Goal: Task Accomplishment & Management: Complete application form

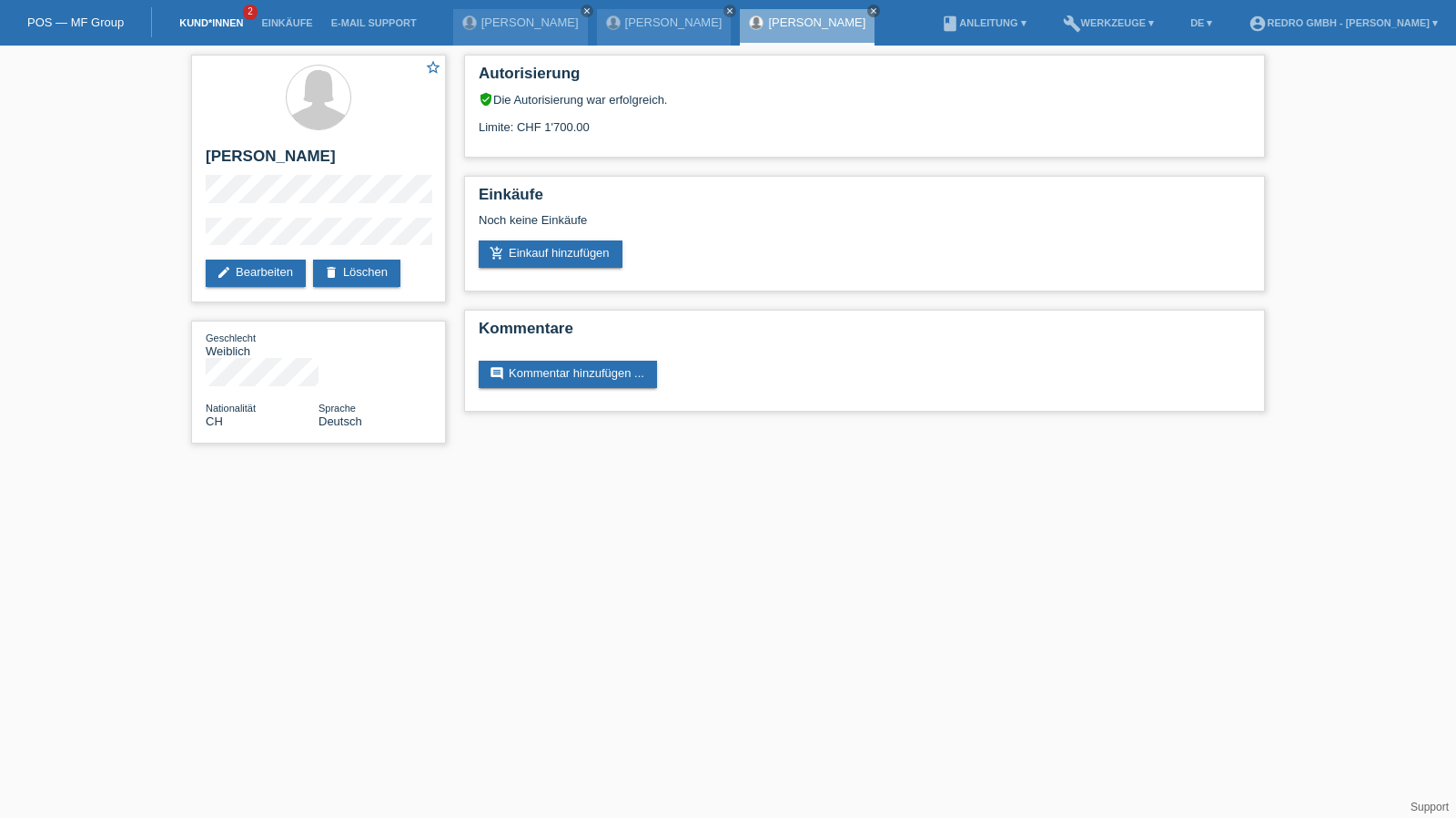
click at [222, 23] on link "Kund*innen" at bounding box center [210, 23] width 82 height 11
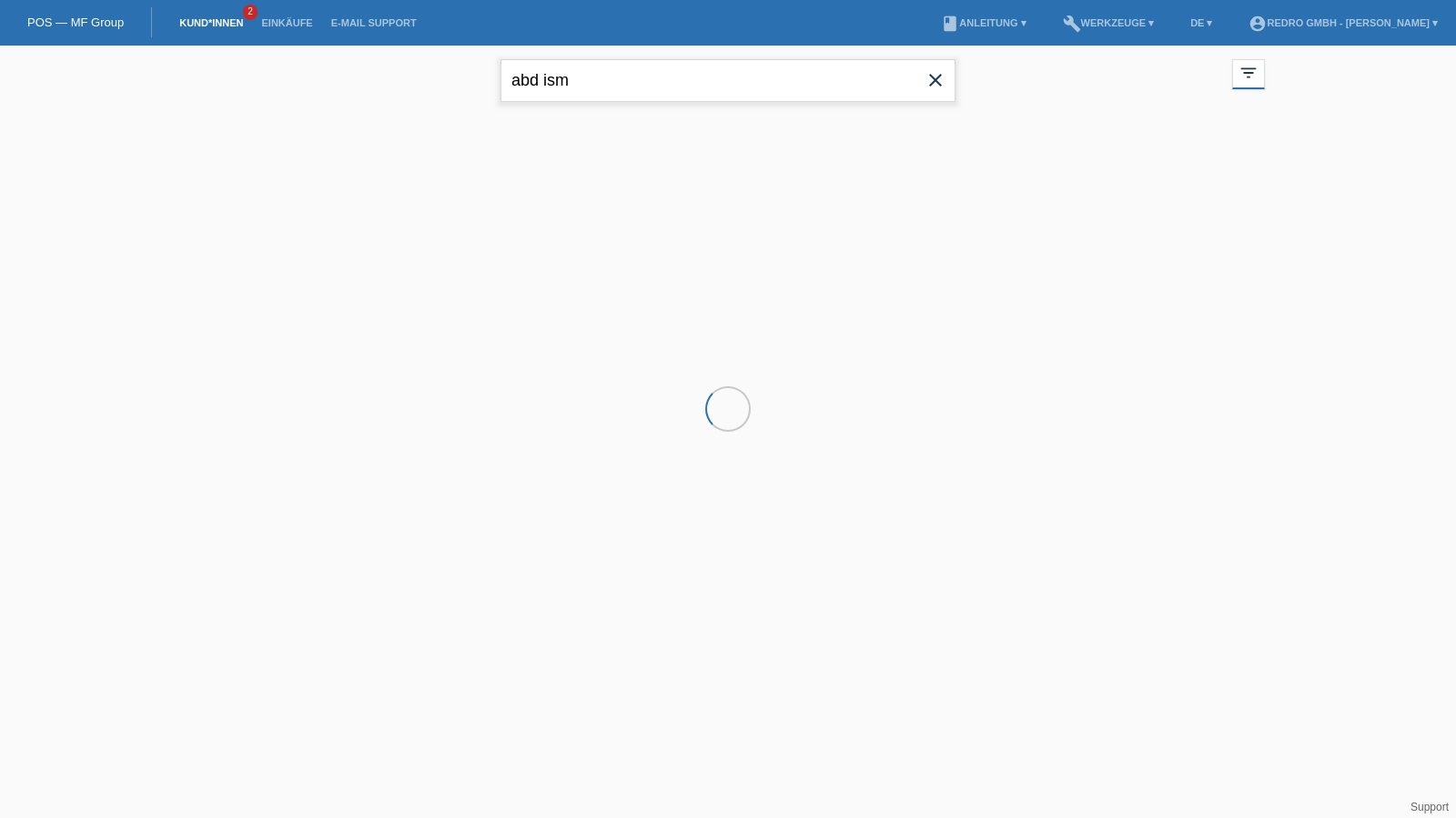
click at [670, 74] on input "abd ism" at bounding box center [728, 80] width 455 height 43
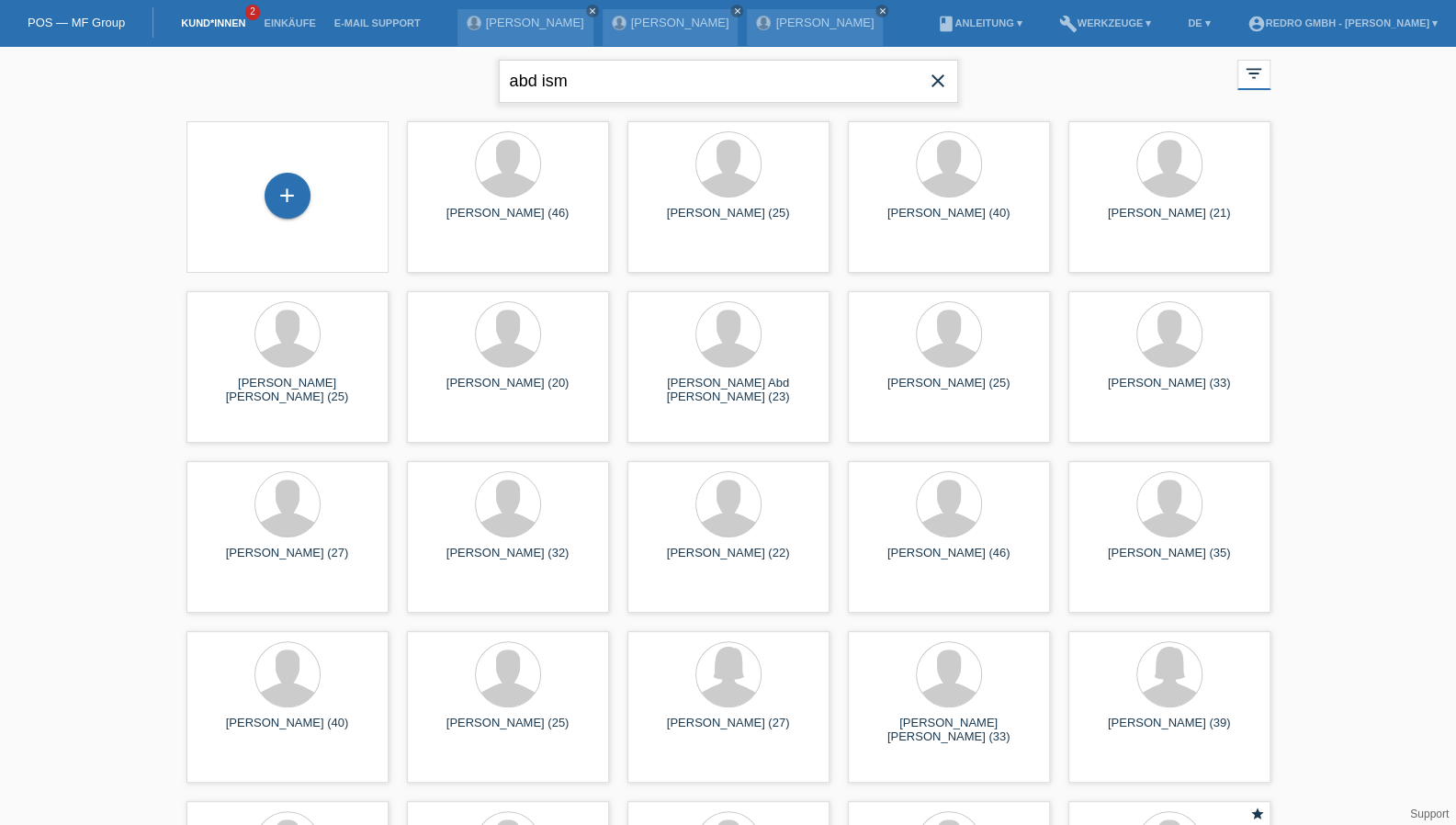
click at [605, 72] on input "abd ism" at bounding box center [728, 81] width 459 height 44
paste input "[PERSON_NAME]"
click at [605, 78] on input "abd José" at bounding box center [728, 81] width 459 height 44
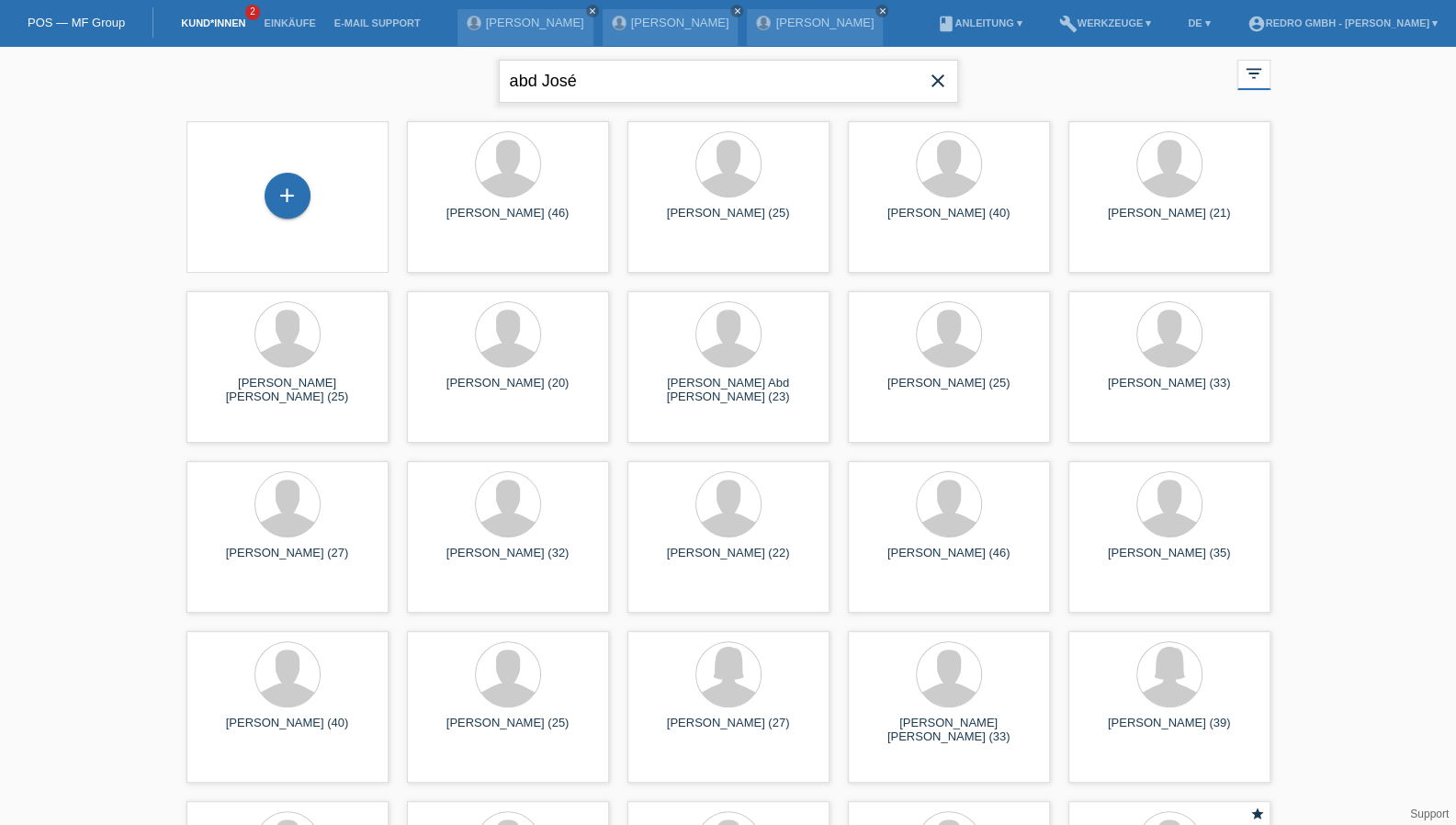
click at [605, 78] on input "abd José" at bounding box center [728, 81] width 459 height 44
paste input "text"
click at [637, 100] on input "[PERSON_NAME]" at bounding box center [728, 81] width 459 height 44
paste input "[PERSON_NAME]"
type input "[PERSON_NAME]"
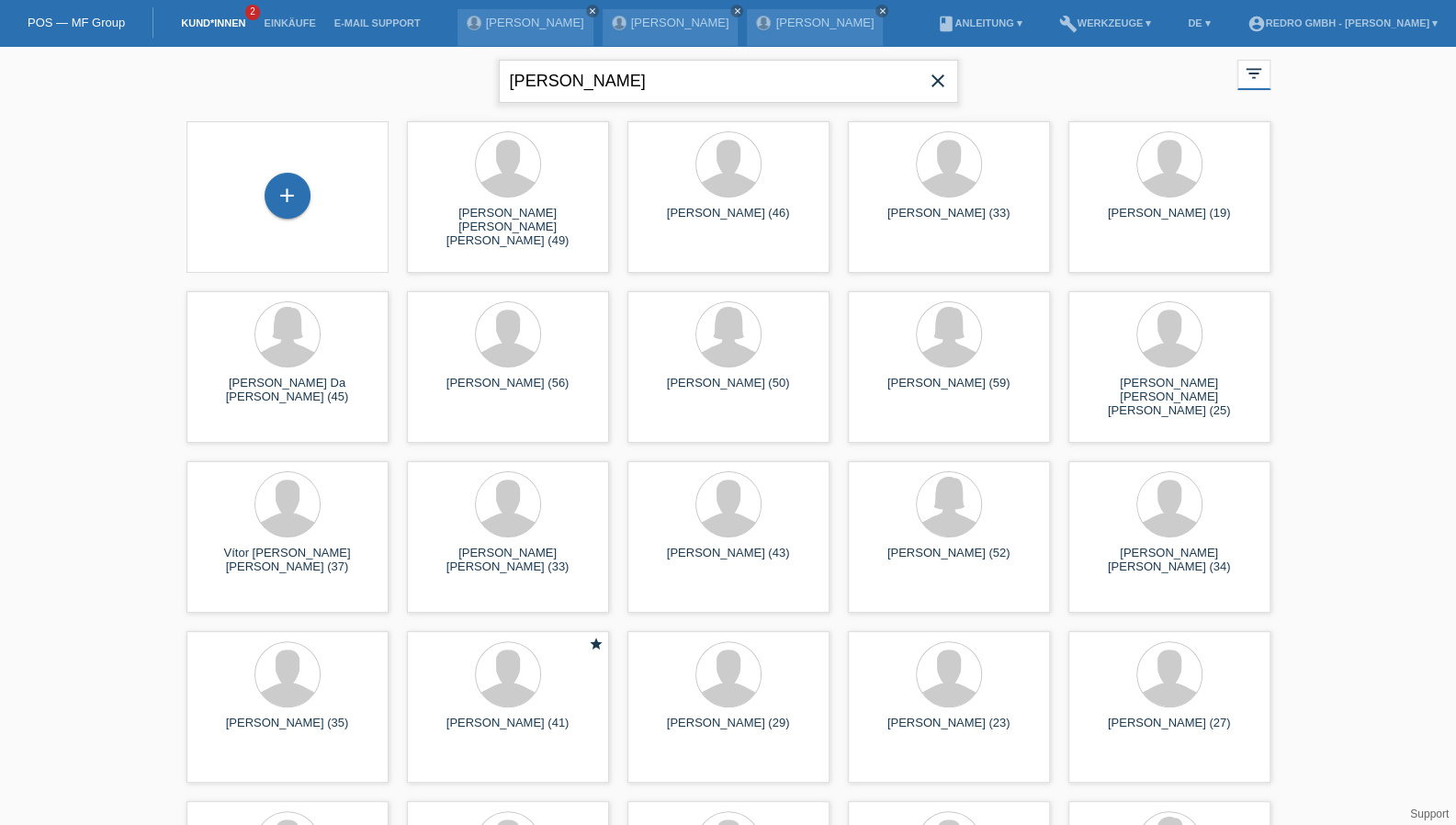
click at [509, 65] on input "[PERSON_NAME]" at bounding box center [728, 81] width 459 height 44
click at [531, 78] on input "[PERSON_NAME]" at bounding box center [728, 81] width 459 height 44
click at [293, 181] on div "+" at bounding box center [287, 196] width 45 height 32
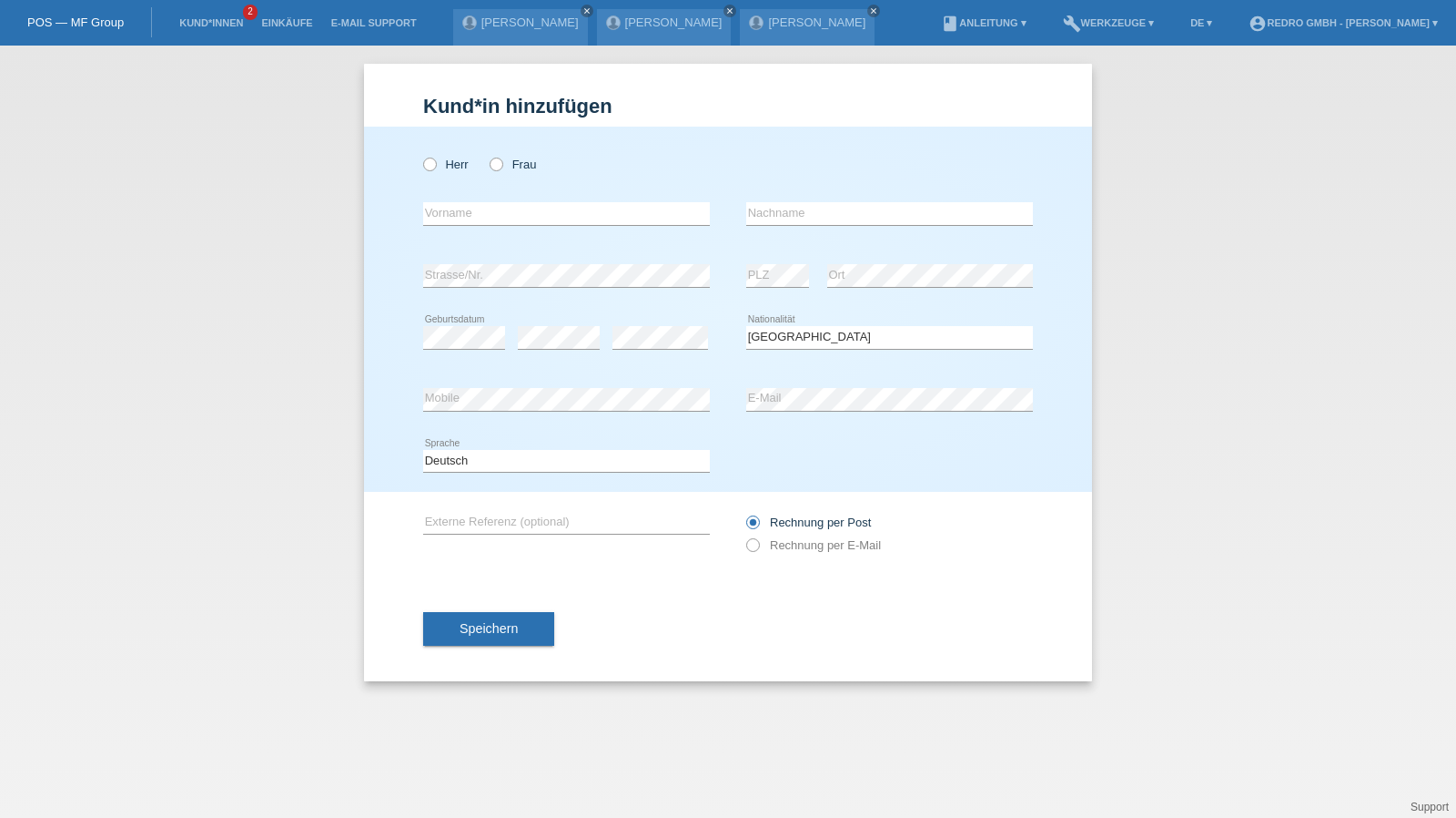
click at [226, 31] on li "Kund*innen 2" at bounding box center [210, 23] width 82 height 47
click at [226, 27] on link "Kund*innen" at bounding box center [210, 23] width 82 height 11
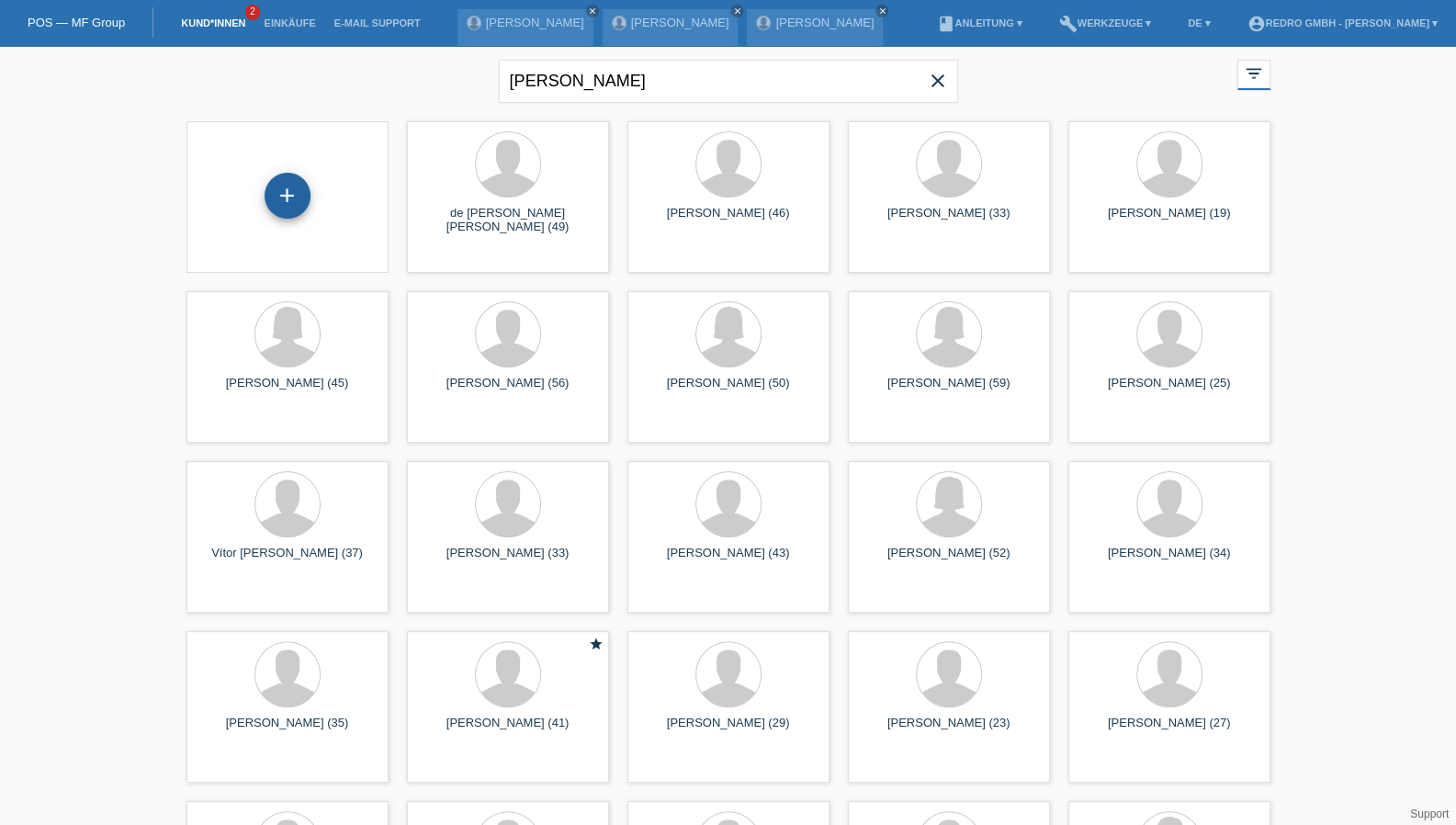
click at [298, 183] on div "+" at bounding box center [287, 196] width 45 height 32
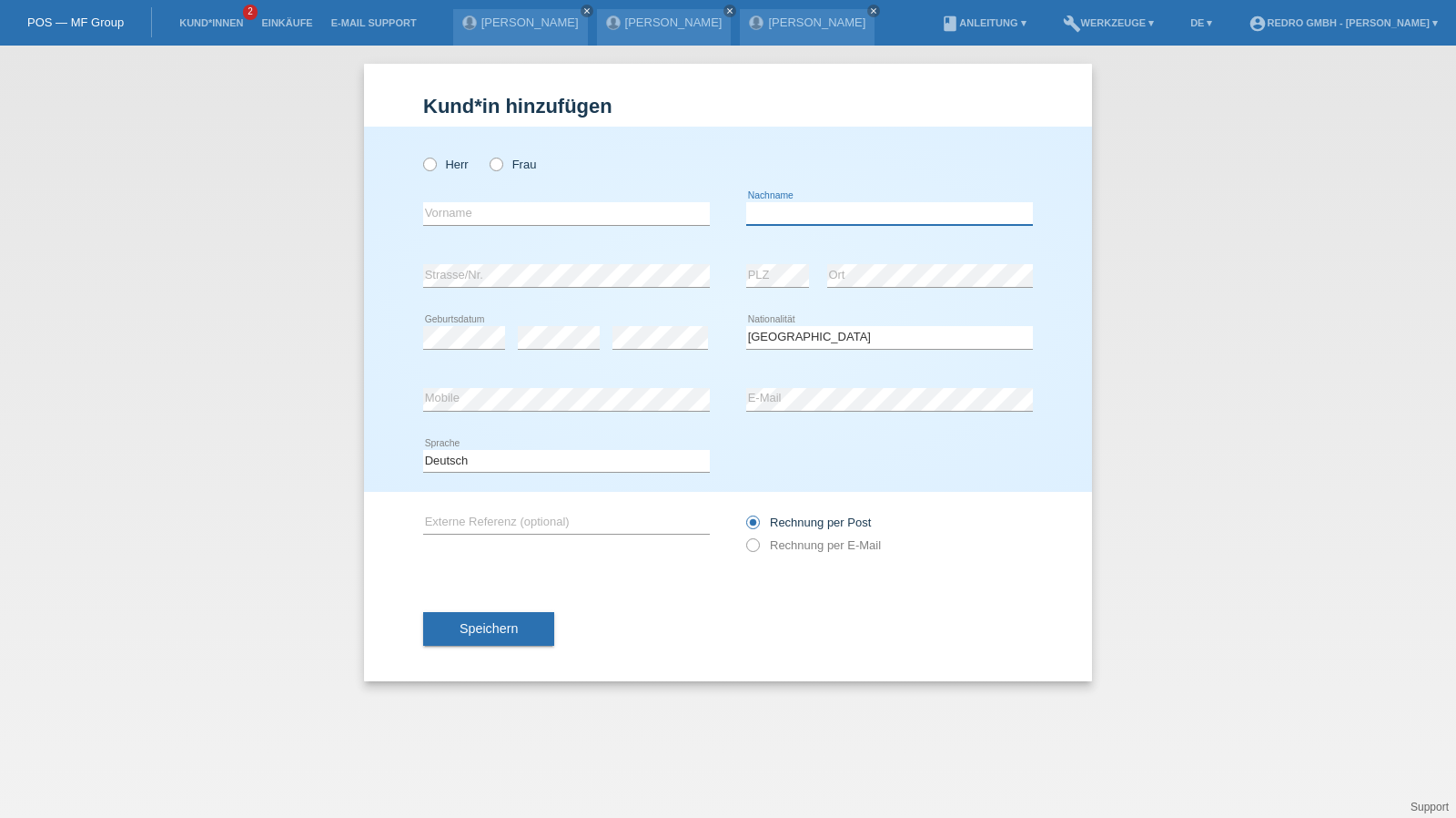
click at [839, 212] on input "text" at bounding box center [889, 213] width 287 height 23
type input "[PERSON_NAME]"
select select "PT"
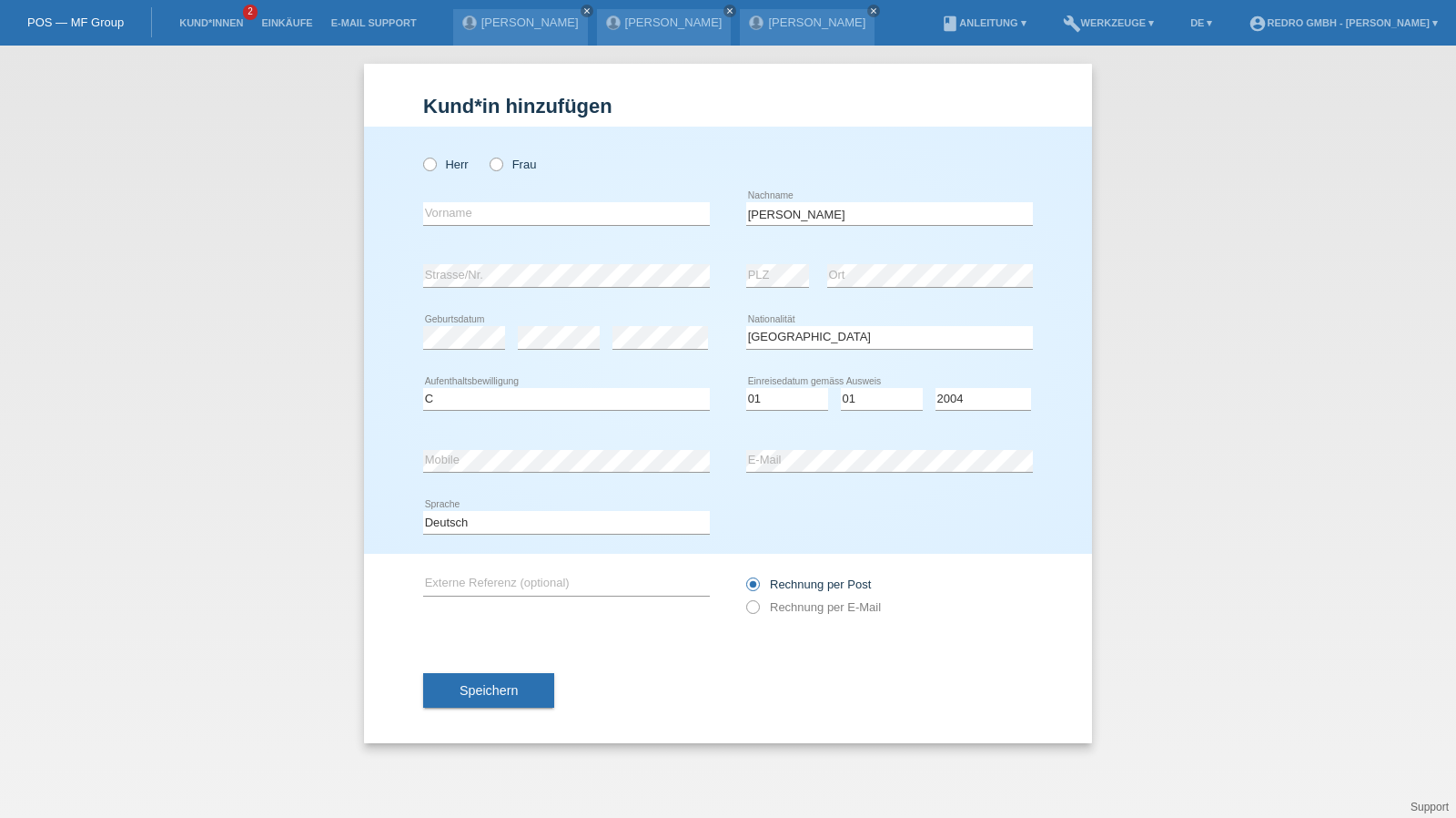
click at [526, 506] on div "Deutsch Français Italiano English error Sprache" at bounding box center [567, 522] width 287 height 62
click at [503, 522] on select "Deutsch Français Italiano English" at bounding box center [567, 522] width 287 height 22
select select "fr"
click at [423, 511] on select "Deutsch Français Italiano English" at bounding box center [567, 522] width 287 height 22
click at [466, 680] on button "Speichern" at bounding box center [489, 690] width 131 height 35
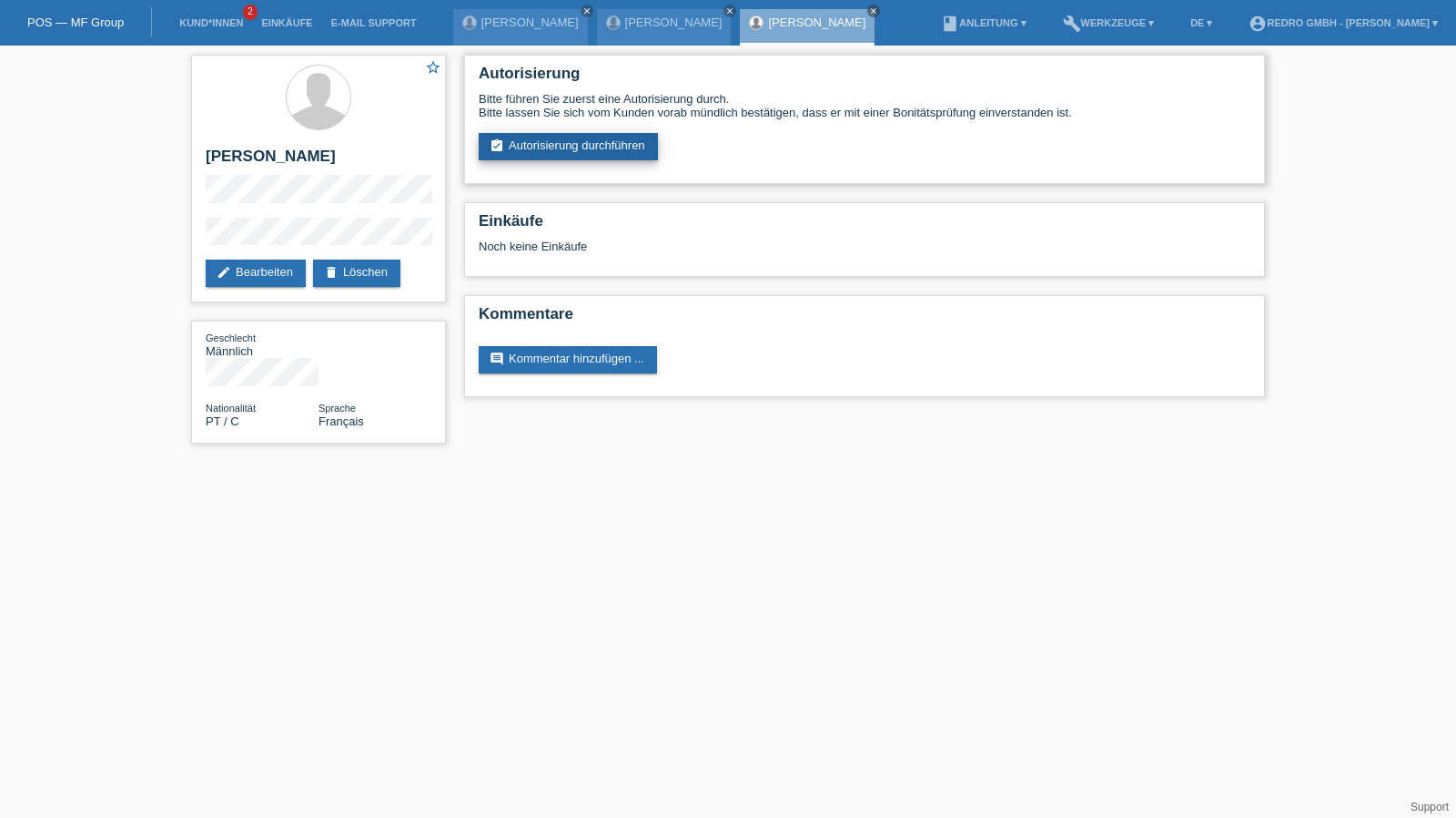
click at [553, 140] on link "assignment_turned_in Autorisierung durchführen" at bounding box center [568, 147] width 179 height 28
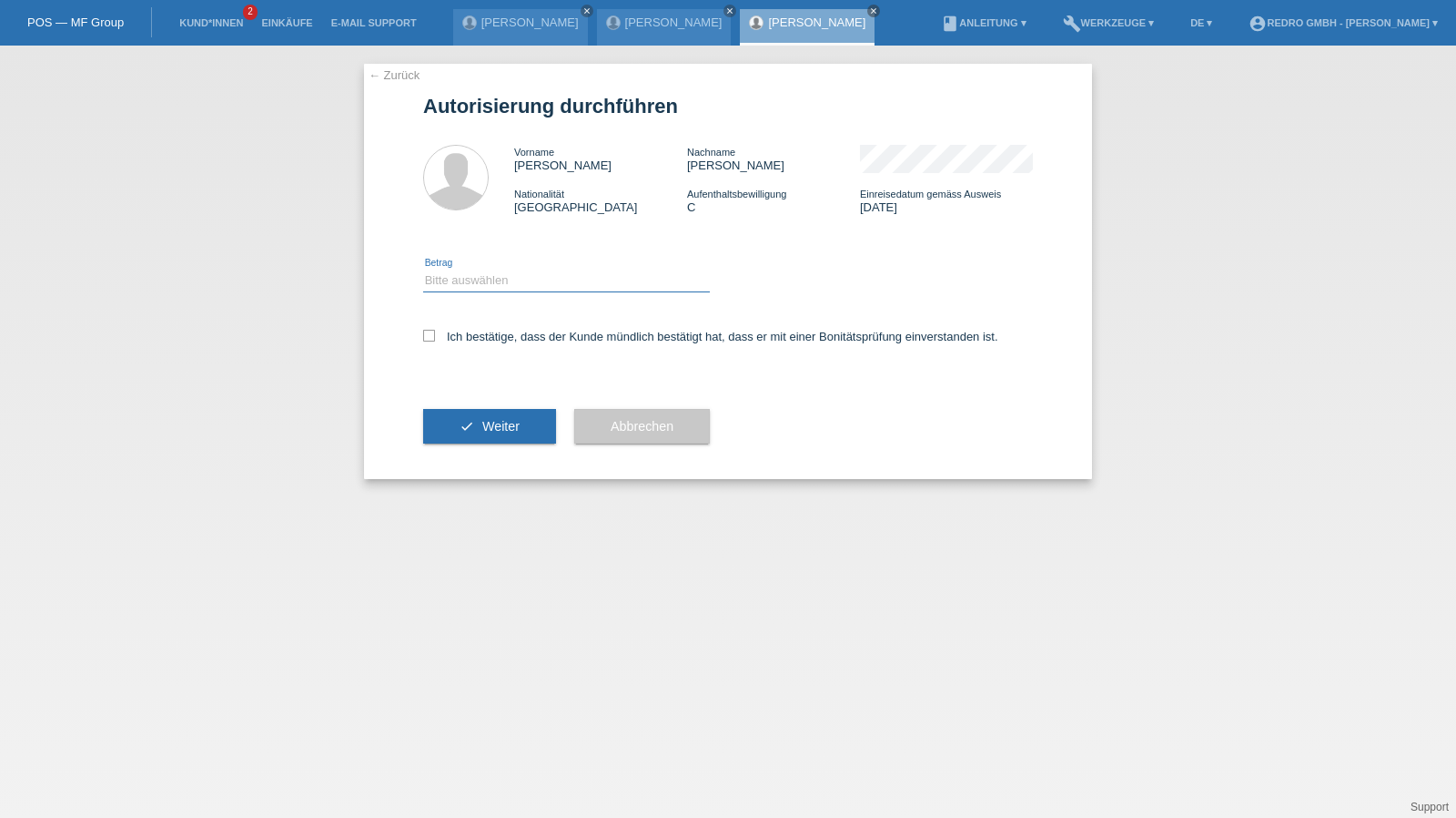
drag, startPoint x: 481, startPoint y: 280, endPoint x: 479, endPoint y: 291, distance: 11.2
click at [481, 280] on select "Bitte auswählen CHF 1.00 - CHF 499.00 CHF 500.00 - CHF 1'999.00 CHF 2'000.00 - …" at bounding box center [567, 280] width 287 height 22
select select "1"
click at [423, 269] on select "Bitte auswählen CHF 1.00 - CHF 499.00 CHF 500.00 - CHF 1'999.00 CHF 2'000.00 - …" at bounding box center [567, 280] width 287 height 22
click at [457, 333] on label "Ich bestätige, dass der Kunde mündlich bestätigt hat, dass er mit einer Bonität…" at bounding box center [711, 336] width 575 height 14
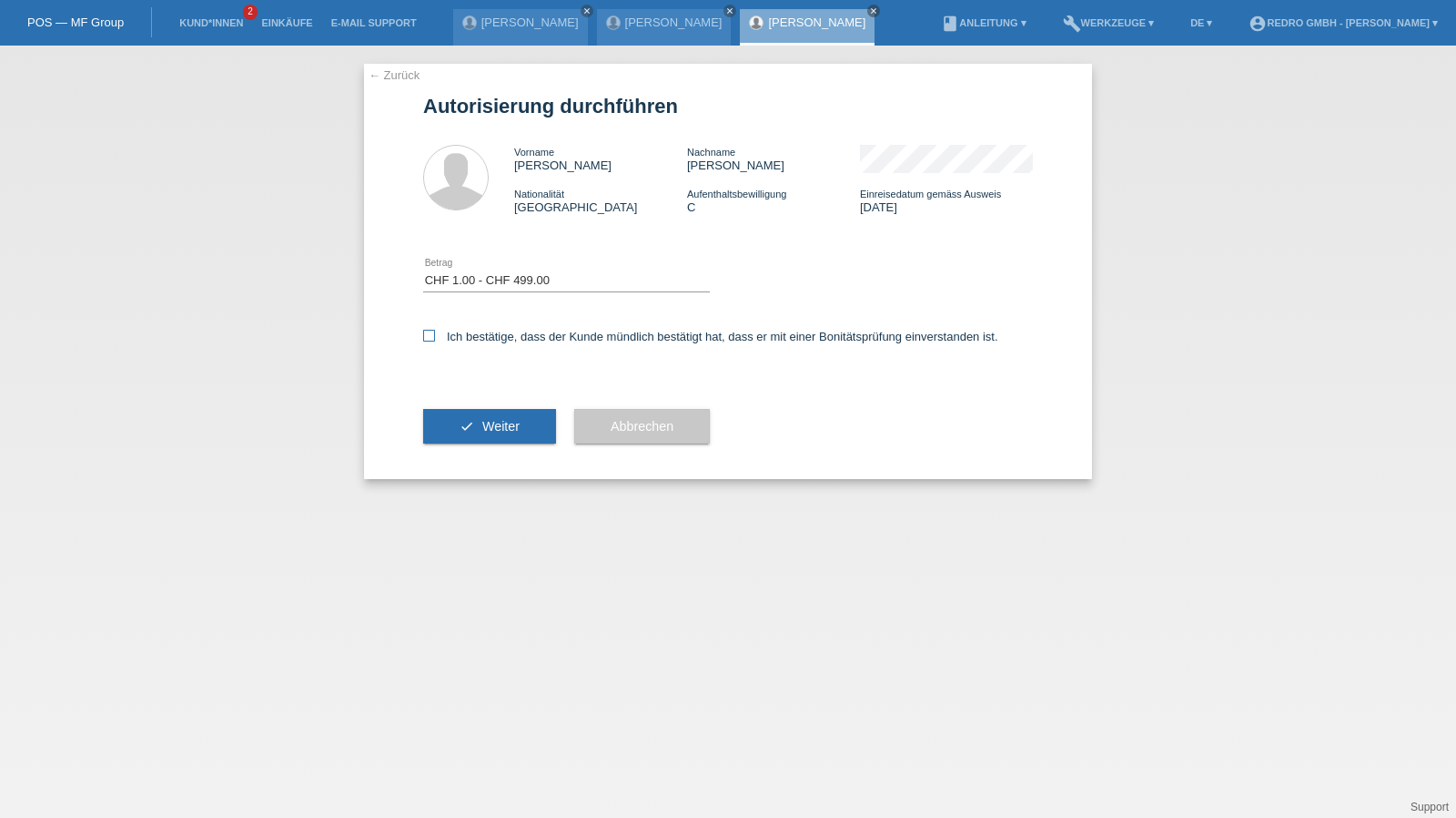
click at [435, 333] on input "Ich bestätige, dass der Kunde mündlich bestätigt hat, dass er mit einer Bonität…" at bounding box center [429, 335] width 12 height 12
checkbox input "true"
click at [464, 415] on button "check Weiter" at bounding box center [490, 426] width 133 height 35
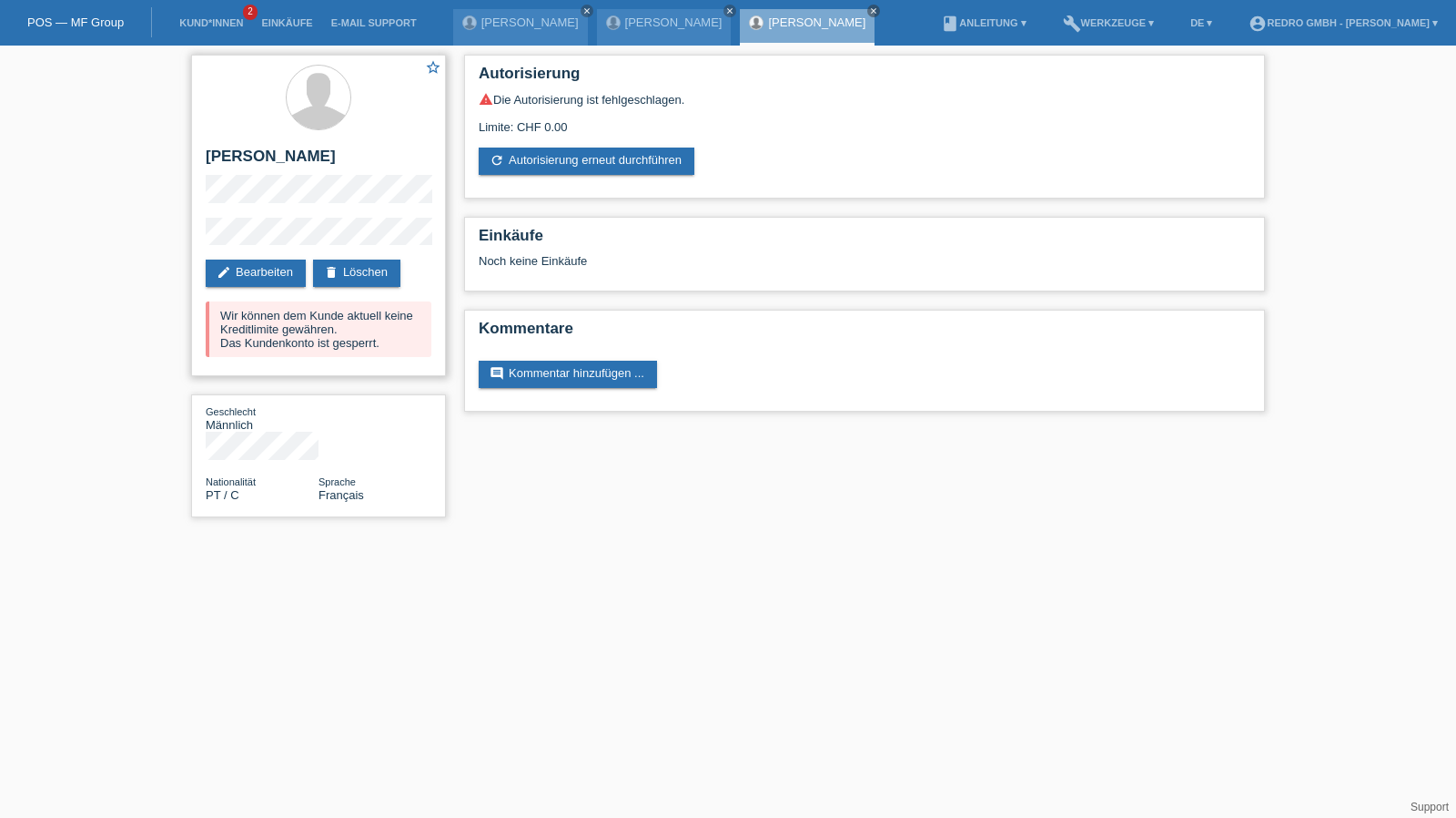
click at [271, 162] on h2 "[PERSON_NAME]" at bounding box center [319, 161] width 226 height 28
copy h2 "Oliveira"
click at [185, 26] on link "Kund*innen" at bounding box center [210, 23] width 82 height 11
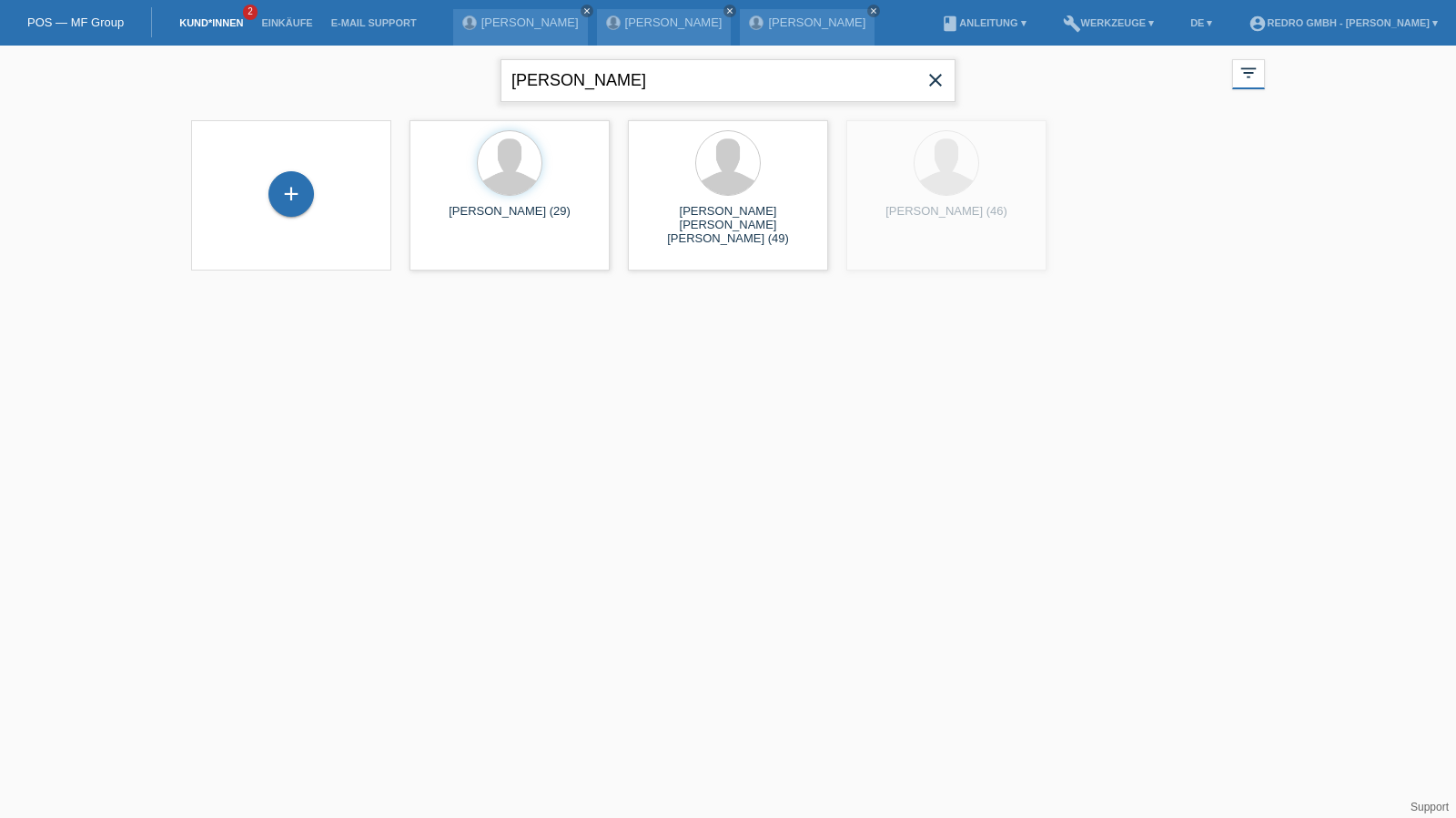
click at [615, 75] on input "[PERSON_NAME]" at bounding box center [728, 80] width 455 height 43
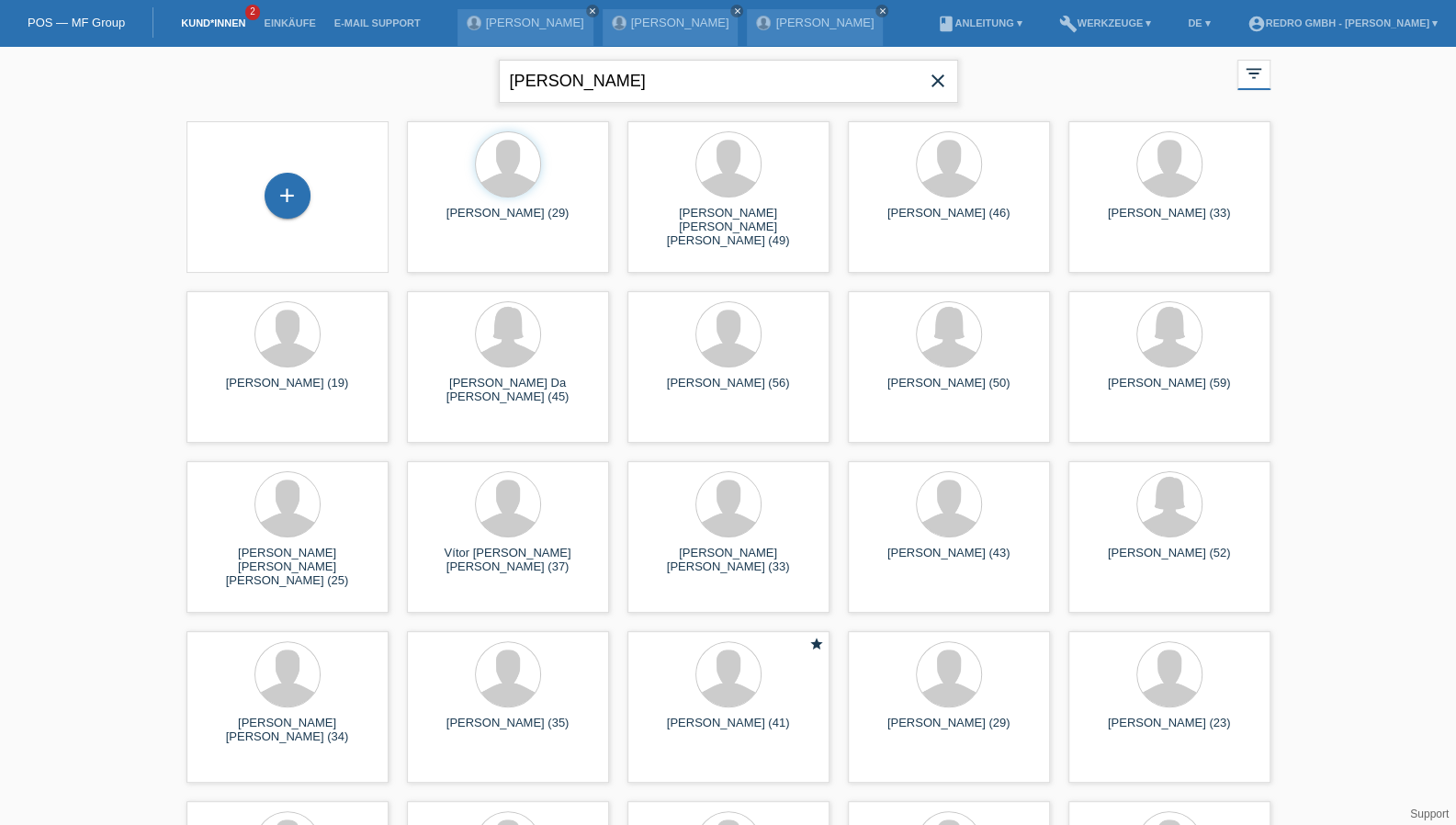
type input "paulo david"
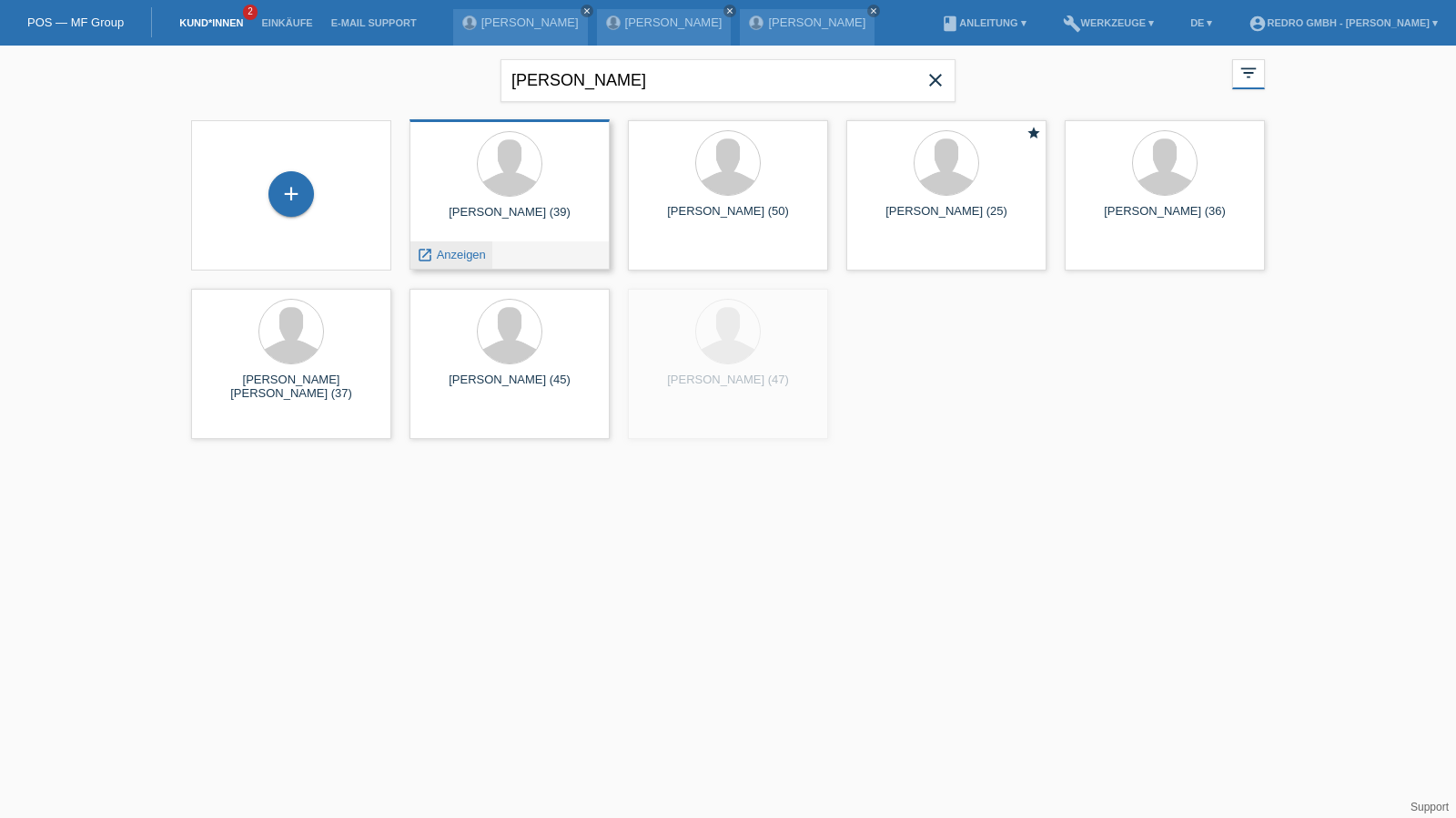
click at [467, 251] on span "Anzeigen" at bounding box center [460, 254] width 49 height 14
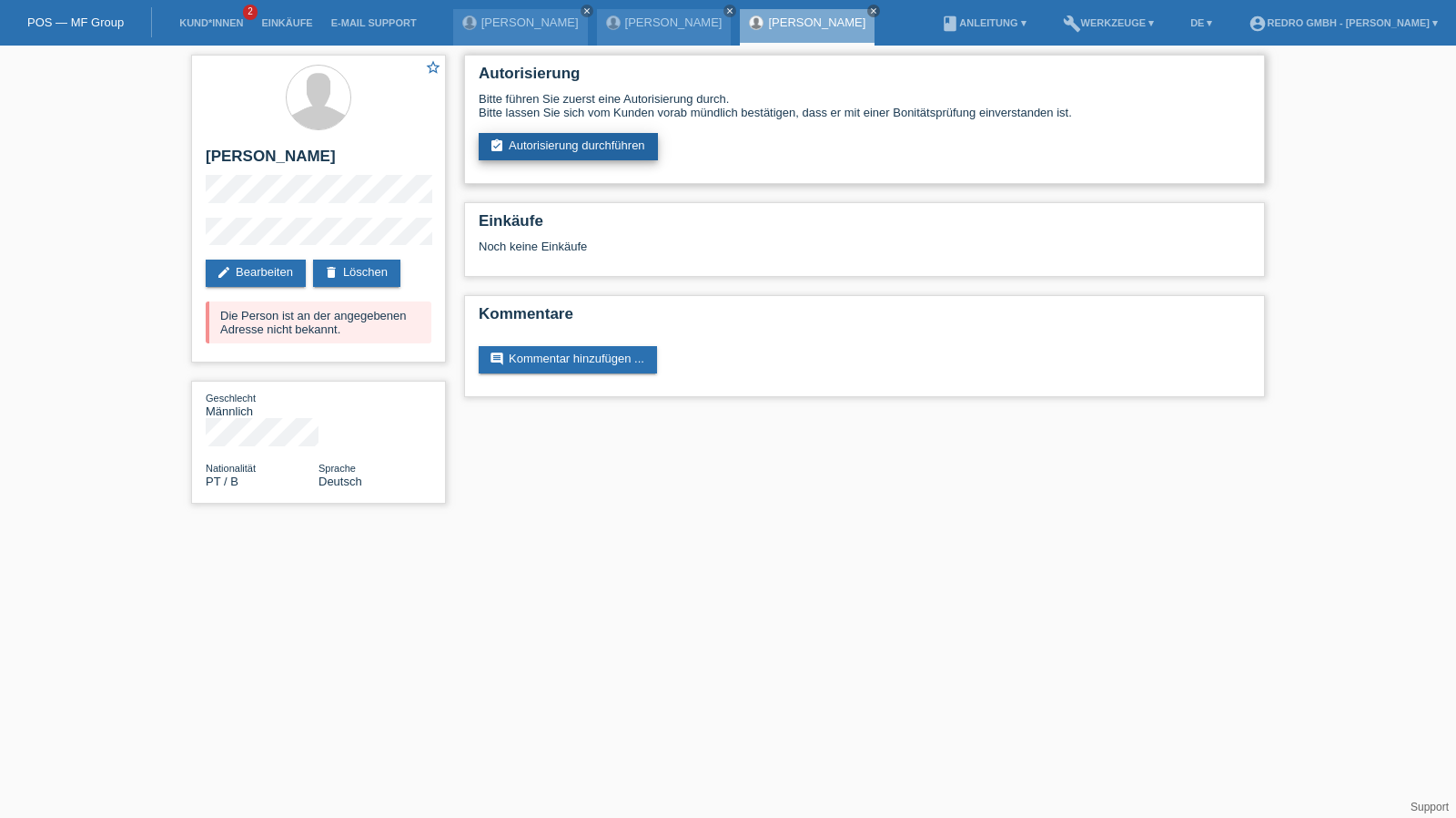
click at [515, 150] on link "assignment_turned_in Autorisierung durchführen" at bounding box center [568, 147] width 179 height 28
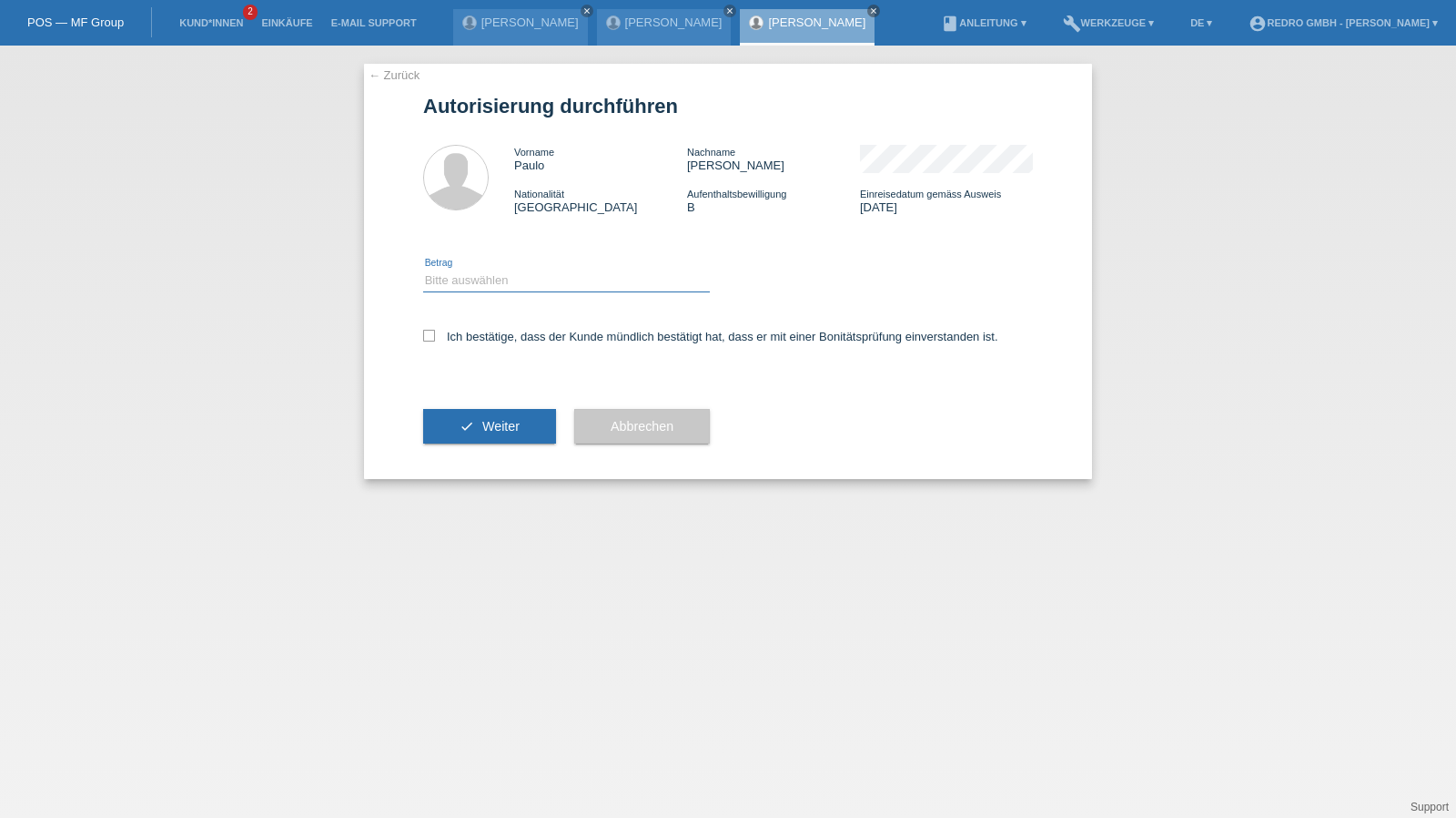
click at [457, 279] on select "Bitte auswählen CHF 1.00 - CHF 499.00 CHF 500.00 - CHF 1'999.00 CHF 2'000.00 - …" at bounding box center [567, 280] width 287 height 22
select select "1"
click at [423, 269] on select "Bitte auswählen CHF 1.00 - CHF 499.00 CHF 500.00 - CHF 1'999.00 CHF 2'000.00 - …" at bounding box center [567, 280] width 287 height 22
click at [462, 336] on label "Ich bestätige, dass der Kunde mündlich bestätigt hat, dass er mit einer Bonität…" at bounding box center [711, 336] width 575 height 14
click at [435, 336] on input "Ich bestätige, dass der Kunde mündlich bestätigt hat, dass er mit einer Bonität…" at bounding box center [429, 335] width 12 height 12
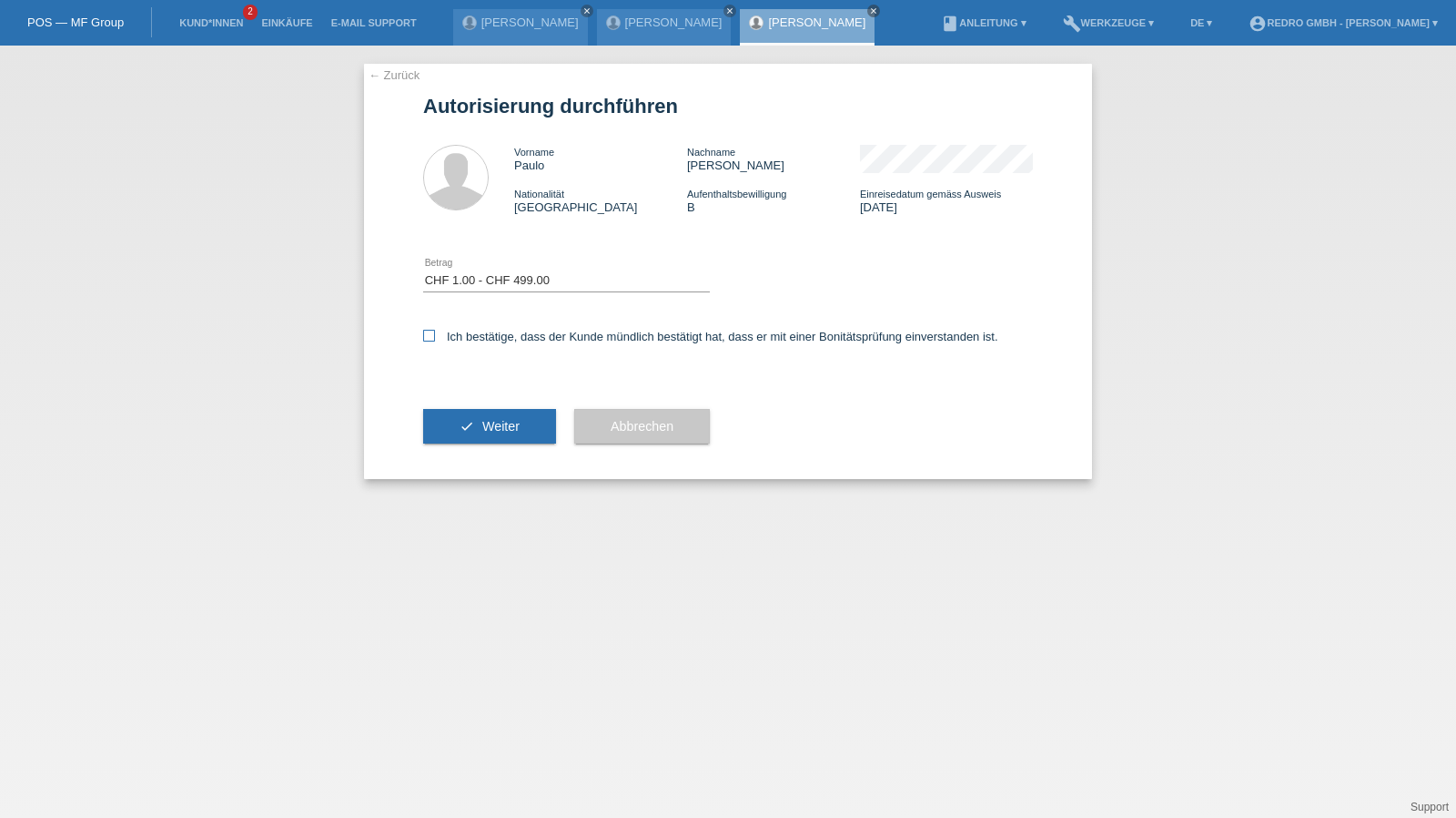
checkbox input "true"
click at [460, 424] on icon "check" at bounding box center [467, 426] width 15 height 15
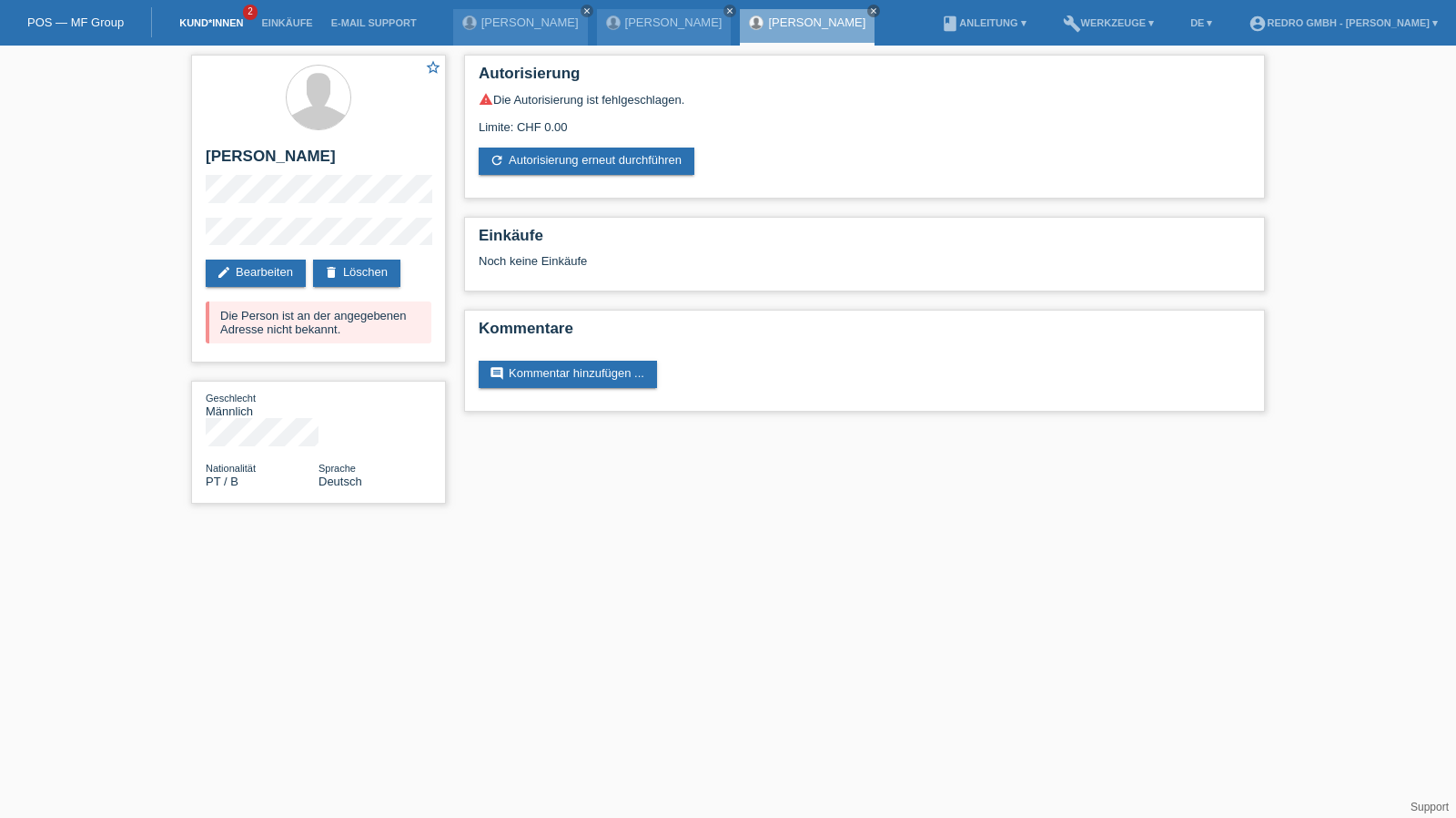
click at [198, 23] on link "Kund*innen" at bounding box center [210, 23] width 82 height 11
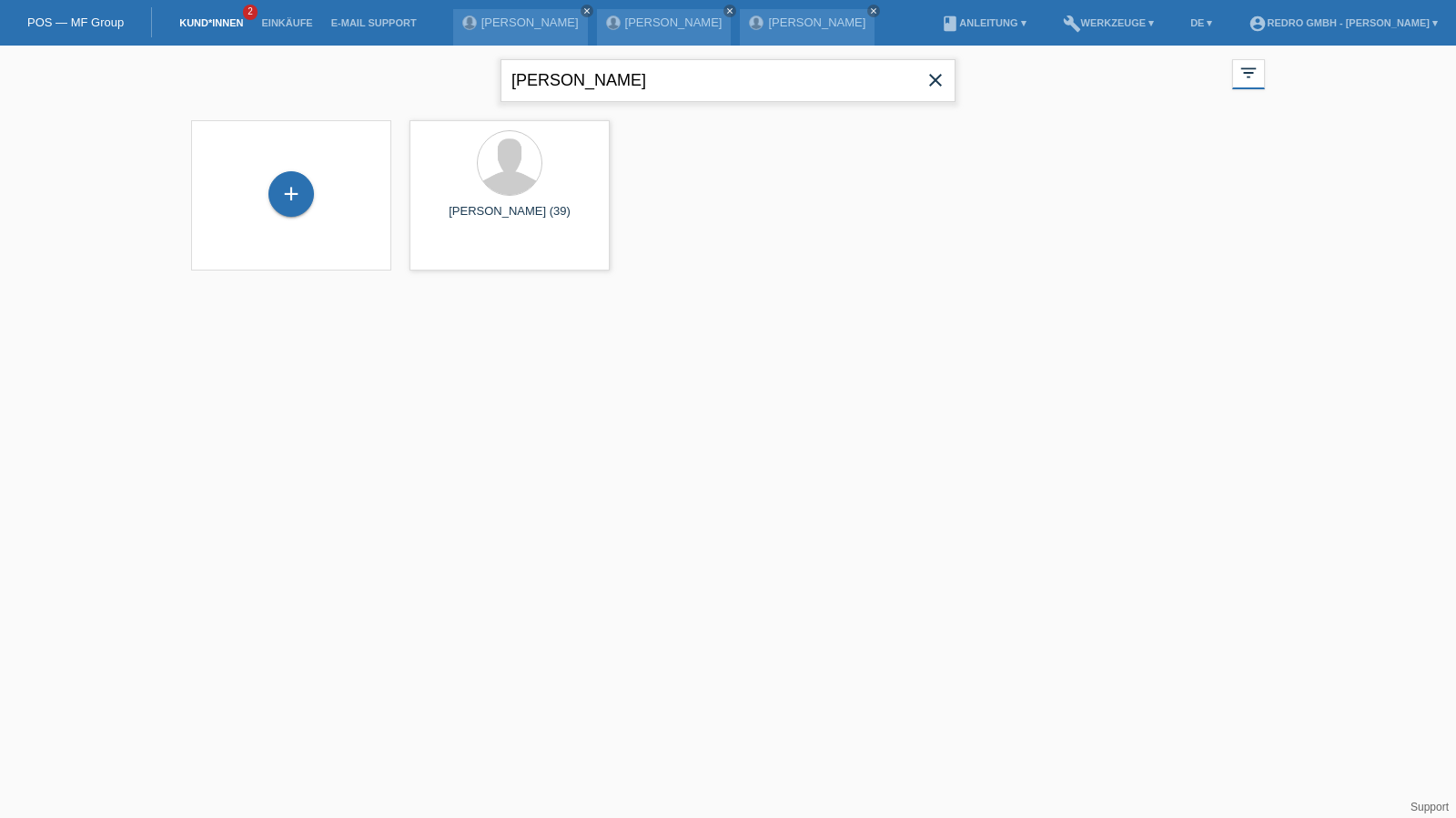
click at [606, 88] on input "paulo david" at bounding box center [728, 80] width 455 height 43
paste input "[PERSON_NAME]"
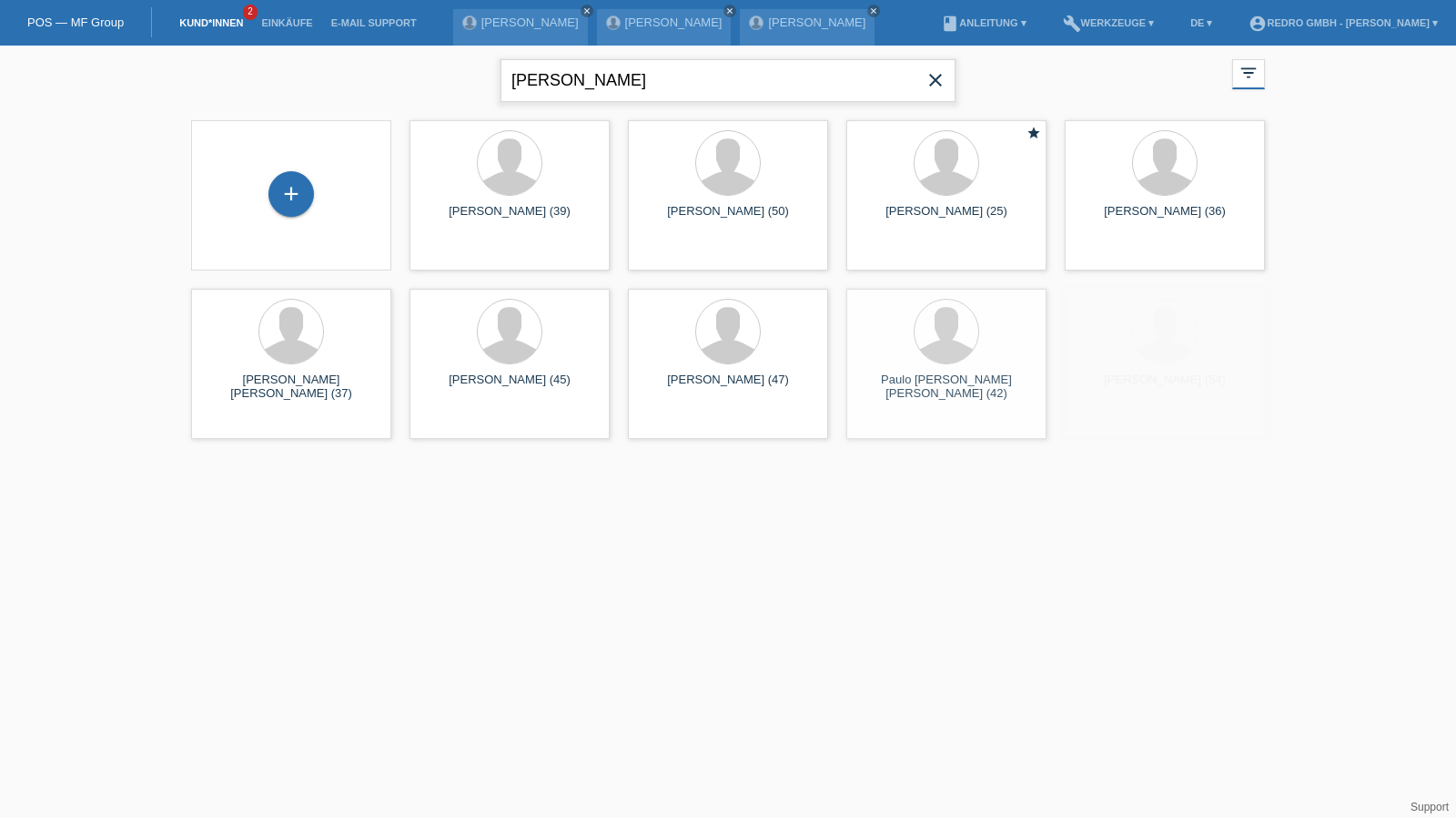
type input "Njie"
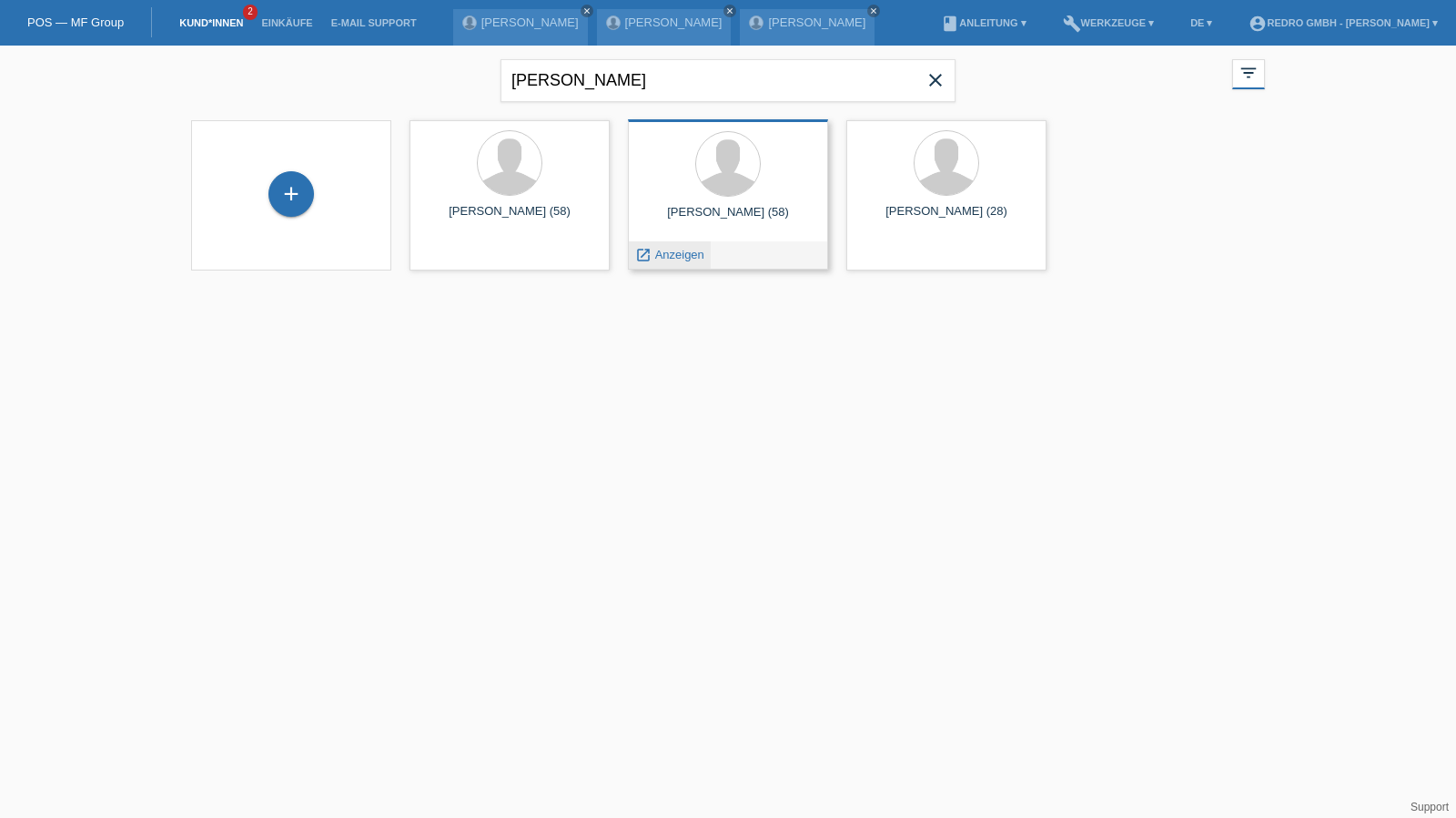
click at [681, 252] on span "Anzeigen" at bounding box center [679, 254] width 49 height 14
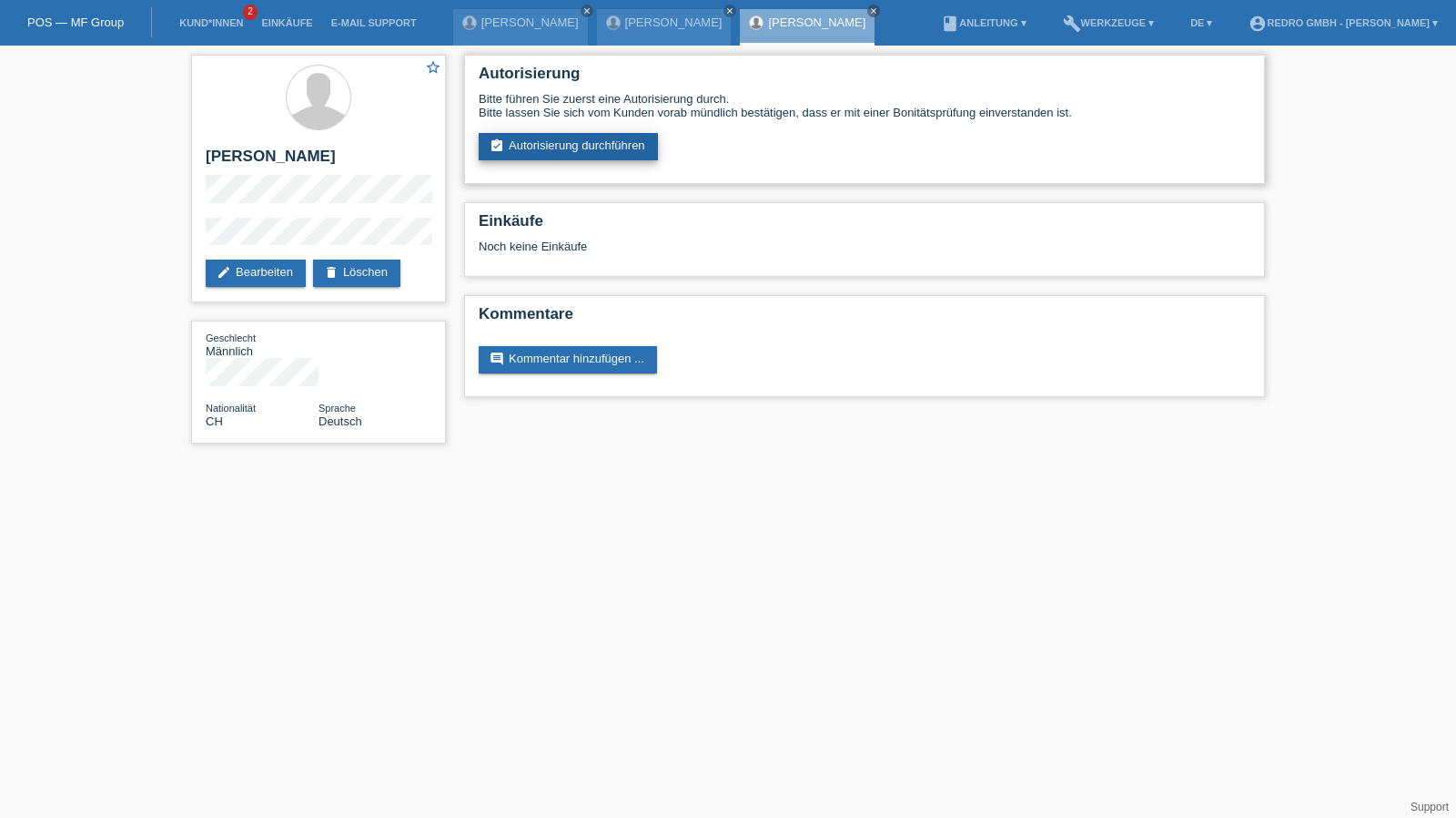
click at [574, 147] on link "assignment_turned_in Autorisierung durchführen" at bounding box center [568, 147] width 179 height 28
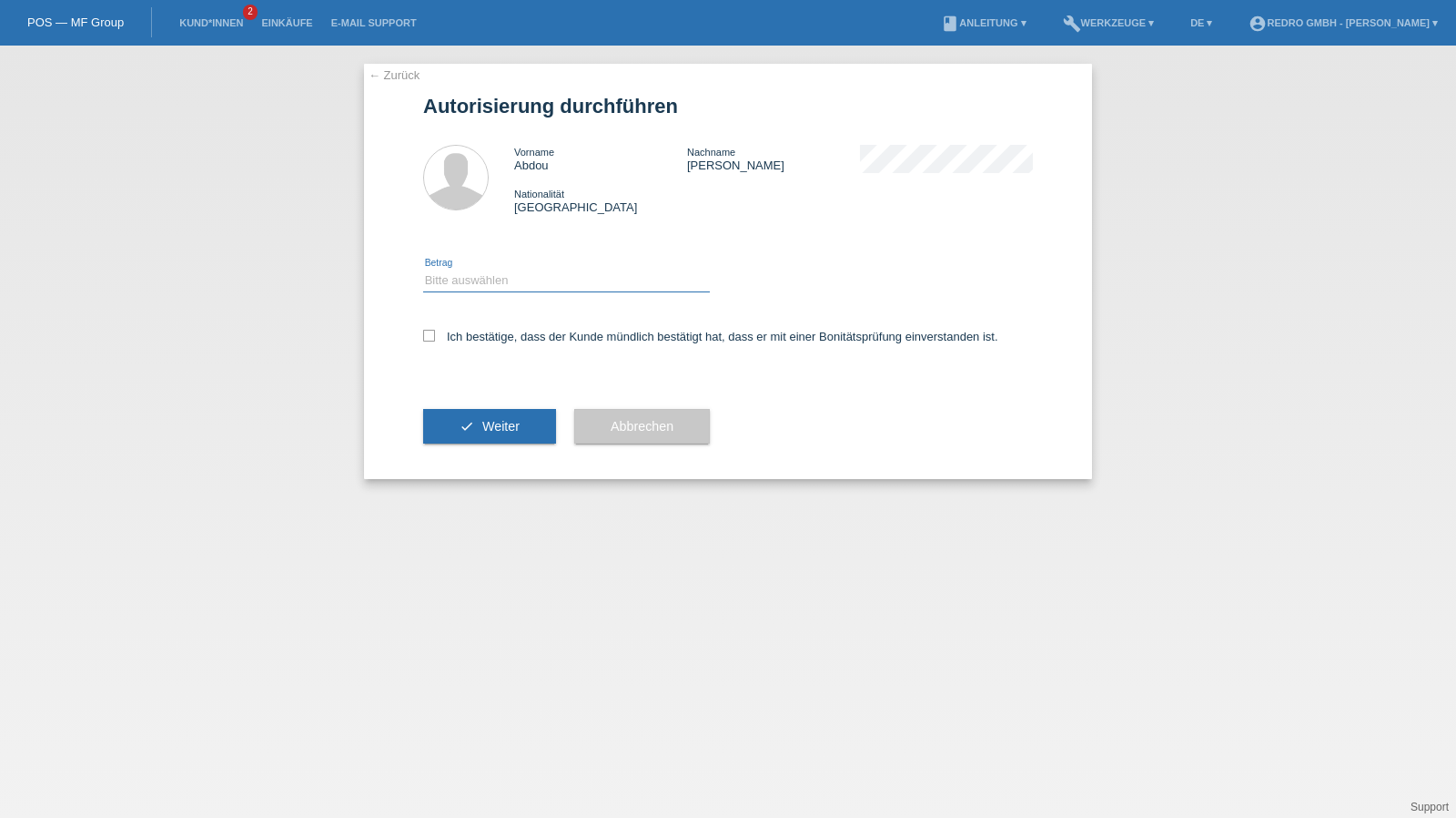
click at [493, 290] on select "Bitte auswählen CHF 1.00 - CHF 499.00 CHF 500.00 - CHF 1'999.00 CHF 2'000.00 - …" at bounding box center [567, 280] width 287 height 22
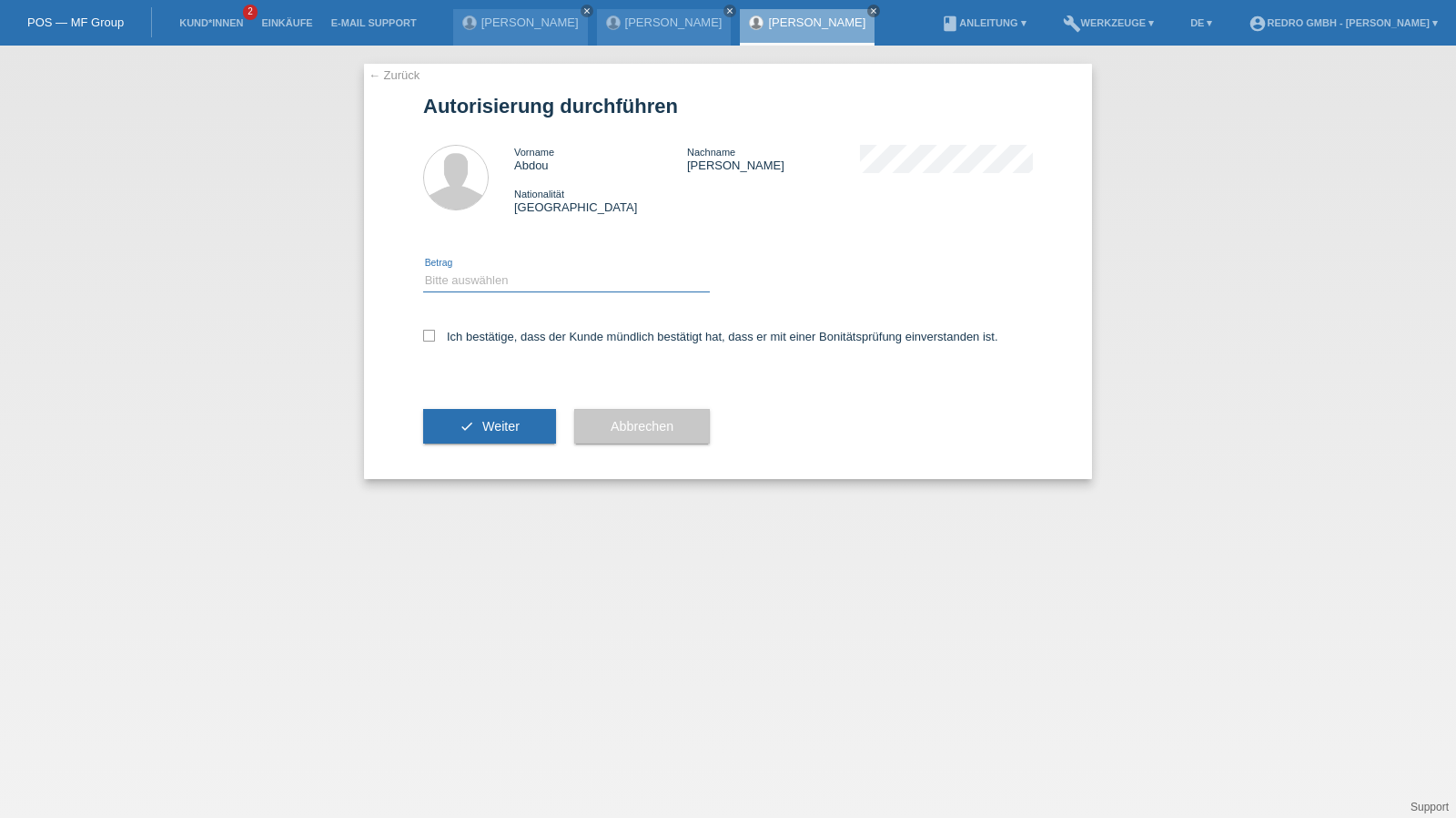
select select "1"
click at [423, 269] on select "Bitte auswählen CHF 1.00 - CHF 499.00 CHF 500.00 - CHF 1'999.00 CHF 2'000.00 - …" at bounding box center [567, 280] width 287 height 22
click at [462, 337] on label "Ich bestätige, dass der Kunde mündlich bestätigt hat, dass er mit einer Bonität…" at bounding box center [711, 336] width 575 height 14
click at [435, 337] on input "Ich bestätige, dass der Kunde mündlich bestätigt hat, dass er mit einer Bonität…" at bounding box center [429, 335] width 12 height 12
checkbox input "true"
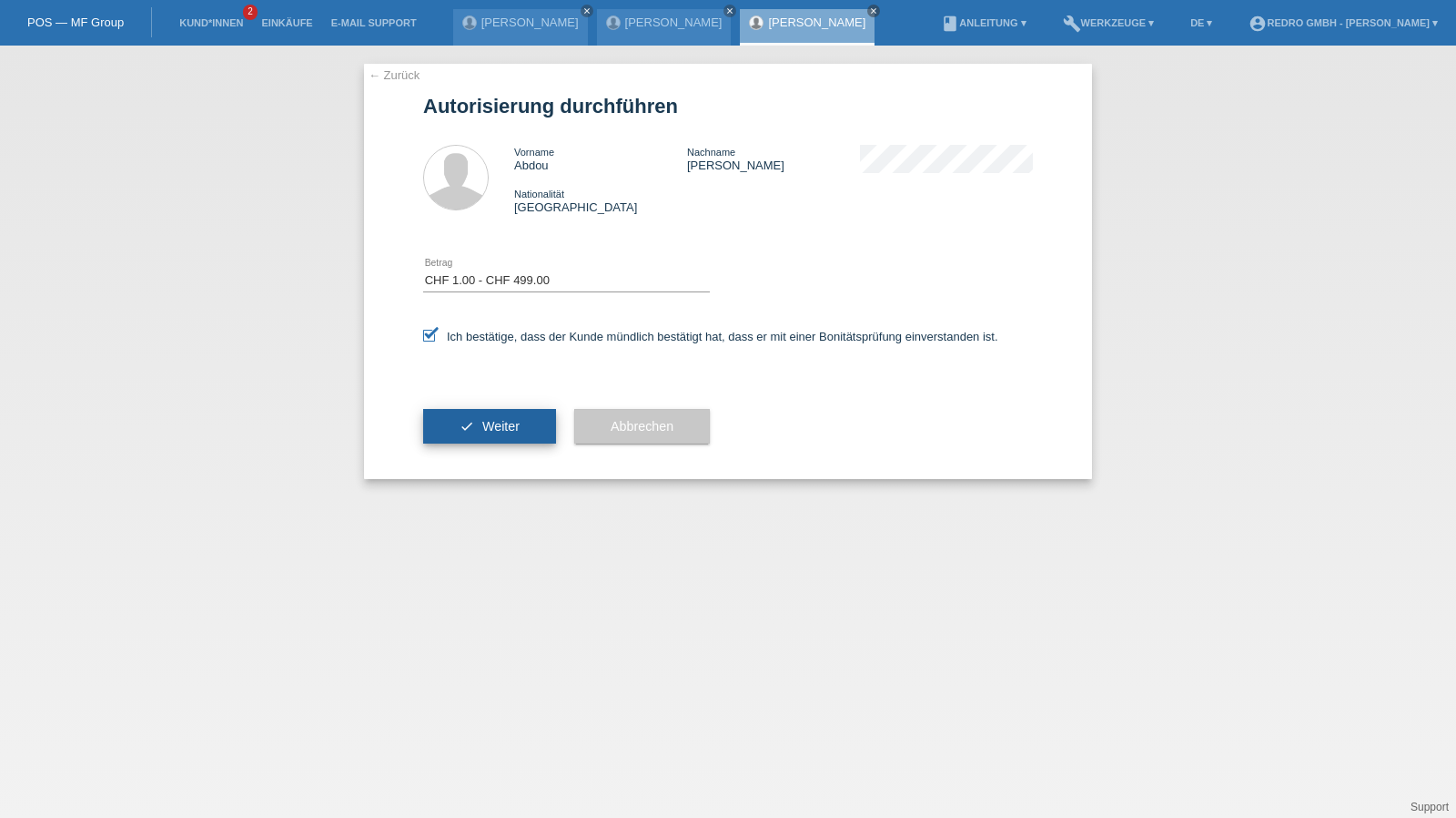
click at [472, 441] on button "check Weiter" at bounding box center [490, 426] width 133 height 35
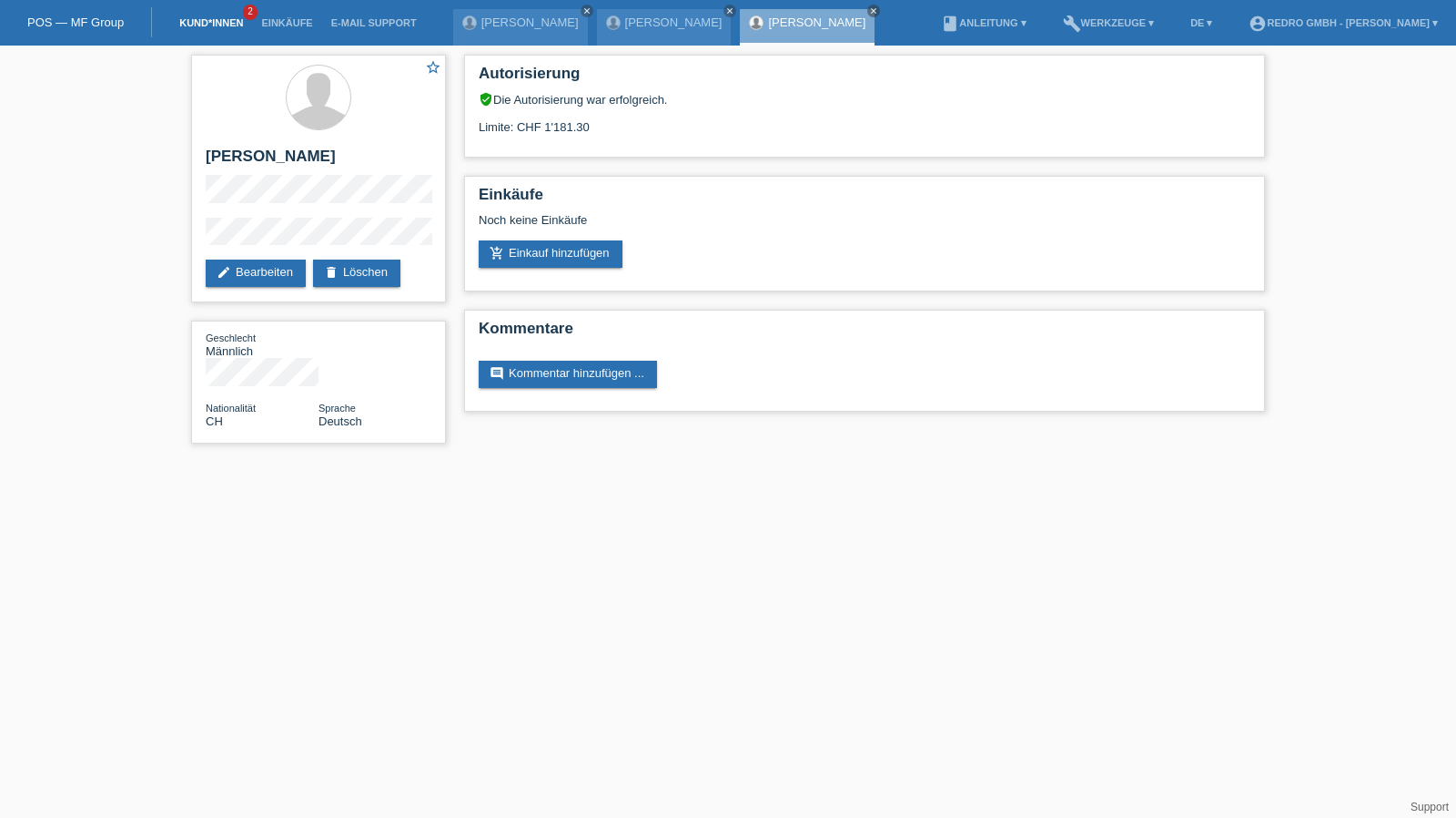
click at [219, 26] on link "Kund*innen" at bounding box center [210, 23] width 82 height 11
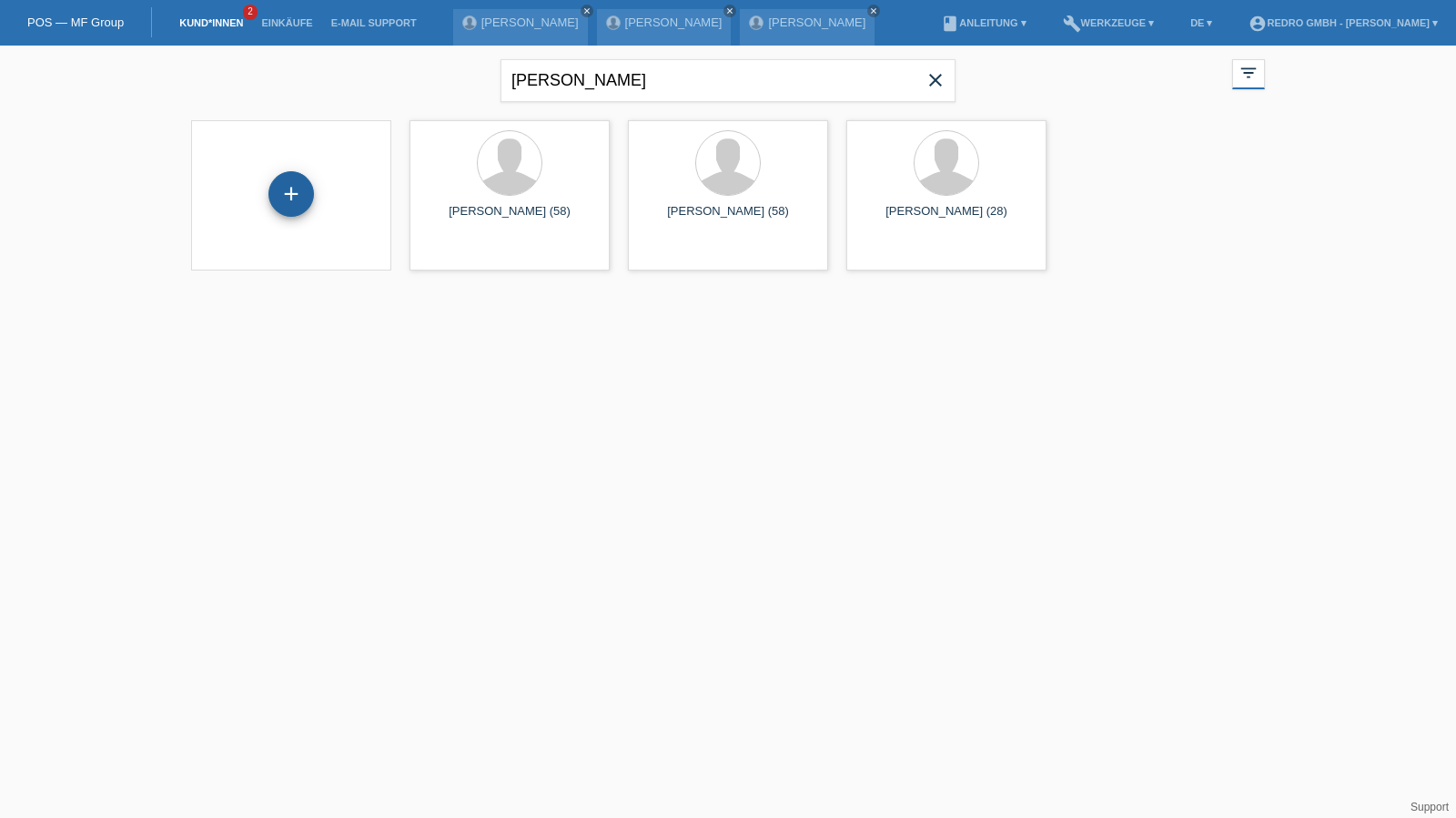
click at [291, 192] on div "+" at bounding box center [291, 194] width 46 height 46
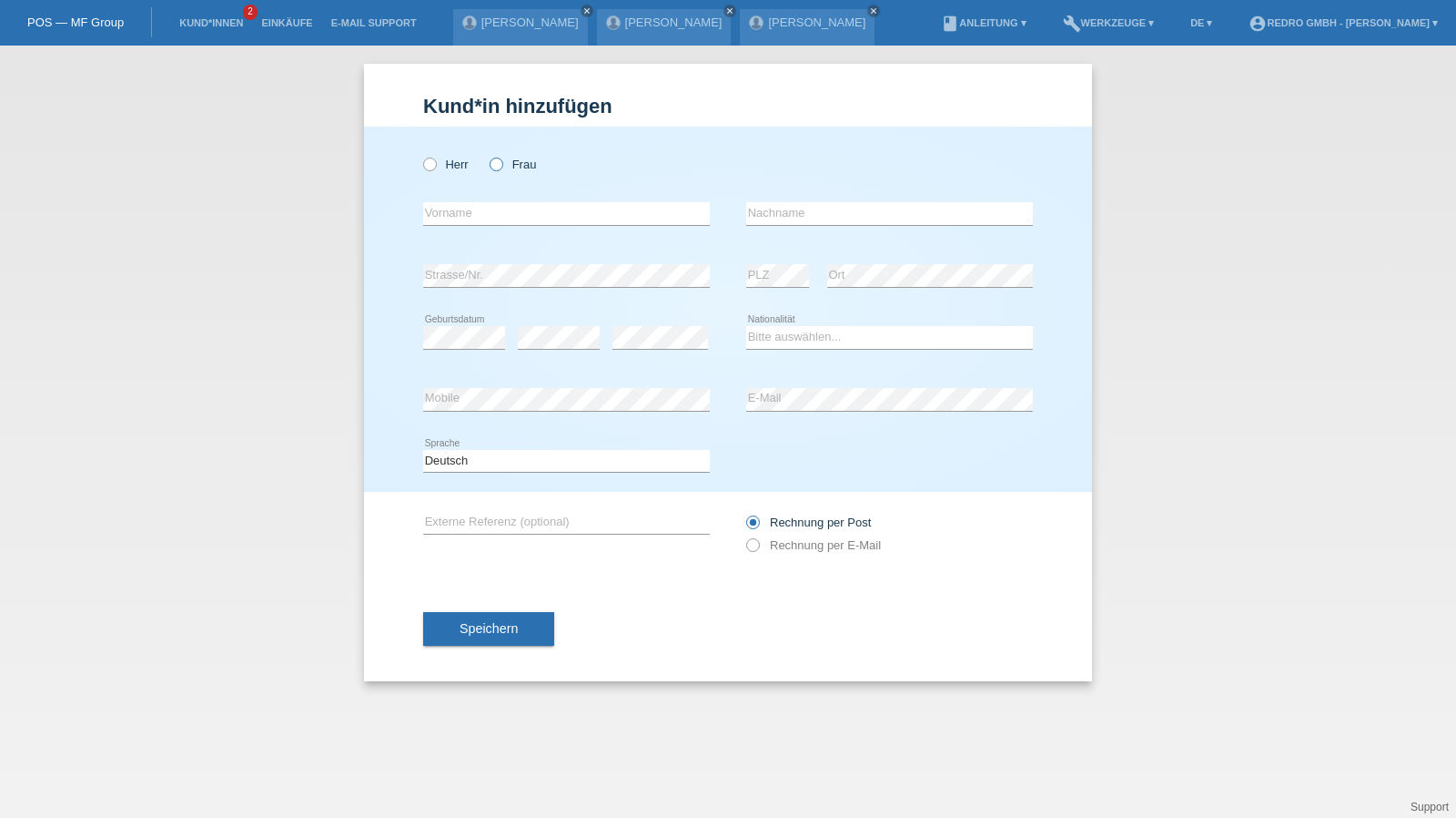
click at [505, 161] on label "Frau" at bounding box center [513, 164] width 47 height 14
click at [502, 161] on input "Frau" at bounding box center [495, 163] width 12 height 12
radio input "true"
click at [468, 220] on input "text" at bounding box center [567, 213] width 287 height 23
paste input "[PERSON_NAME]"
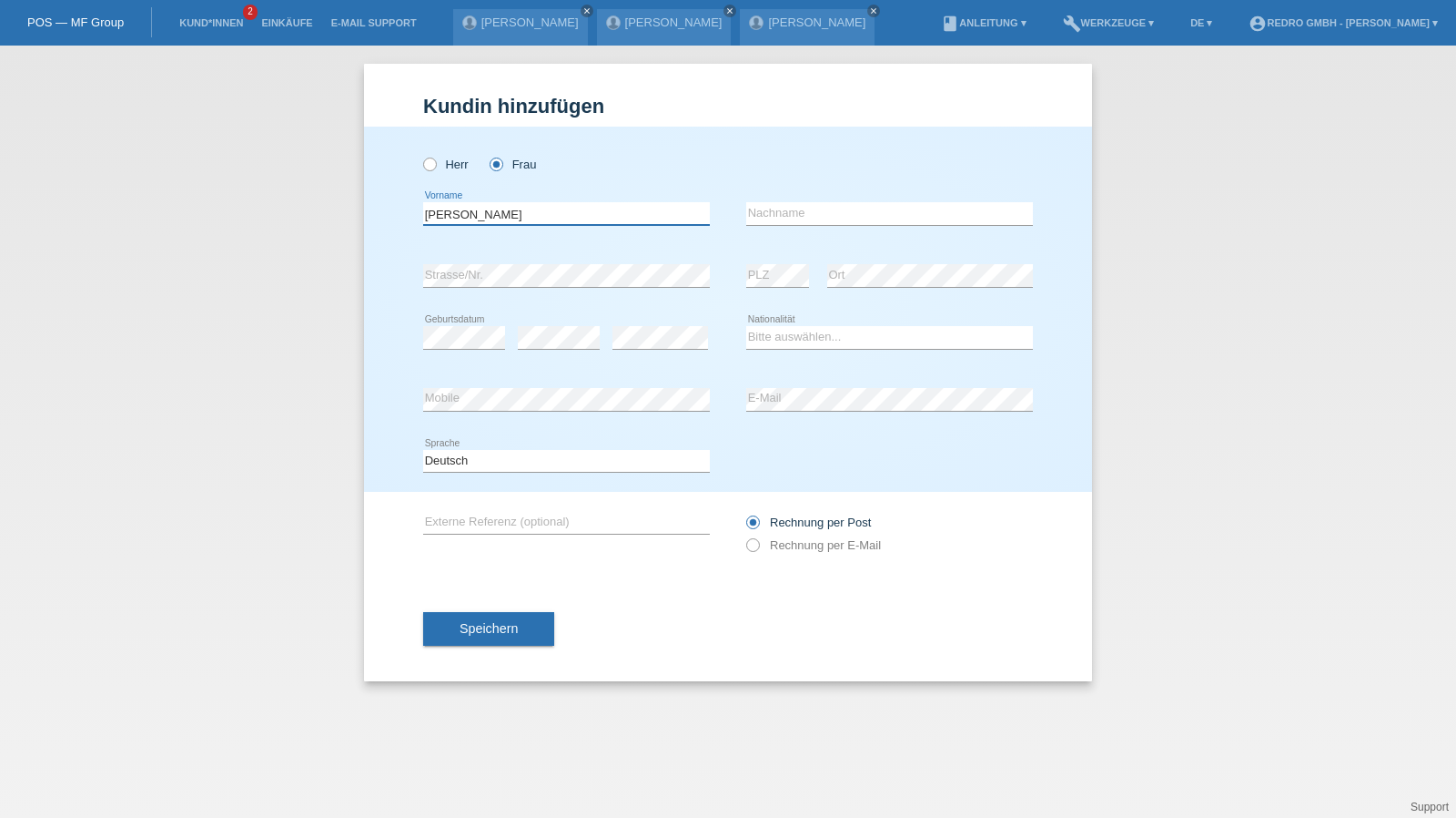
click at [515, 213] on input "[PERSON_NAME]" at bounding box center [567, 213] width 287 height 23
click at [515, 213] on input "Trajanka Angjelova" at bounding box center [567, 213] width 287 height 23
type input "Trajanka"
paste input "Angjelova"
type input "Angjelova"
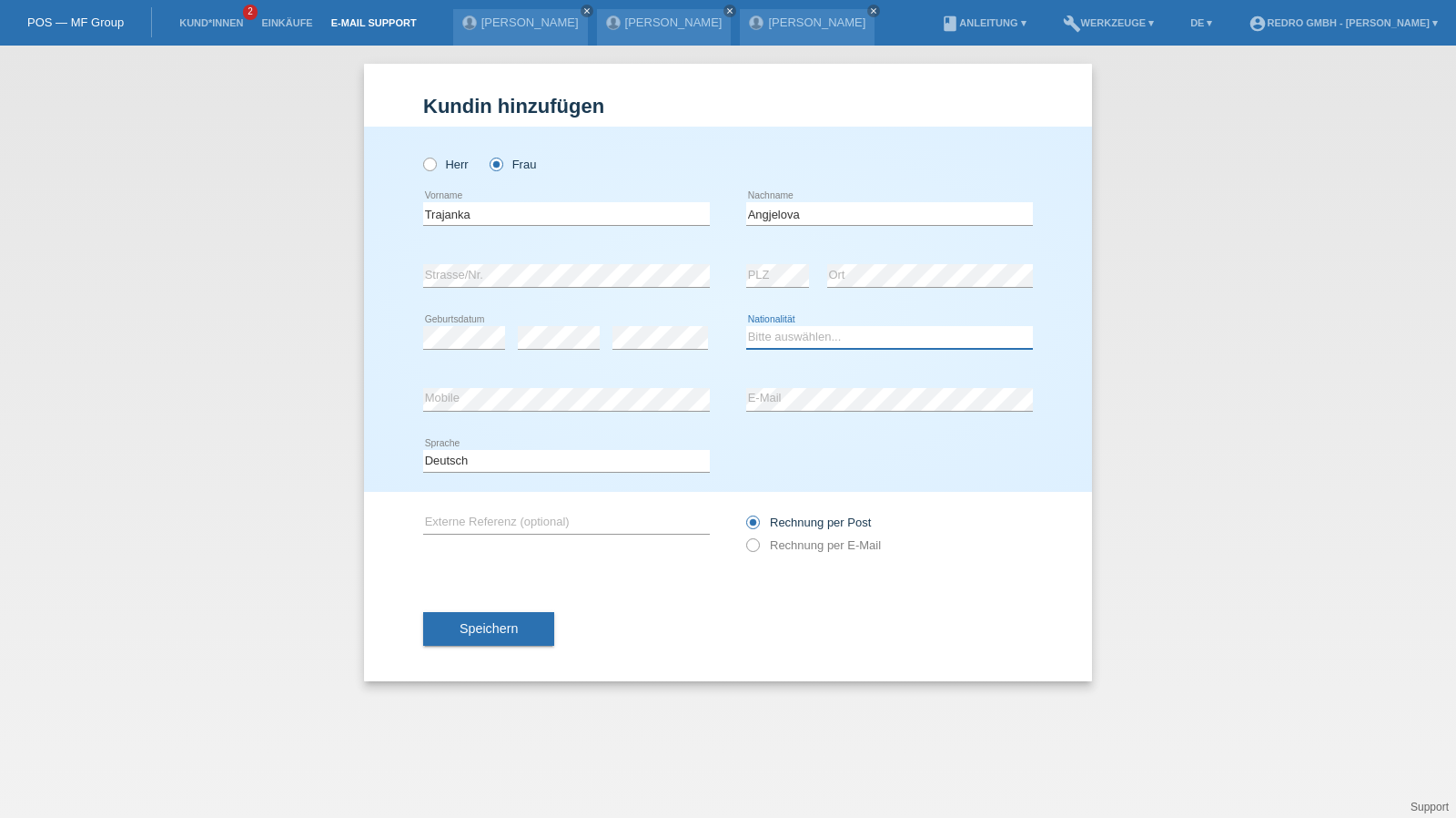
select select "CH"
click at [783, 383] on div "error E-Mail" at bounding box center [889, 399] width 287 height 62
click at [438, 625] on button "Speichern" at bounding box center [489, 630] width 131 height 35
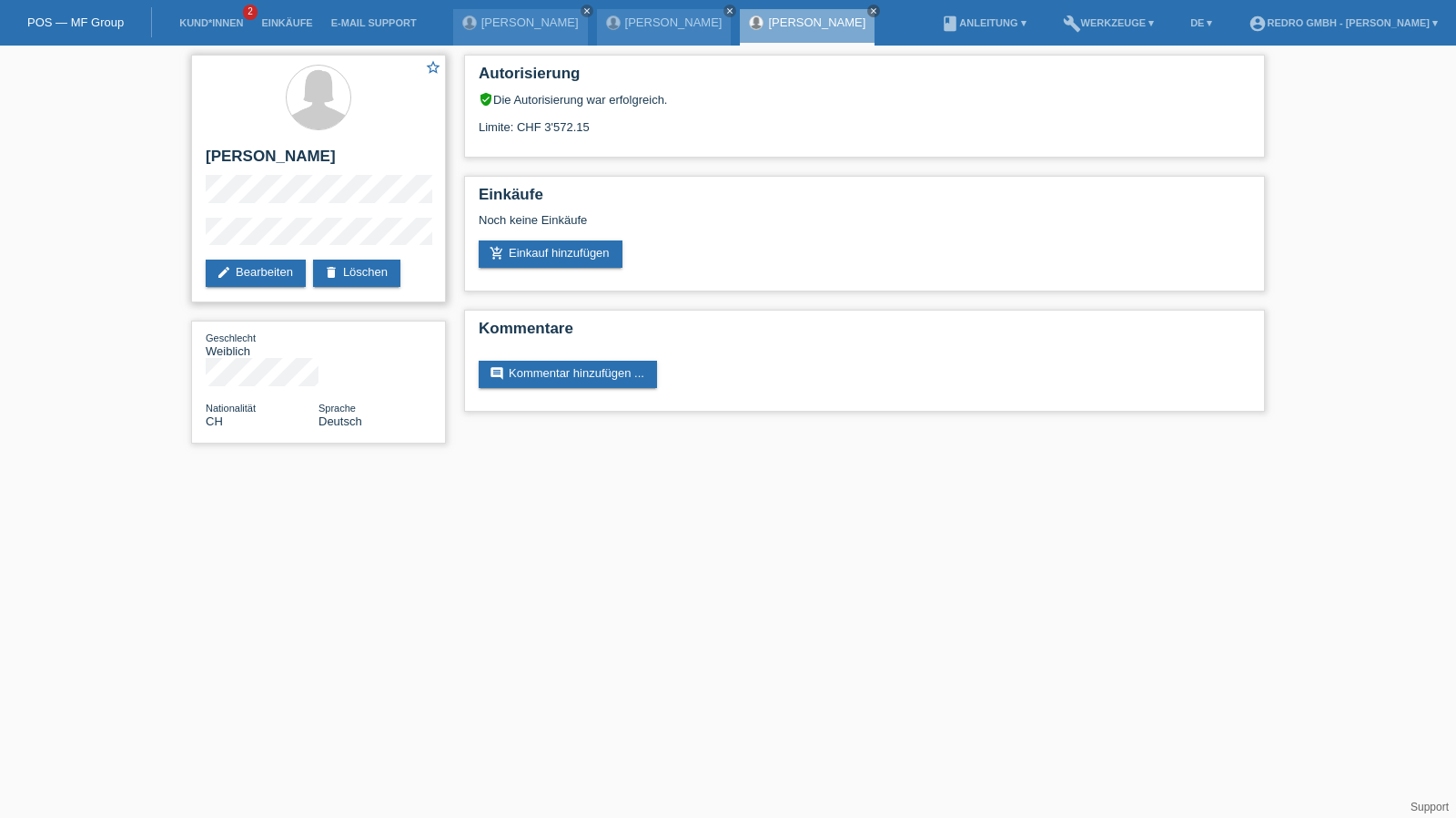
click at [316, 150] on h2 "[PERSON_NAME]" at bounding box center [319, 161] width 226 height 28
copy h2 "Angjelova"
click at [228, 21] on link "Kund*innen" at bounding box center [210, 23] width 82 height 11
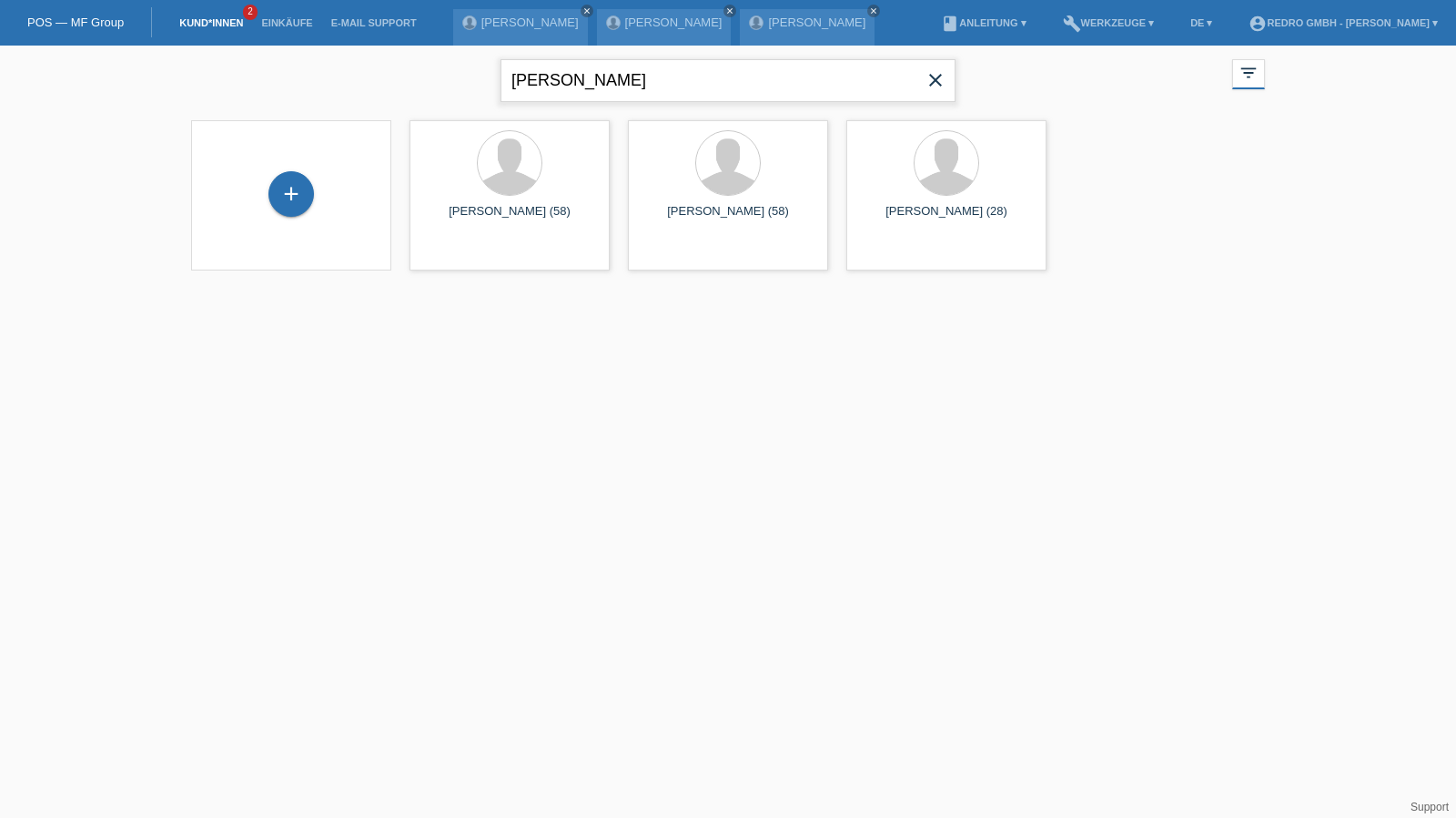
click at [648, 94] on input "[PERSON_NAME]" at bounding box center [728, 80] width 455 height 43
type input "[PERSON_NAME]"
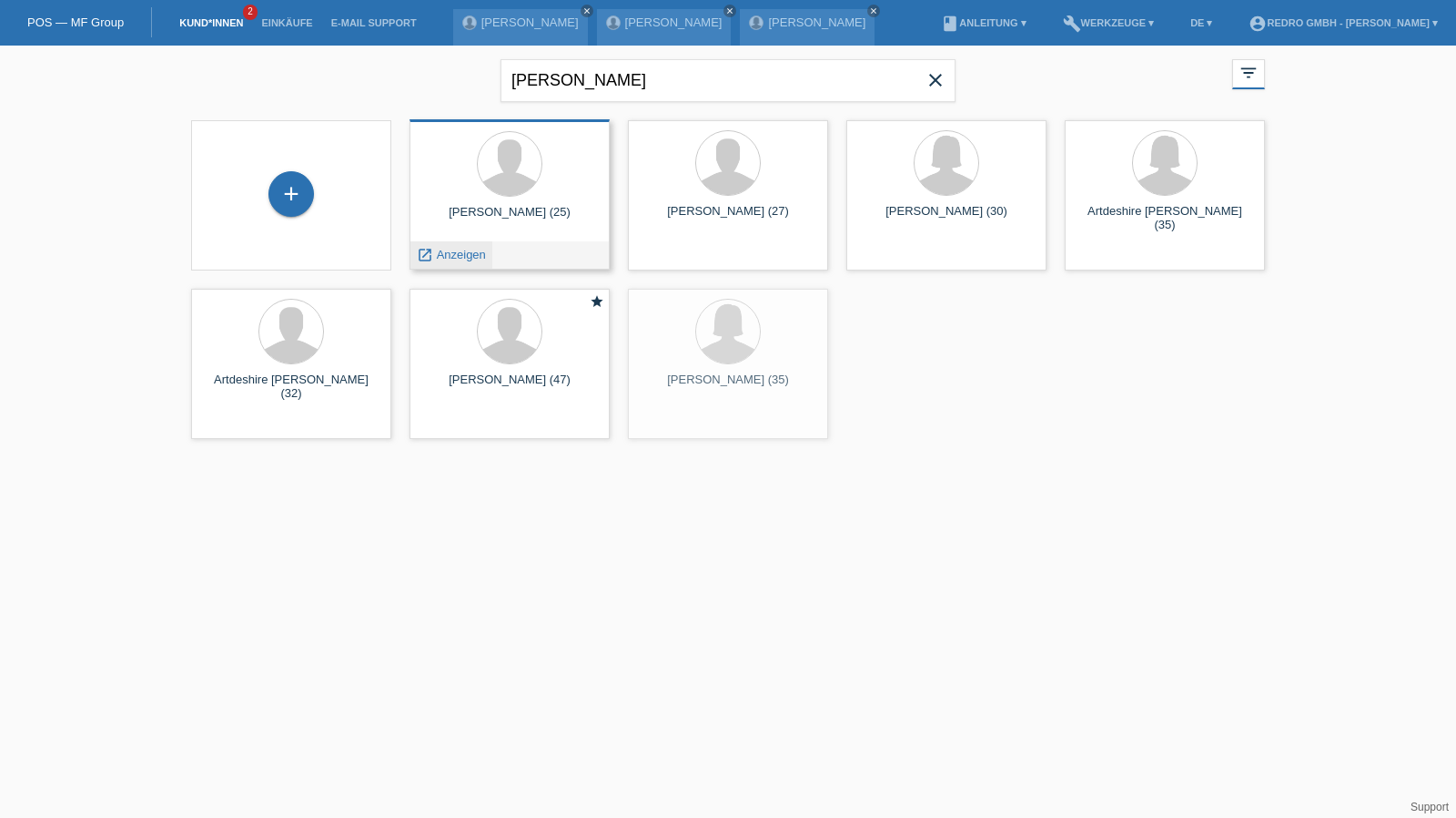
click at [442, 246] on div "launch Anzeigen" at bounding box center [451, 255] width 82 height 28
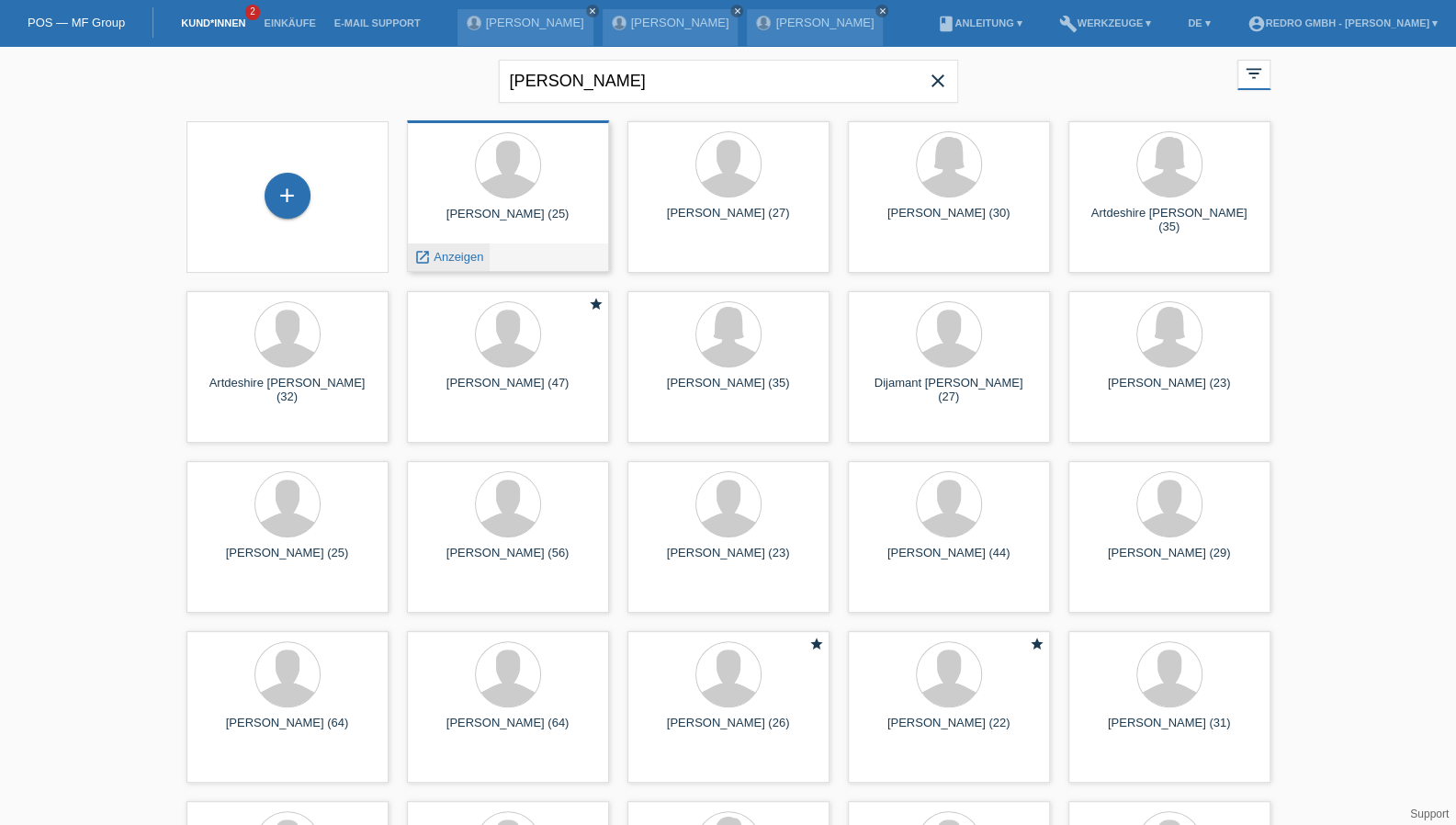
click at [446, 250] on span "Anzeigen" at bounding box center [458, 256] width 49 height 14
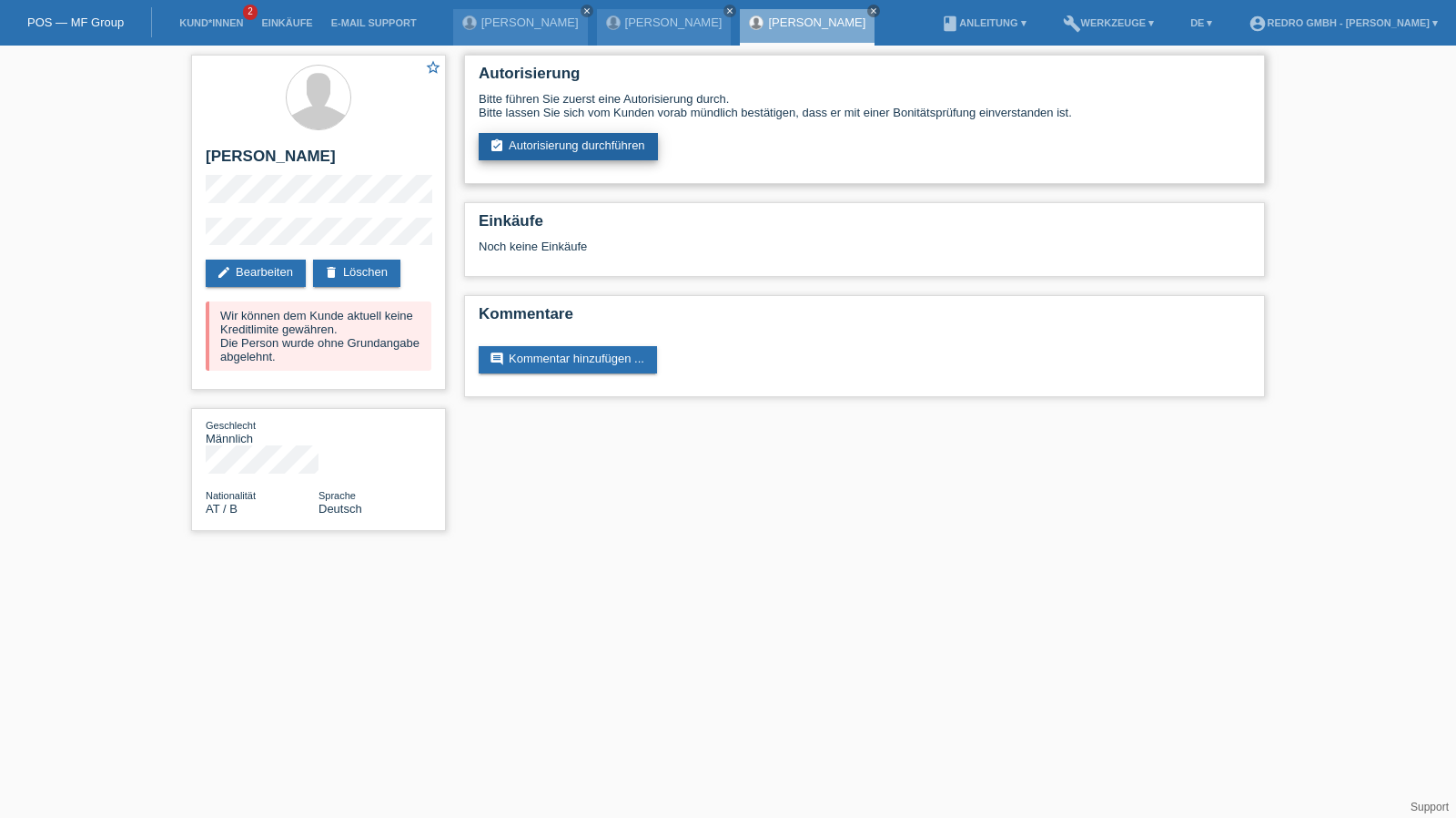
click at [590, 157] on link "assignment_turned_in Autorisierung durchführen" at bounding box center [568, 147] width 179 height 28
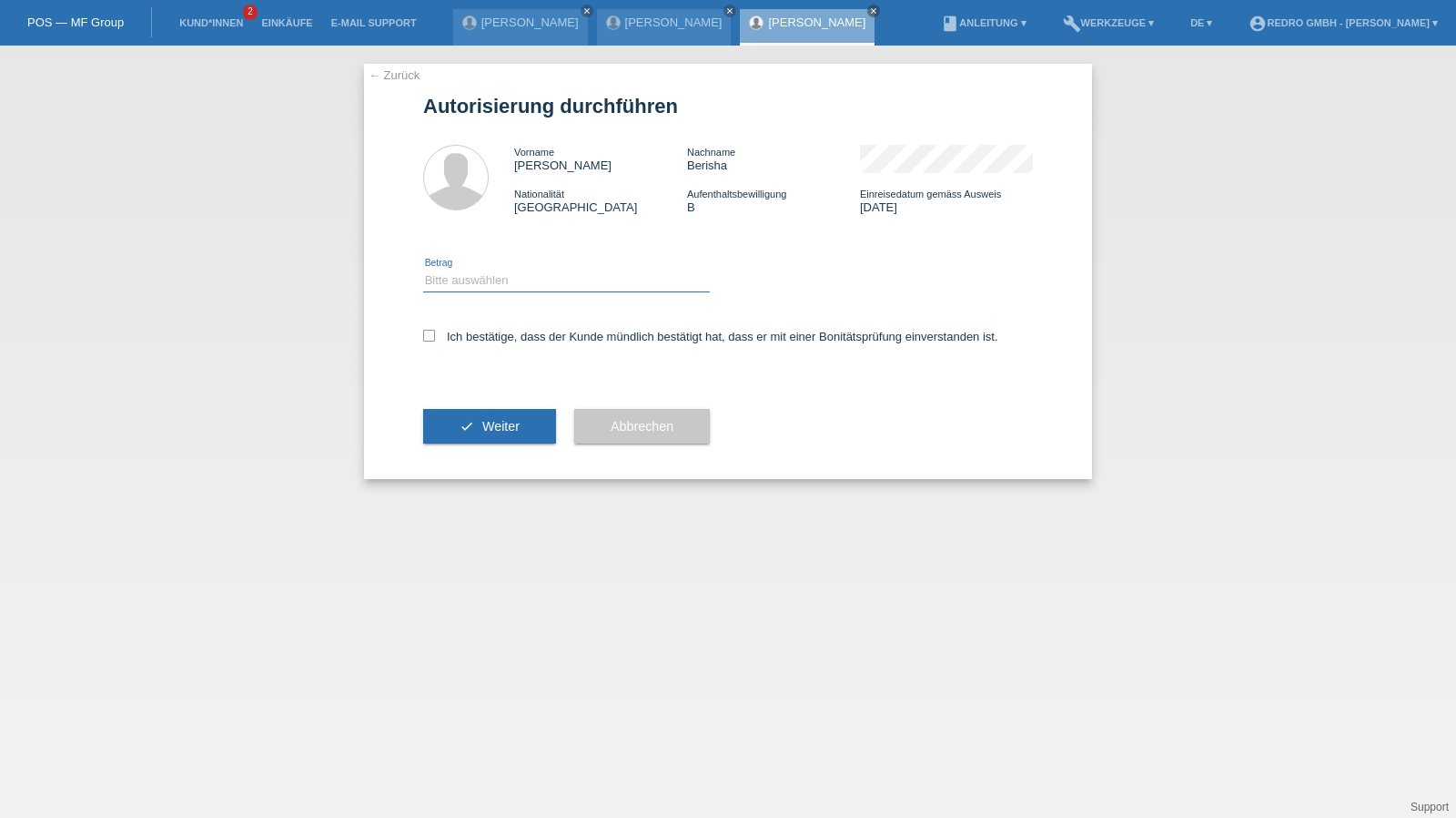
click at [496, 288] on select "Bitte auswählen CHF 1.00 - CHF 499.00 CHF 500.00 - CHF 1'999.00 CHF 2'000.00 - …" at bounding box center [567, 280] width 287 height 22
select select "1"
click at [423, 269] on select "Bitte auswählen CHF 1.00 - CHF 499.00 CHF 500.00 - CHF 1'999.00 CHF 2'000.00 - …" at bounding box center [567, 280] width 287 height 22
click at [469, 332] on label "Ich bestätige, dass der Kunde mündlich bestätigt hat, dass er mit einer Bonität…" at bounding box center [711, 336] width 575 height 14
click at [435, 332] on input "Ich bestätige, dass der Kunde mündlich bestätigt hat, dass er mit einer Bonität…" at bounding box center [429, 335] width 12 height 12
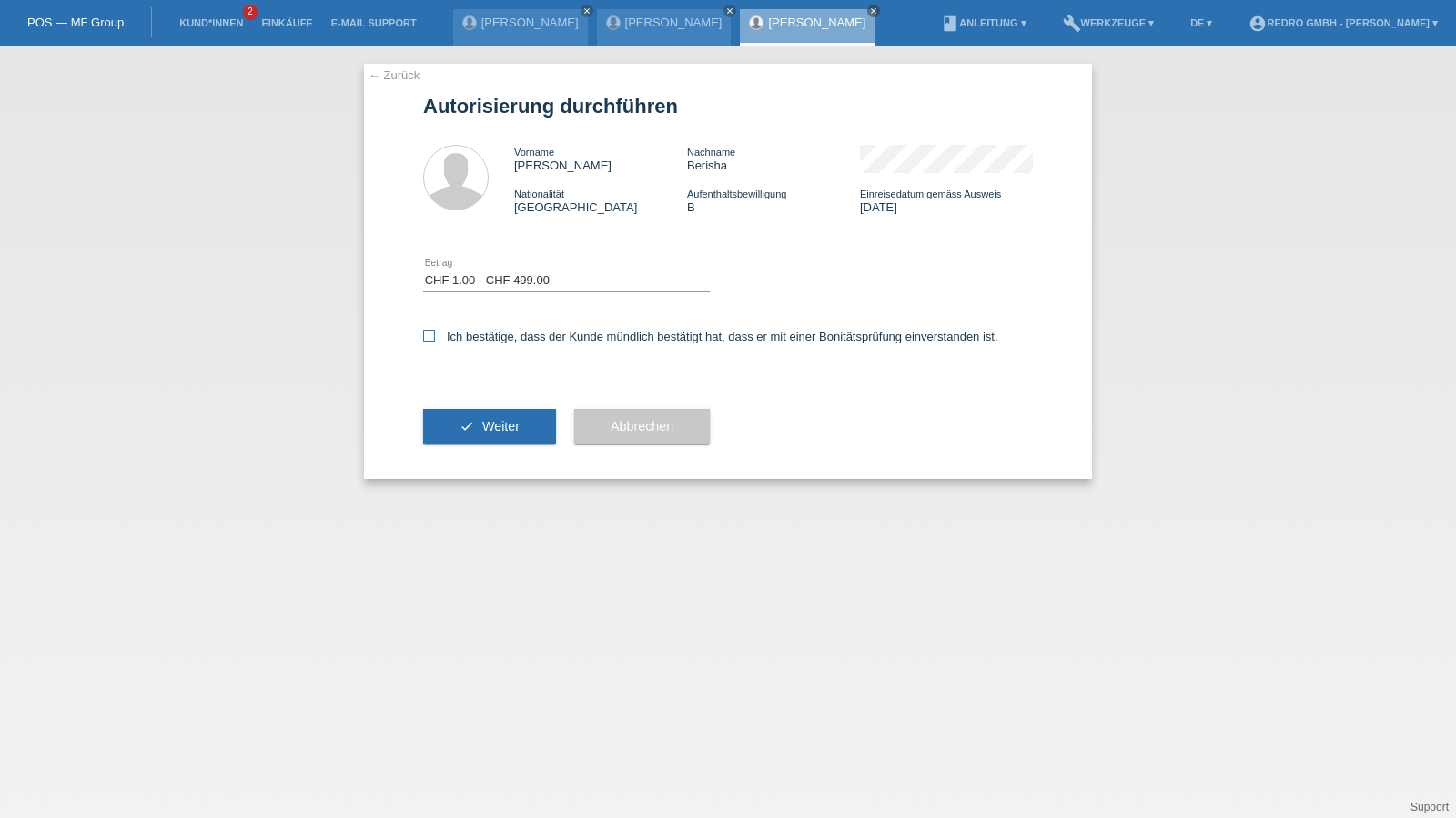
checkbox input "true"
click at [479, 443] on button "check Weiter" at bounding box center [490, 426] width 133 height 35
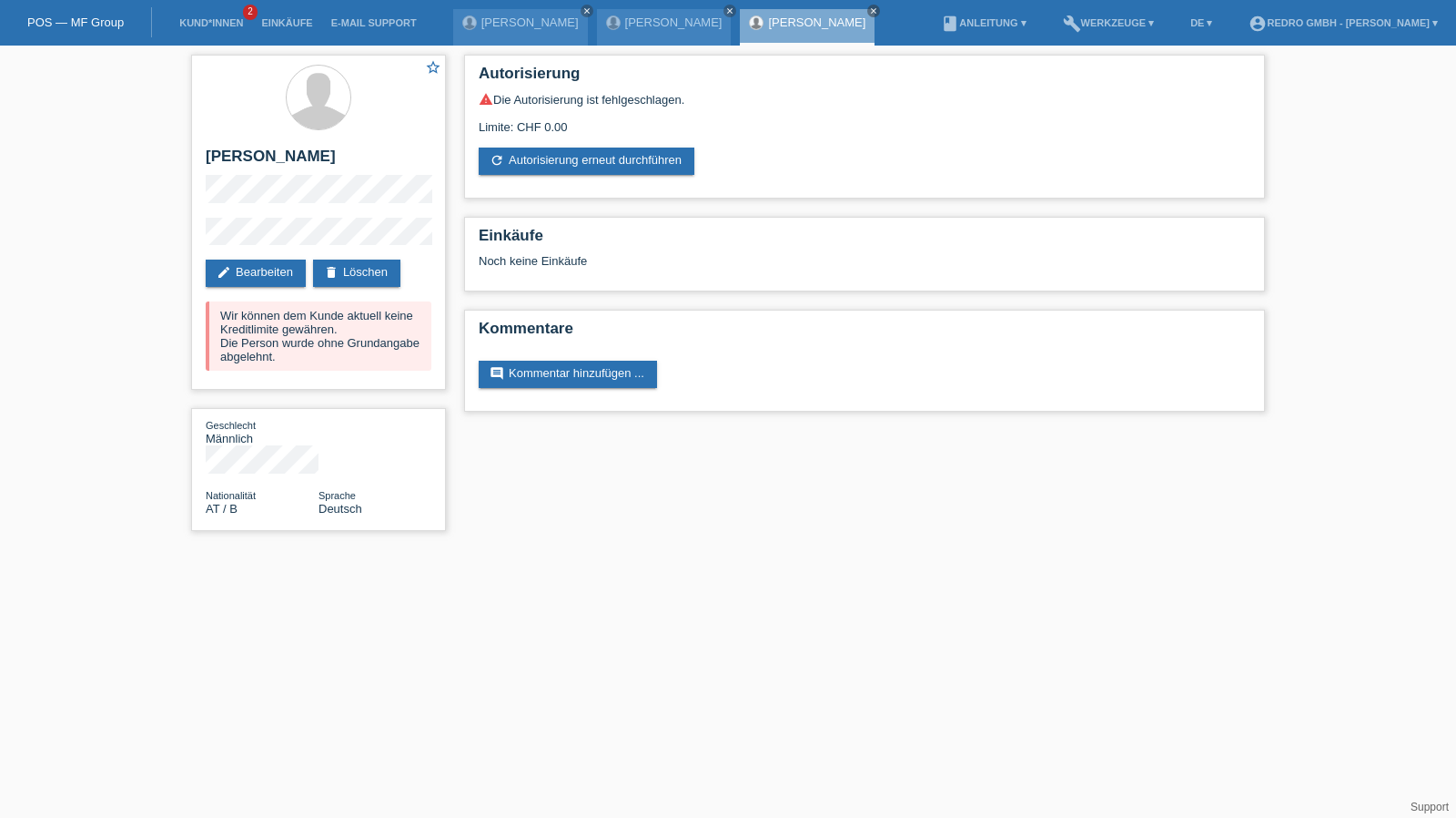
click at [184, 32] on li "Kund*innen 2" at bounding box center [210, 23] width 82 height 47
click at [184, 28] on link "Kund*innen" at bounding box center [210, 23] width 82 height 11
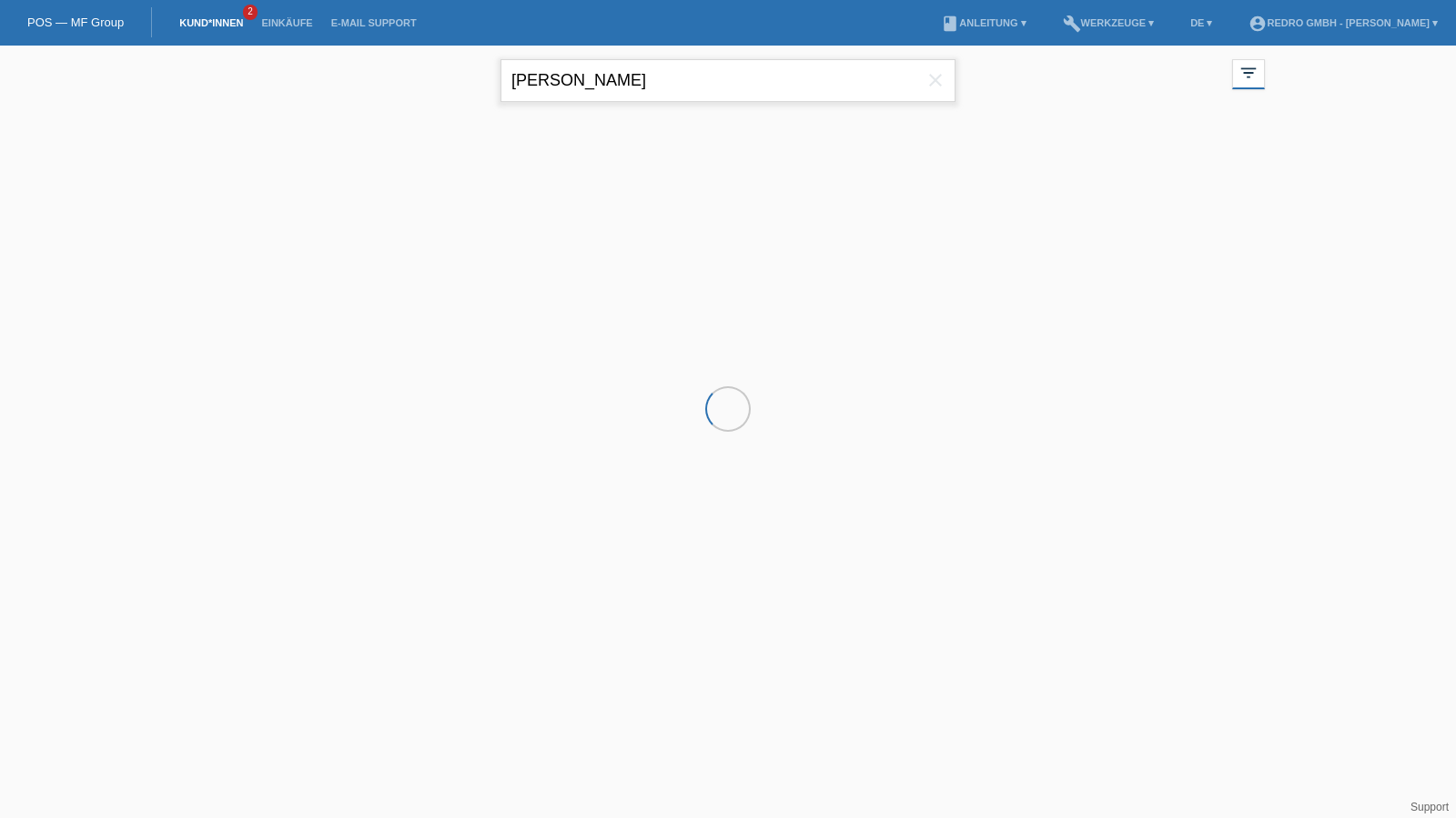
click at [523, 70] on input "clemens berisha" at bounding box center [728, 80] width 455 height 43
drag, startPoint x: 0, startPoint y: 0, endPoint x: 523, endPoint y: 70, distance: 527.7
click at [523, 70] on input "clemens berisha" at bounding box center [728, 80] width 455 height 43
paste input "Arne Bilinski"
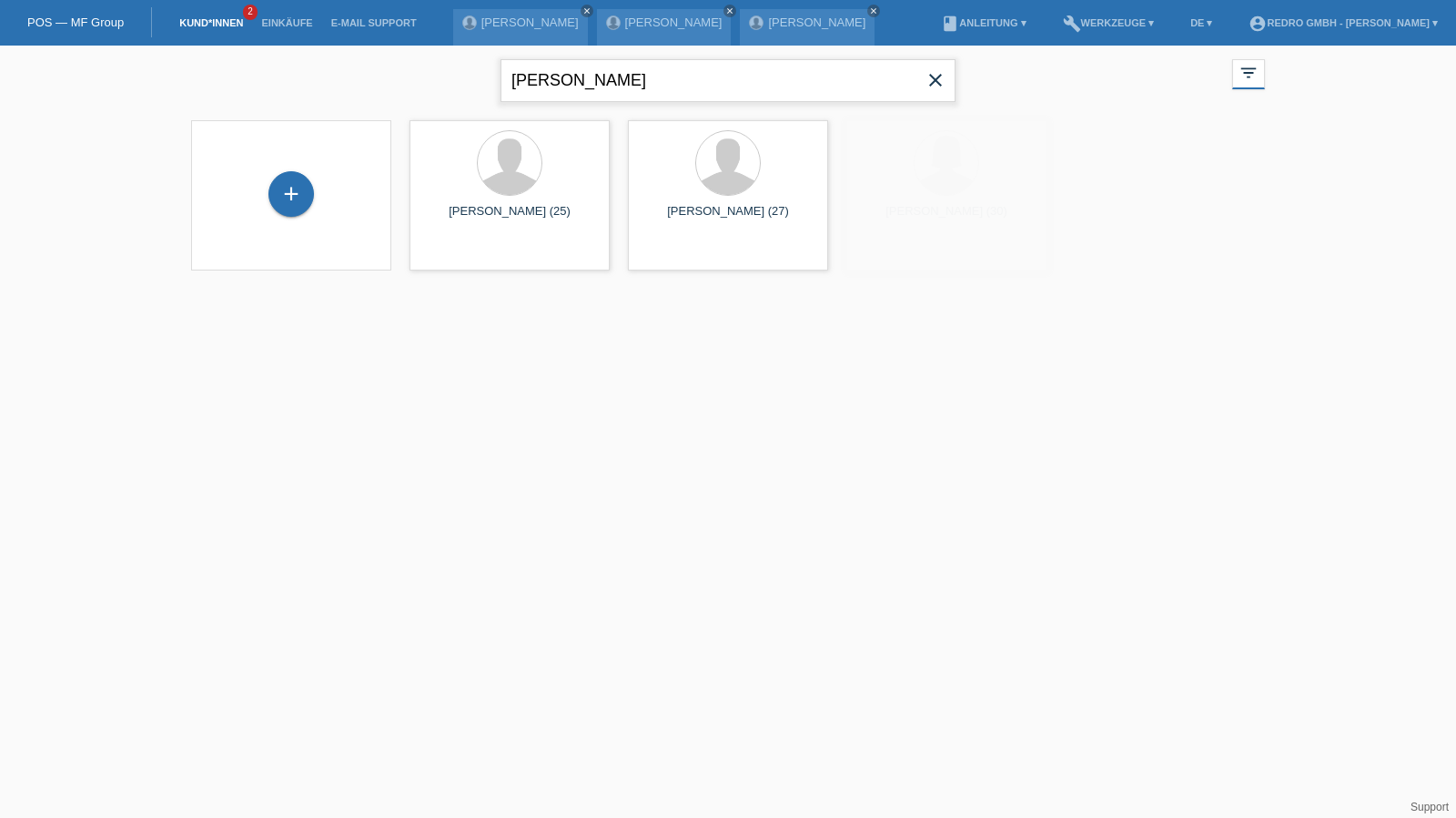
type input "Arne Bilinski"
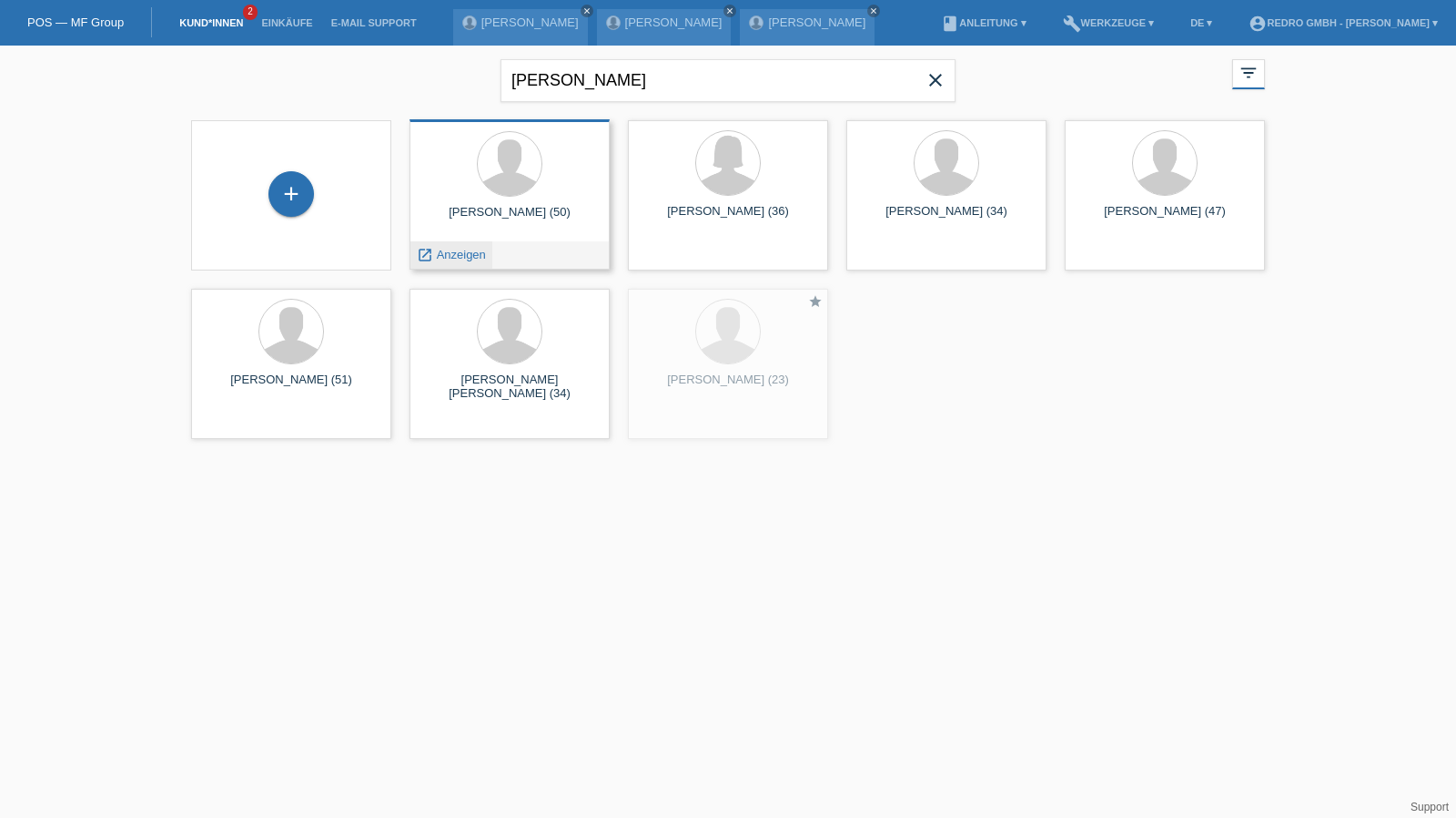
click at [480, 248] on span "Anzeigen" at bounding box center [460, 254] width 49 height 14
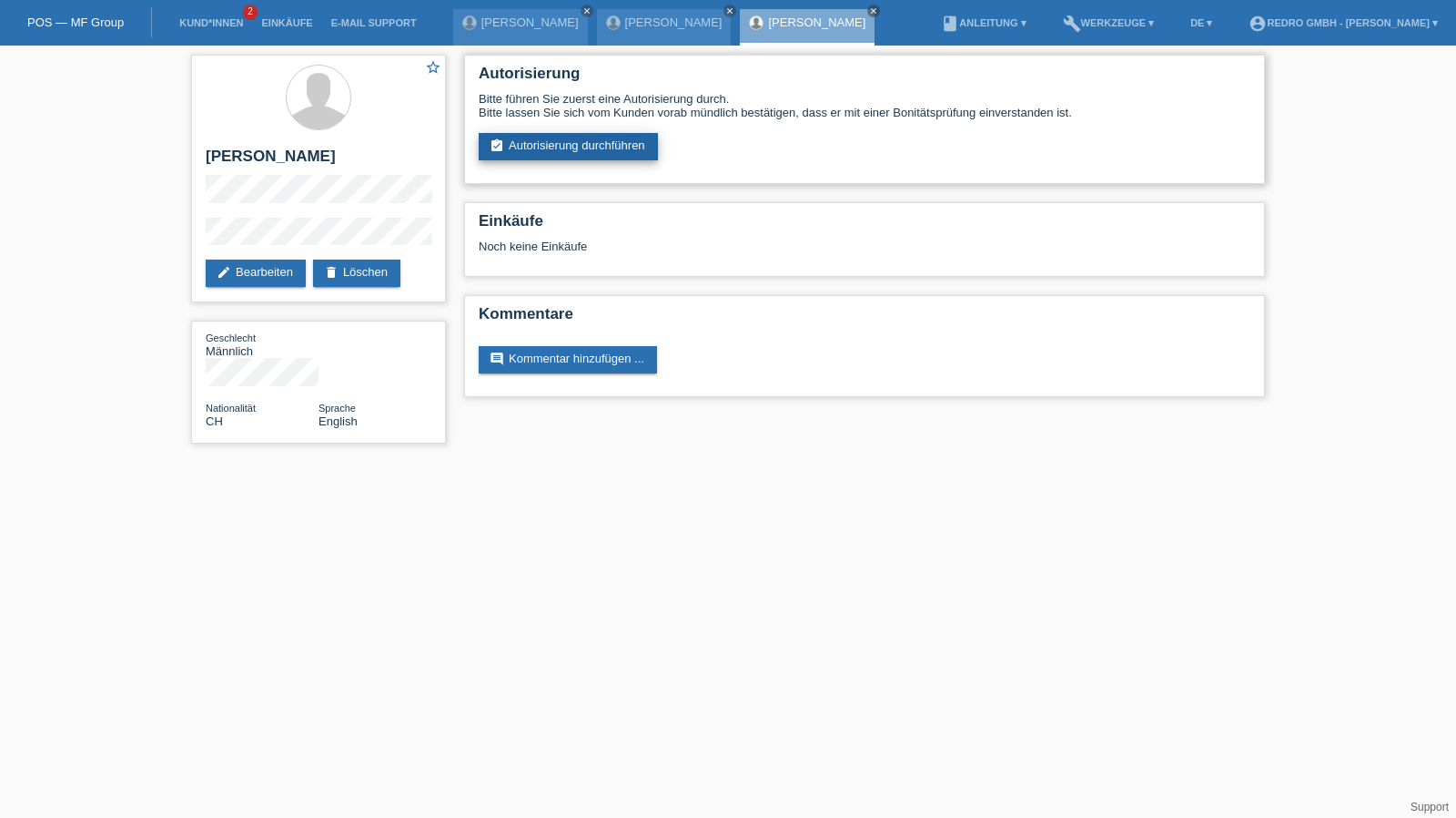
click at [588, 138] on link "assignment_turned_in Autorisierung durchführen" at bounding box center [568, 147] width 179 height 28
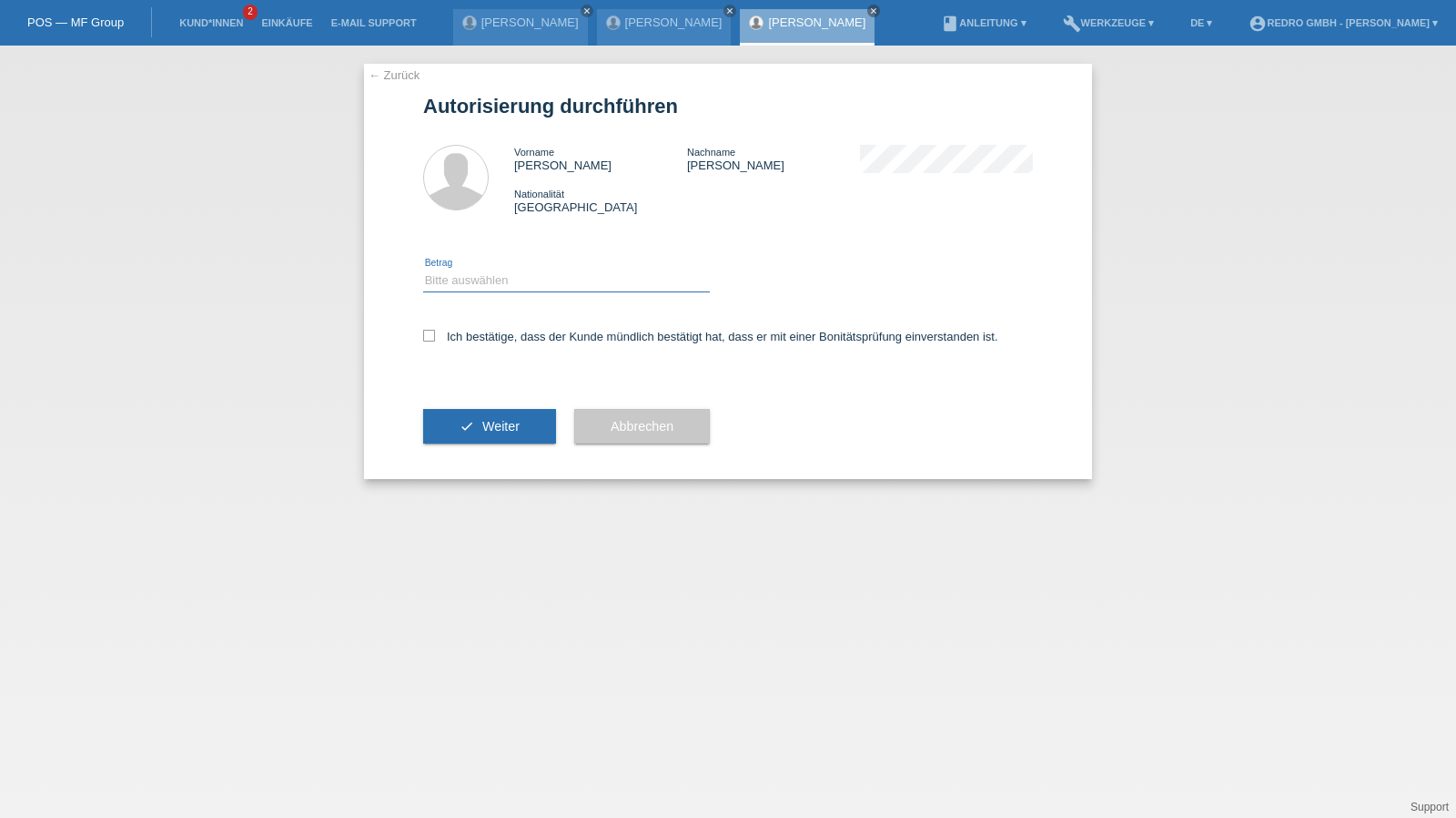
click at [496, 274] on select "Bitte auswählen CHF 1.00 - CHF 499.00 CHF 500.00 - CHF 1'999.00 CHF 2'000.00 - …" at bounding box center [567, 280] width 287 height 22
select select "1"
click at [423, 269] on select "Bitte auswählen CHF 1.00 - CHF 499.00 CHF 500.00 - CHF 1'999.00 CHF 2'000.00 - …" at bounding box center [567, 280] width 287 height 22
click at [456, 336] on label "Ich bestätige, dass der Kunde mündlich bestätigt hat, dass er mit einer Bonität…" at bounding box center [711, 336] width 575 height 14
click at [435, 336] on input "Ich bestätige, dass der Kunde mündlich bestätigt hat, dass er mit einer Bonität…" at bounding box center [429, 335] width 12 height 12
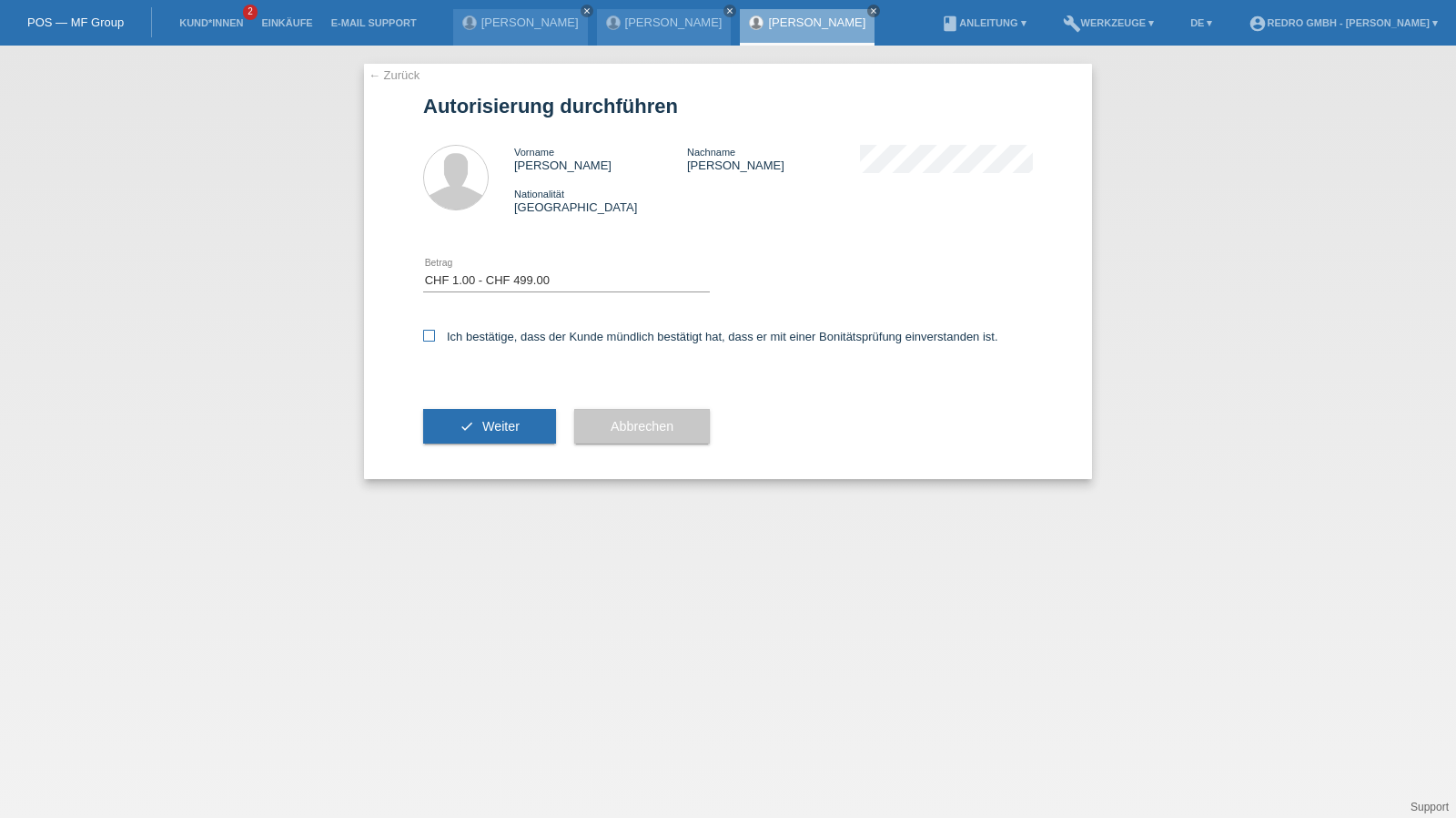
checkbox input "true"
click at [457, 420] on button "check Weiter" at bounding box center [490, 426] width 133 height 35
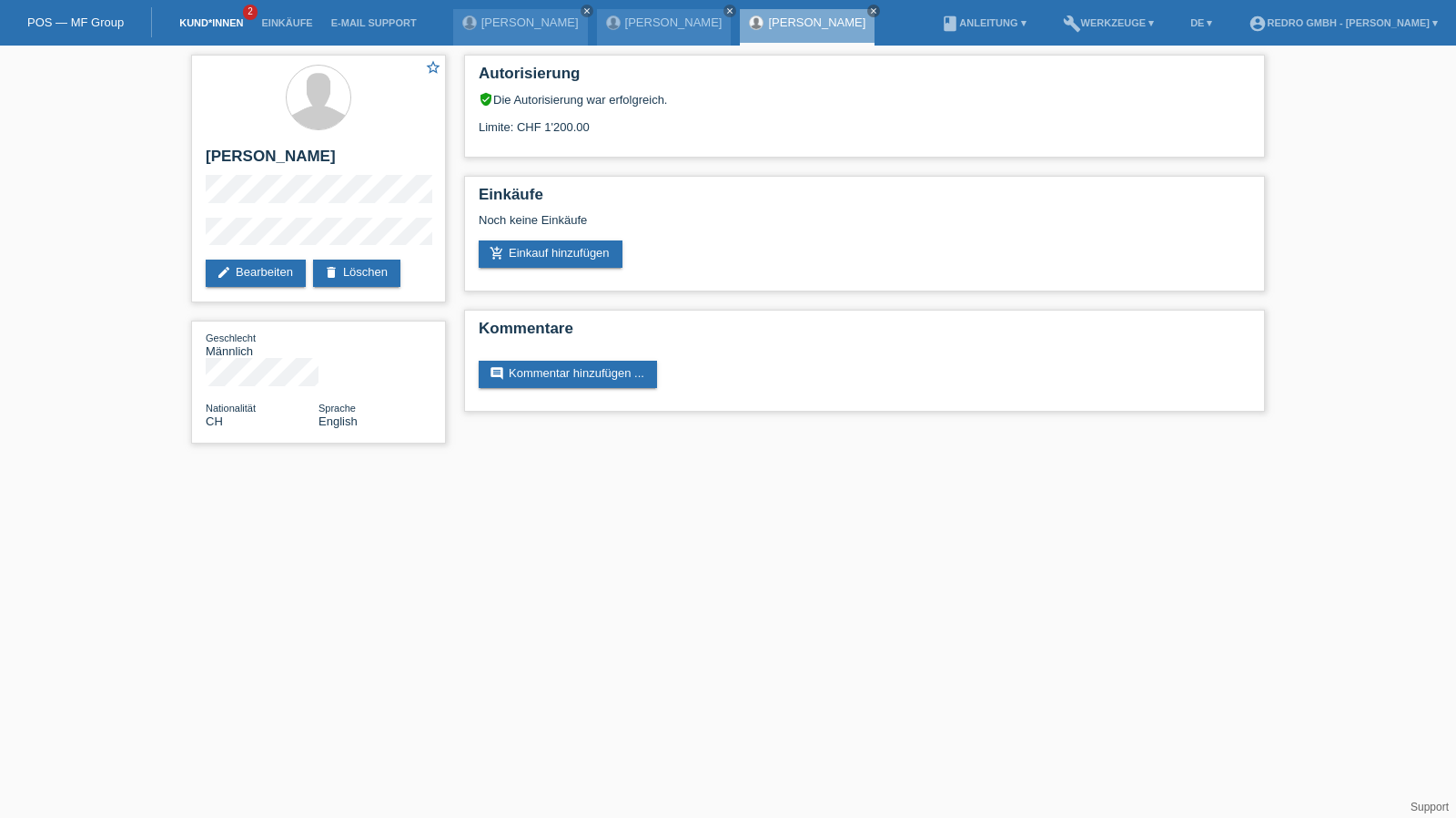
click at [222, 28] on link "Kund*innen" at bounding box center [210, 23] width 82 height 11
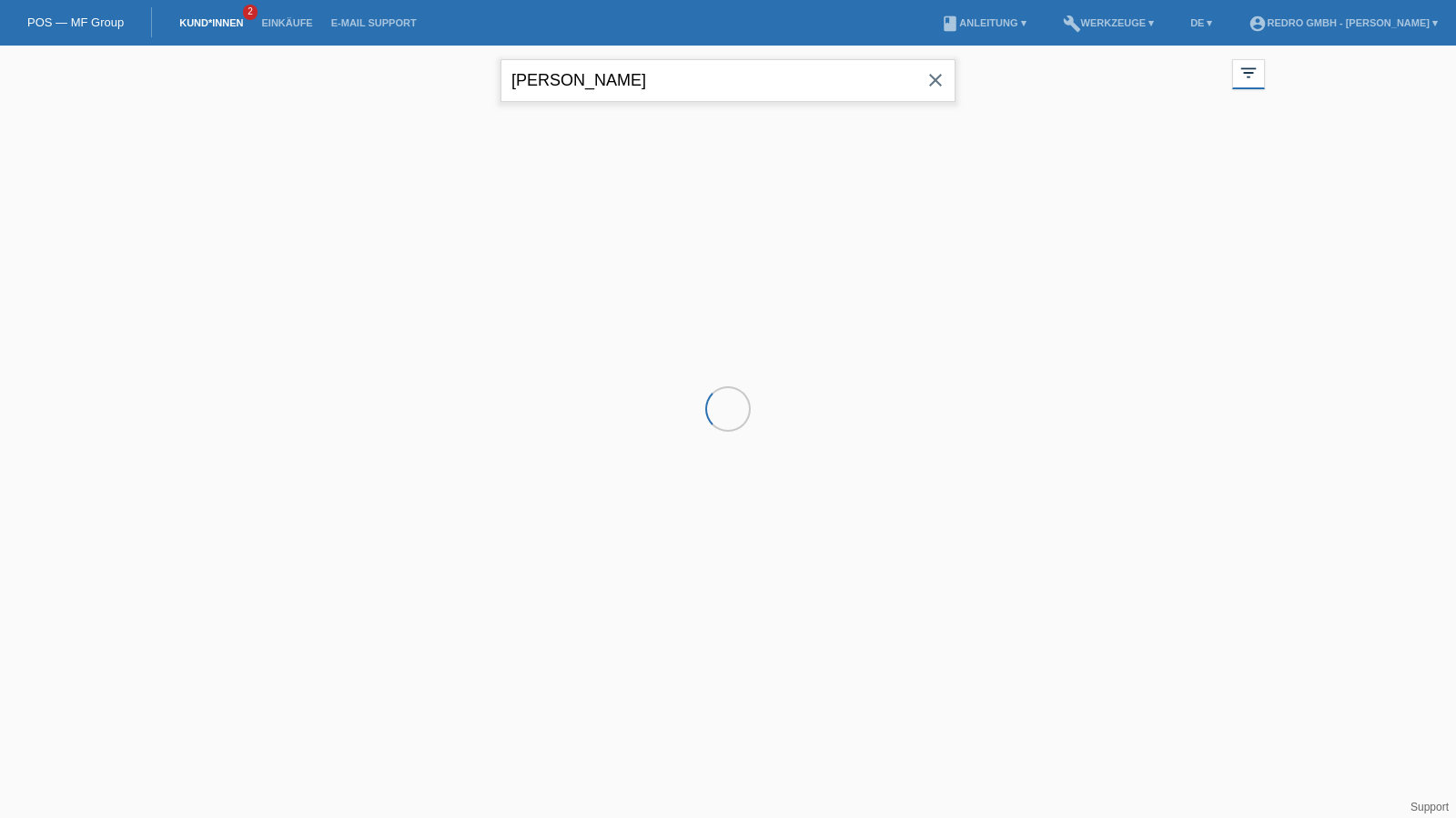
click at [630, 86] on input "[PERSON_NAME]" at bounding box center [728, 80] width 455 height 43
drag, startPoint x: 0, startPoint y: 0, endPoint x: 630, endPoint y: 86, distance: 635.8
click at [630, 86] on input "[PERSON_NAME]" at bounding box center [728, 80] width 455 height 43
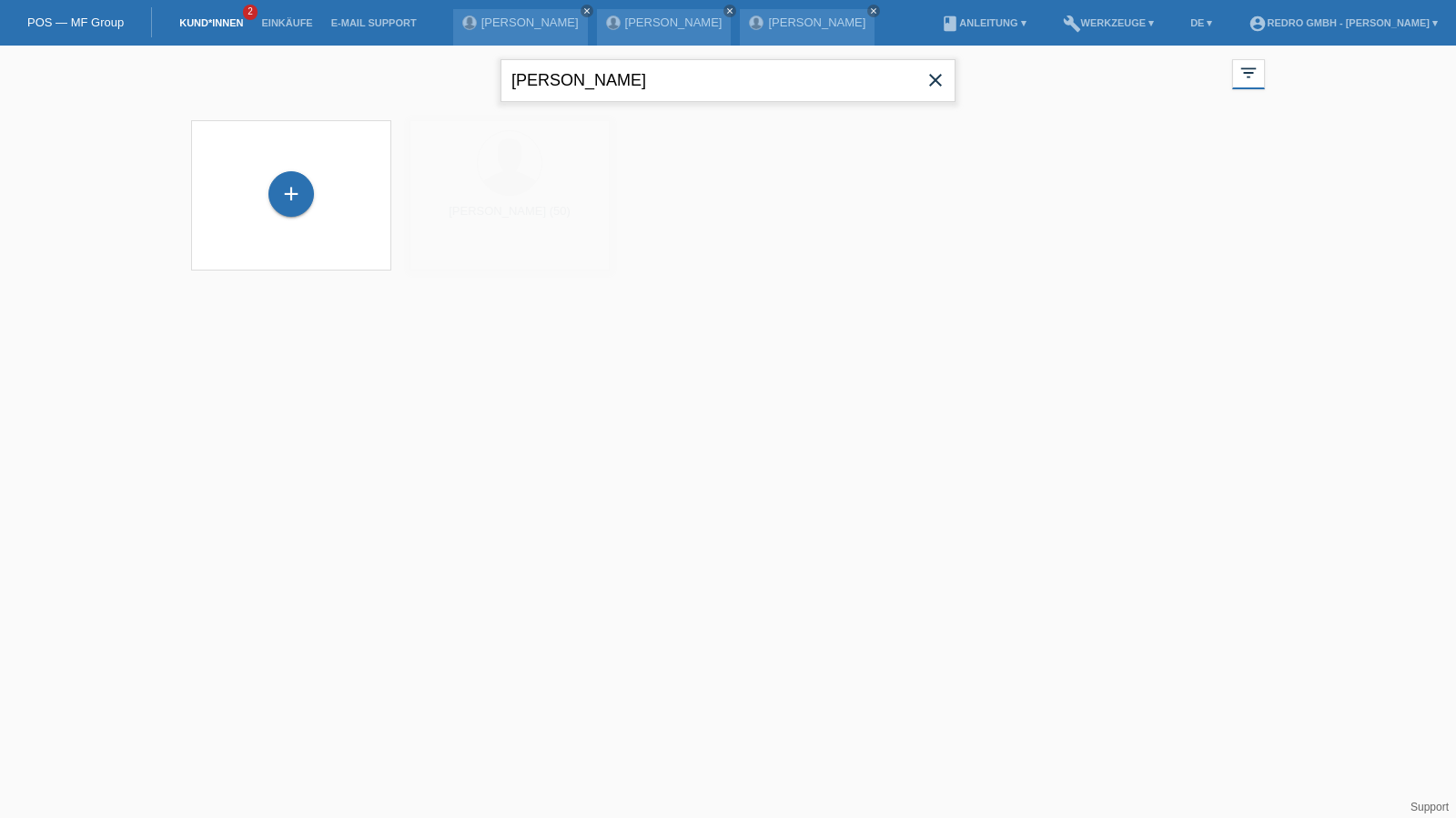
paste input "Soares Dulce"
type input "Soares Dulce"
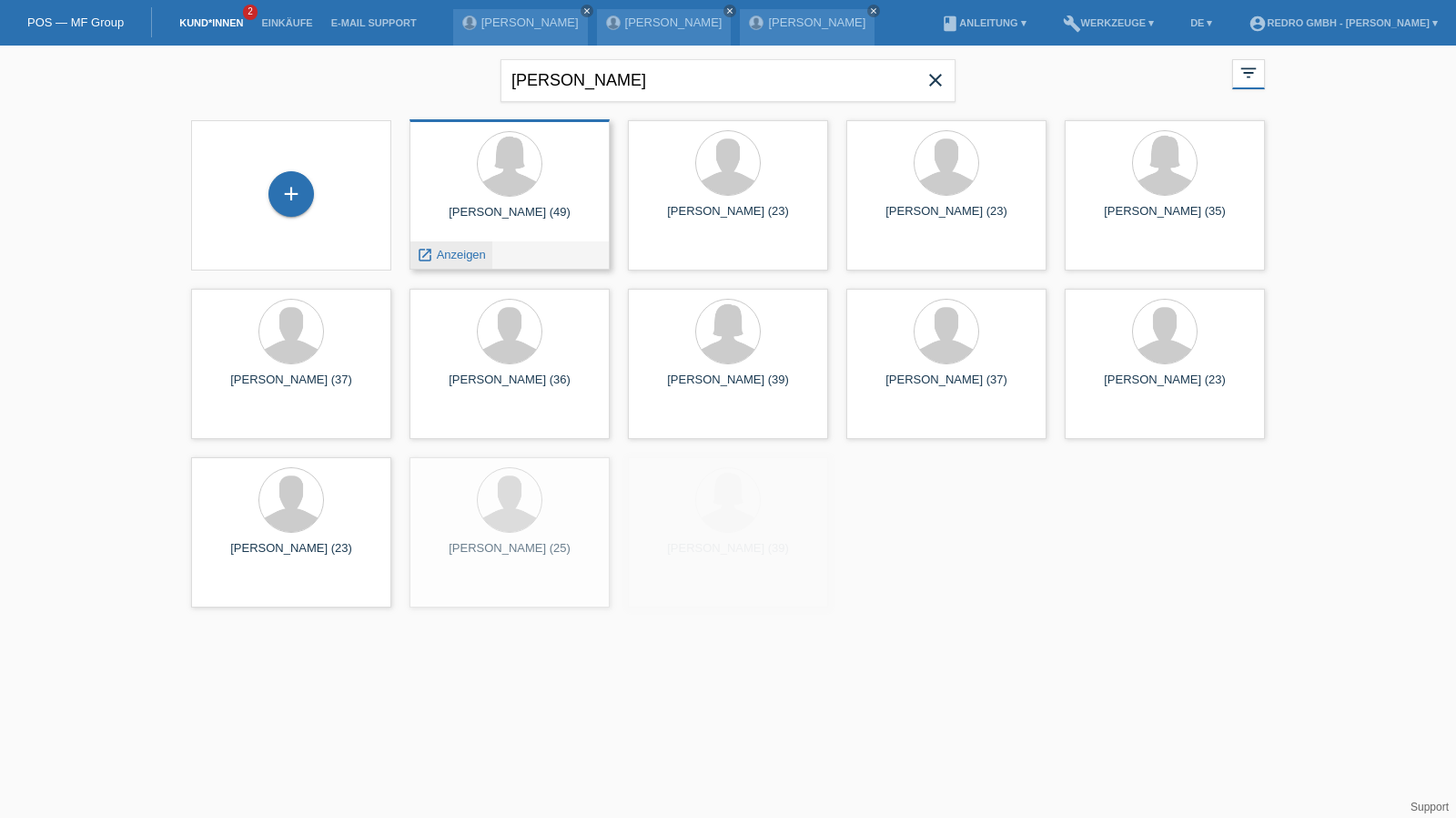
click at [445, 254] on span "Anzeigen" at bounding box center [460, 254] width 49 height 14
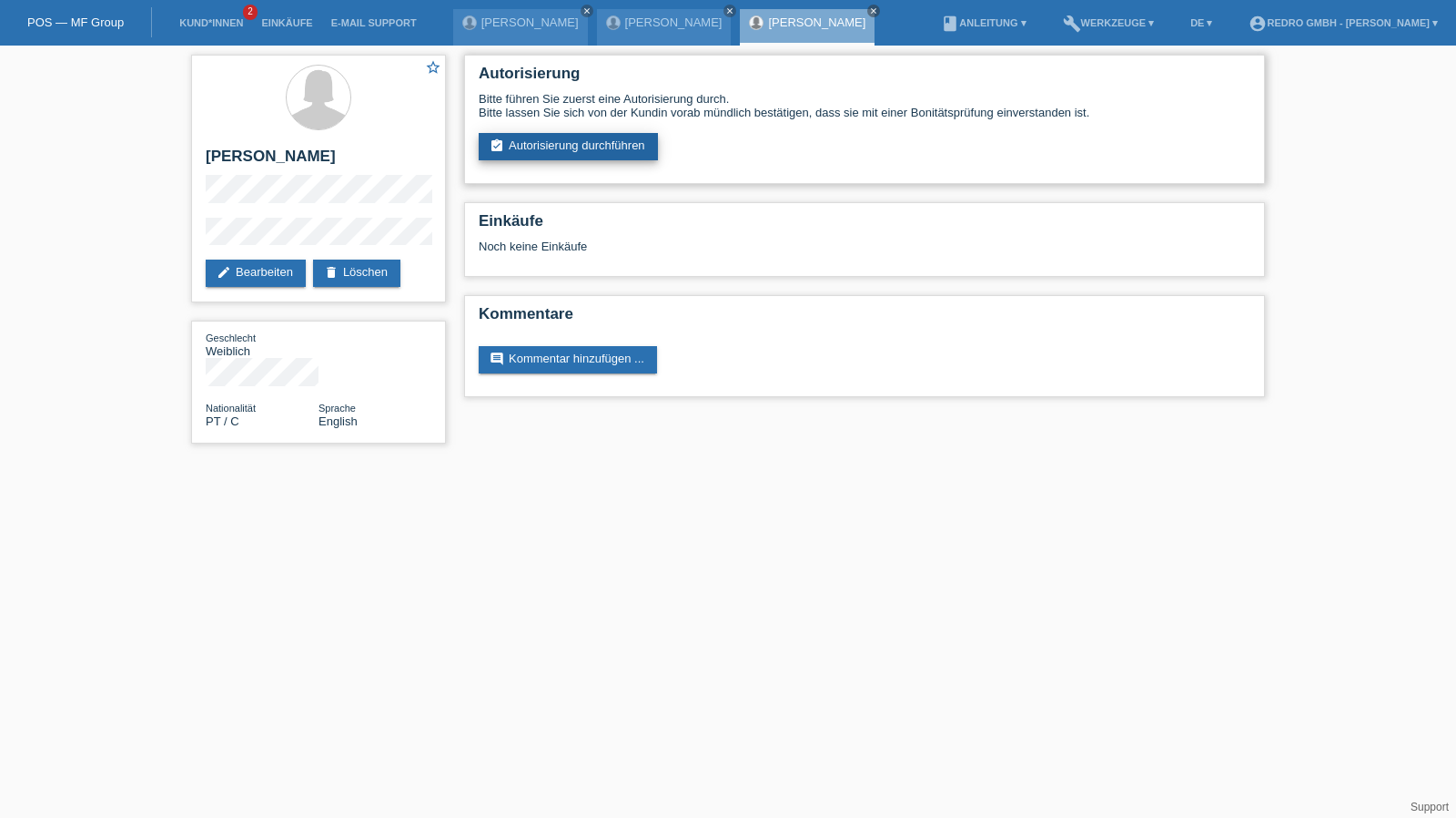
click at [560, 142] on link "assignment_turned_in Autorisierung durchführen" at bounding box center [568, 147] width 179 height 28
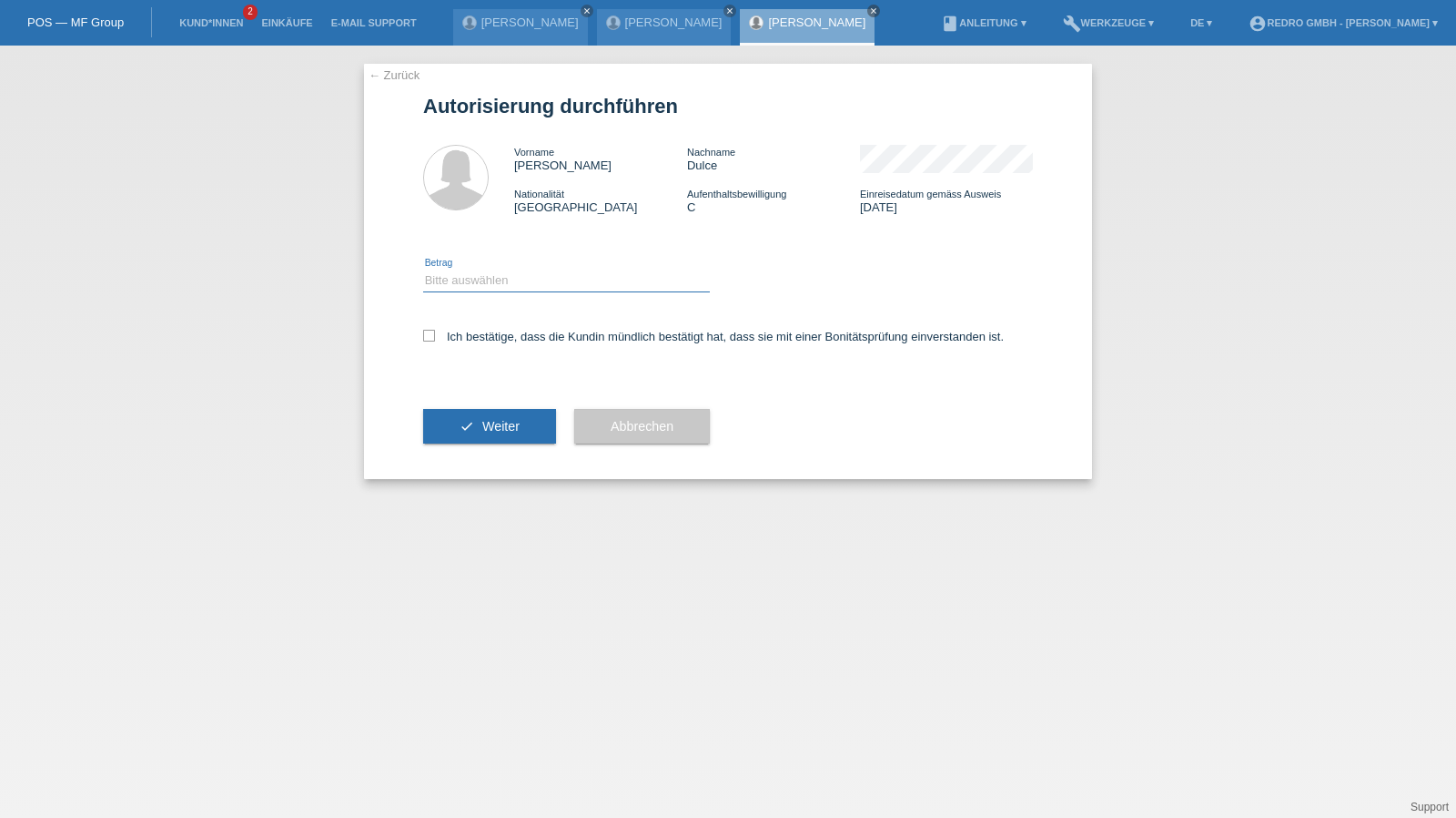
drag, startPoint x: 506, startPoint y: 270, endPoint x: 497, endPoint y: 290, distance: 21.9
click at [506, 270] on select "Bitte auswählen CHF 1.00 - CHF 499.00 CHF 500.00 - CHF 1'999.00 CHF 2'000.00 - …" at bounding box center [567, 280] width 287 height 22
select select "1"
click at [423, 269] on select "Bitte auswählen CHF 1.00 - CHF 499.00 CHF 500.00 - CHF 1'999.00 CHF 2'000.00 - …" at bounding box center [567, 280] width 287 height 22
click at [481, 339] on label "Ich bestätige, dass die Kundin mündlich bestätigt hat, dass sie mit einer Bonit…" at bounding box center [714, 336] width 581 height 14
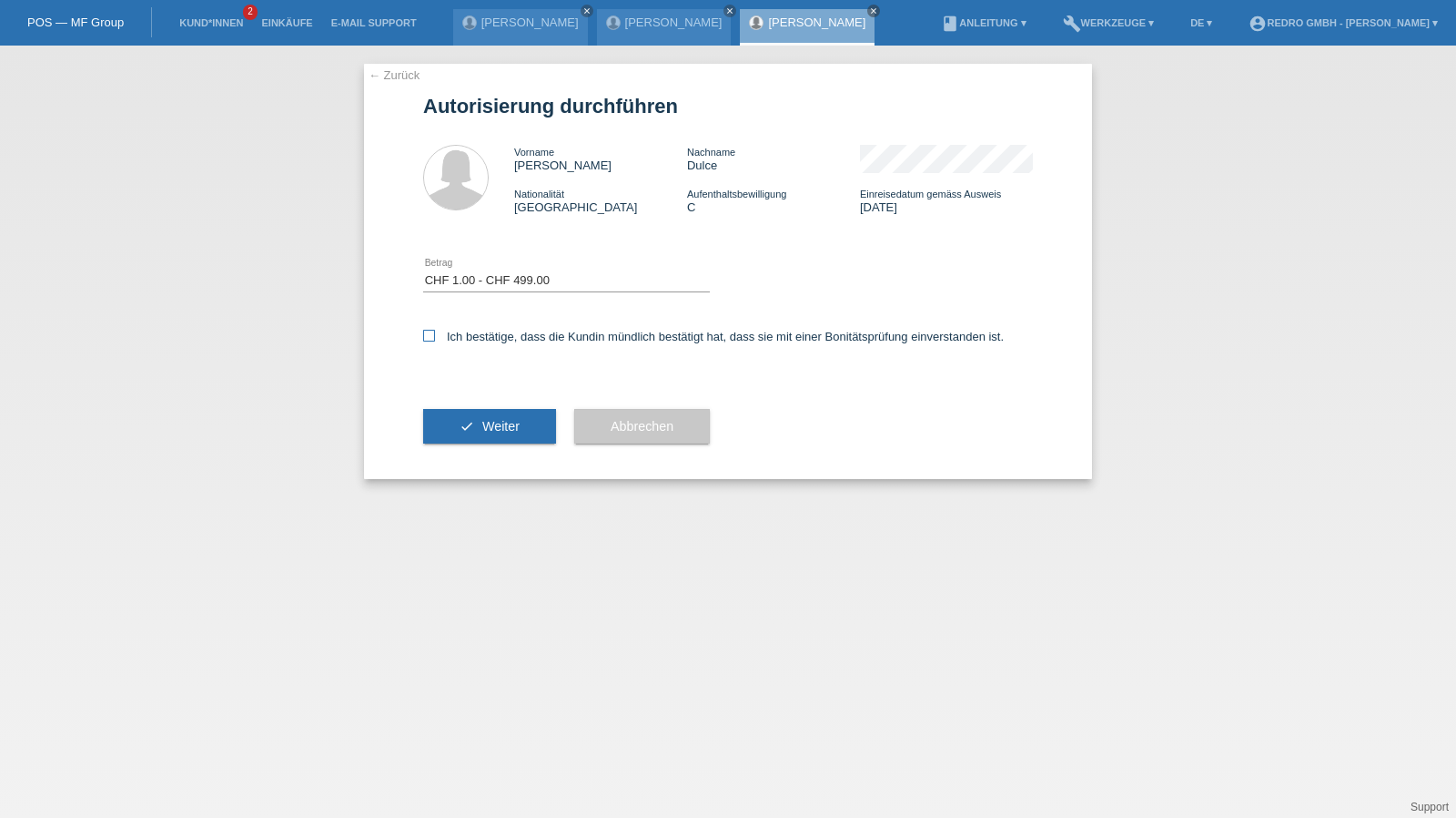
click at [435, 339] on input "Ich bestätige, dass die Kundin mündlich bestätigt hat, dass sie mit einer Bonit…" at bounding box center [429, 335] width 12 height 12
checkbox input "true"
click at [470, 440] on button "check Weiter" at bounding box center [490, 426] width 133 height 35
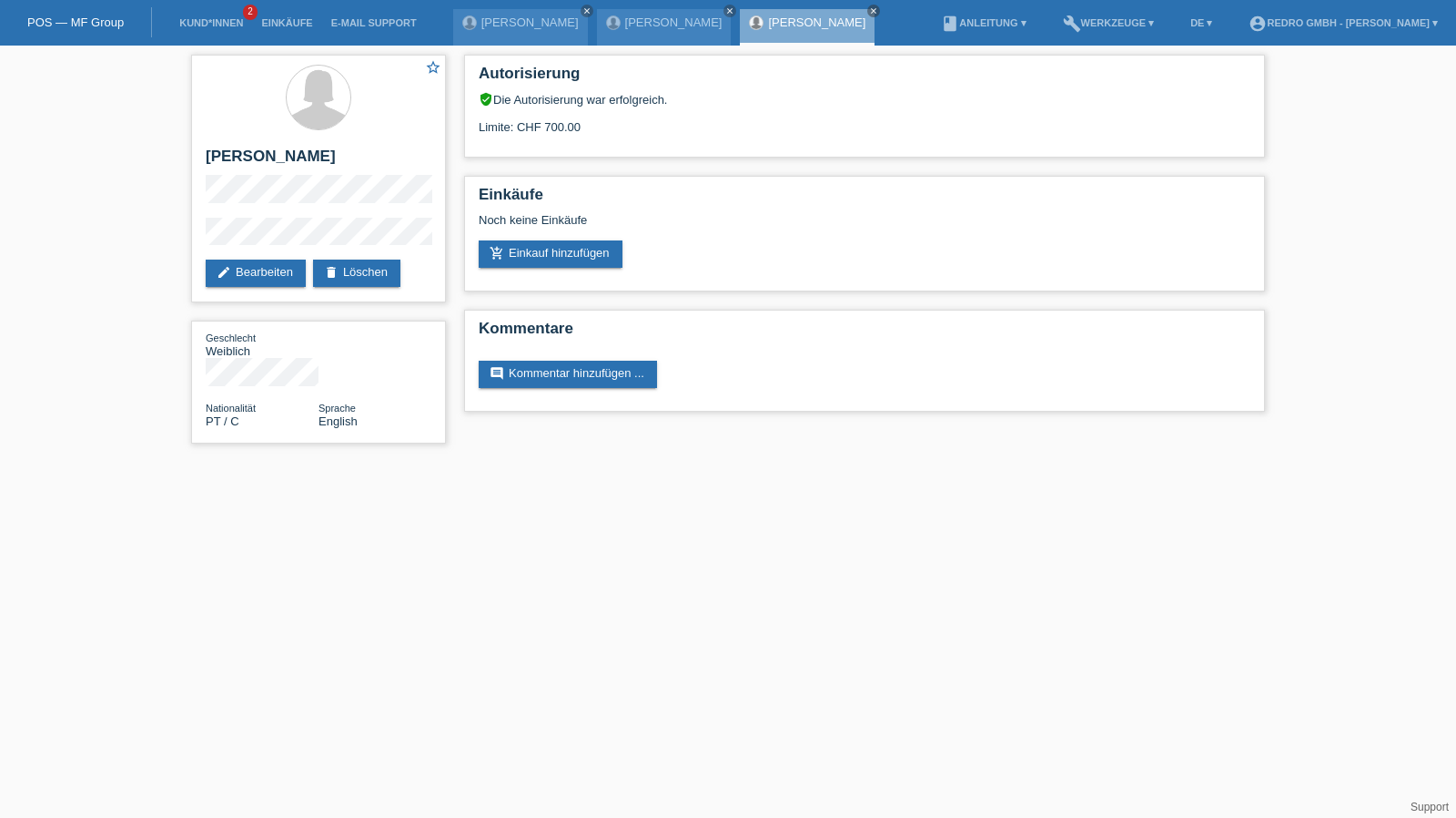
click at [651, 7] on div "Clemens Berisha close Arne Bilinski close Soares Dulce close" at bounding box center [669, 23] width 432 height 46
click at [649, 14] on div "Arne Bilinski close" at bounding box center [664, 28] width 135 height 37
click at [641, 28] on link "[PERSON_NAME]" at bounding box center [673, 22] width 97 height 14
click at [224, 14] on li "Kund*innen 2" at bounding box center [210, 23] width 82 height 47
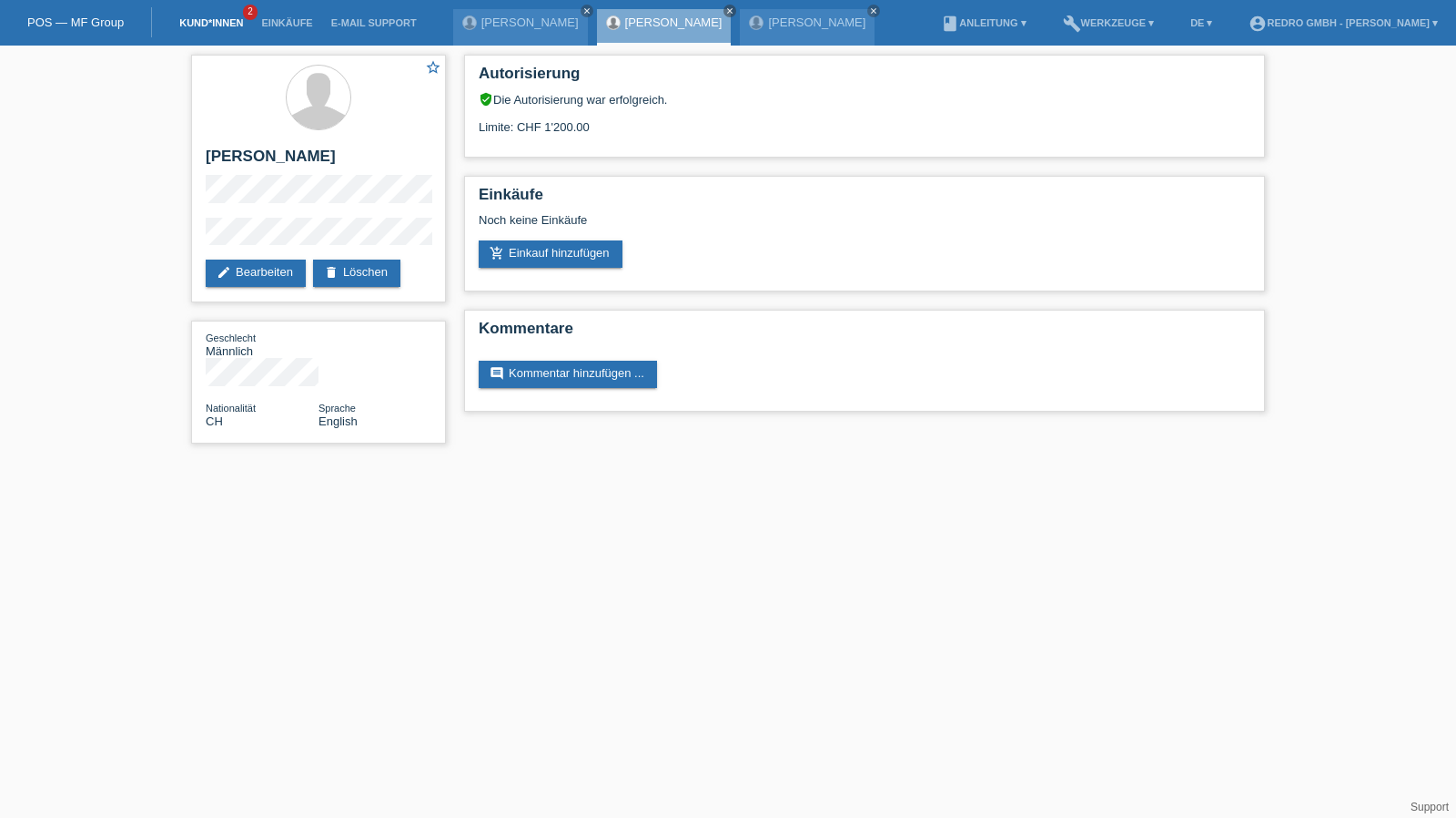
click at [209, 23] on link "Kund*innen" at bounding box center [210, 23] width 82 height 11
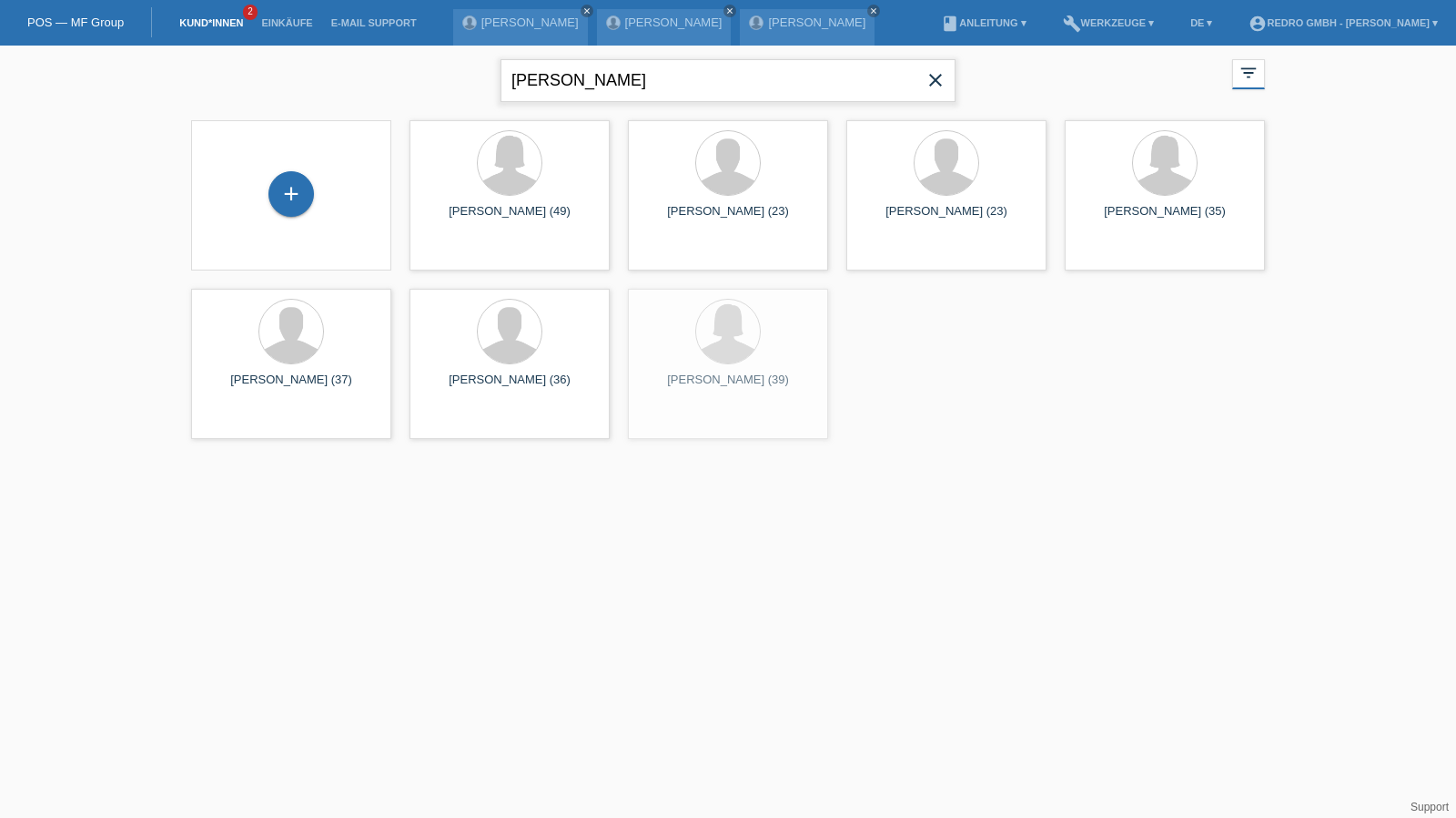
click at [614, 79] on input "[PERSON_NAME]" at bounding box center [728, 80] width 455 height 43
paste input "[PERSON_NAME] [PERSON_NAME] [PERSON_NAME]"
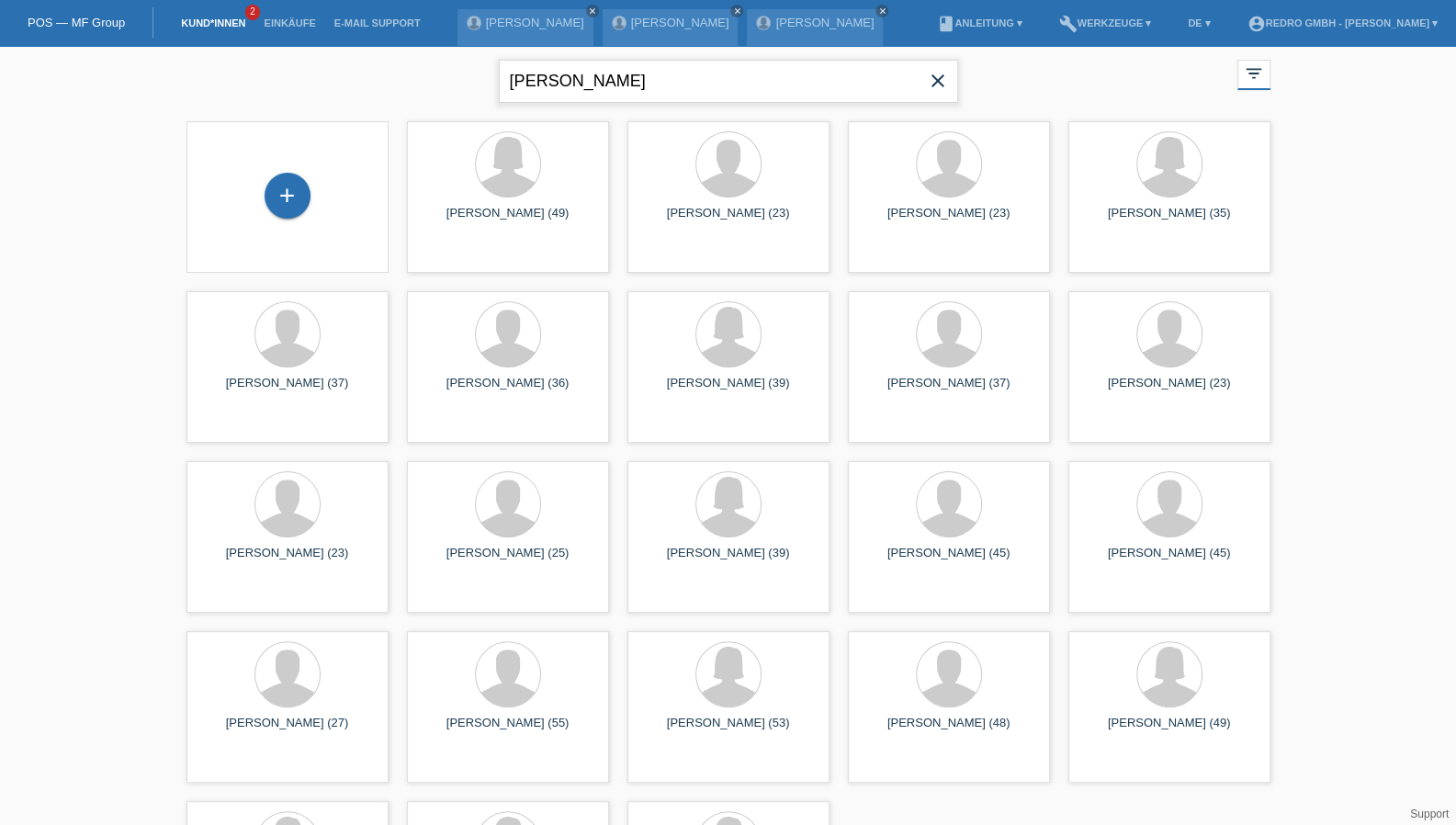
type input "[PERSON_NAME] [PERSON_NAME] [PERSON_NAME]"
click at [453, 264] on div "launch Anzeigen" at bounding box center [449, 257] width 83 height 28
click at [452, 260] on span "Anzeigen" at bounding box center [458, 256] width 49 height 14
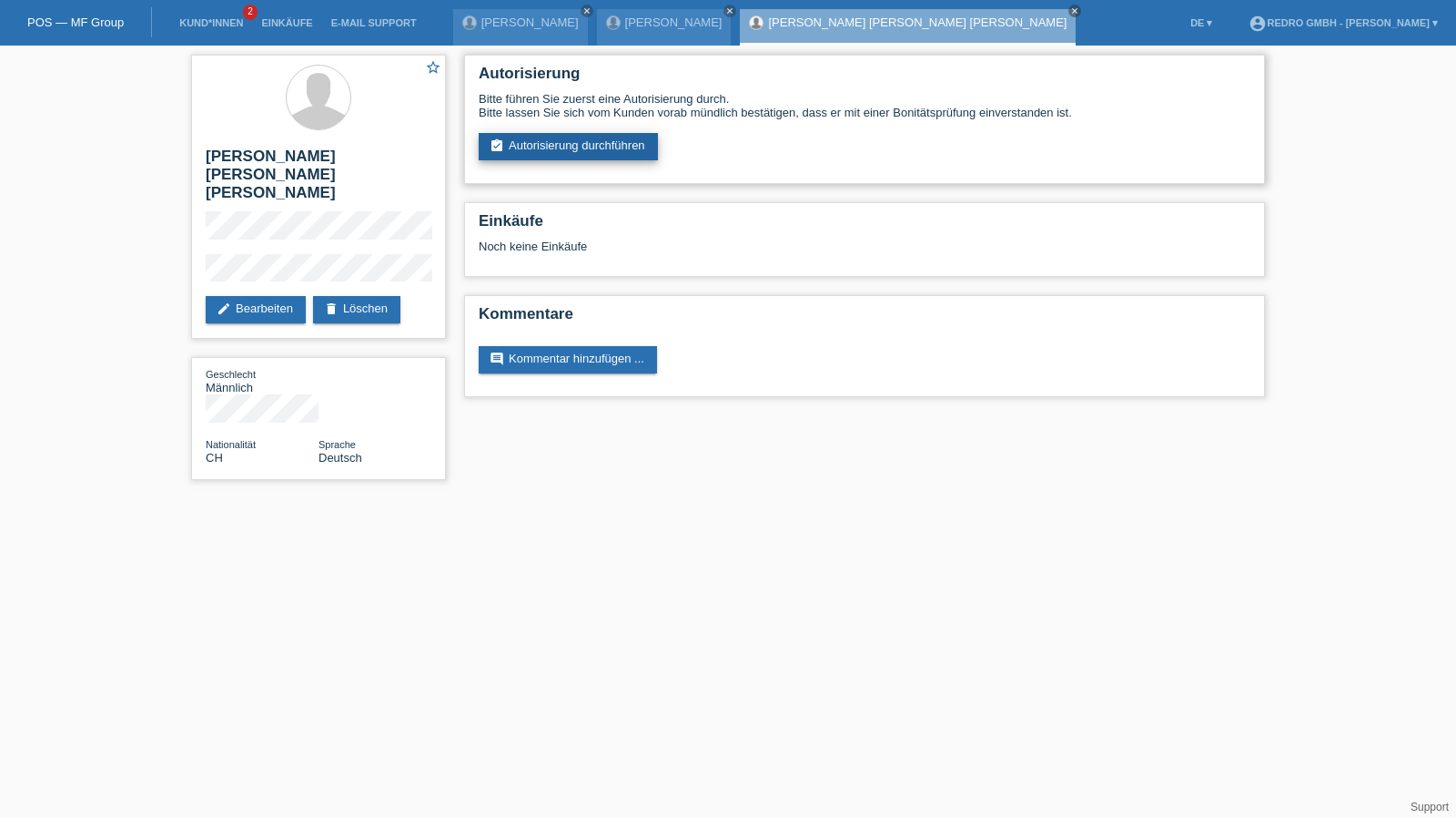
click at [542, 151] on link "assignment_turned_in Autorisierung durchführen" at bounding box center [568, 147] width 179 height 28
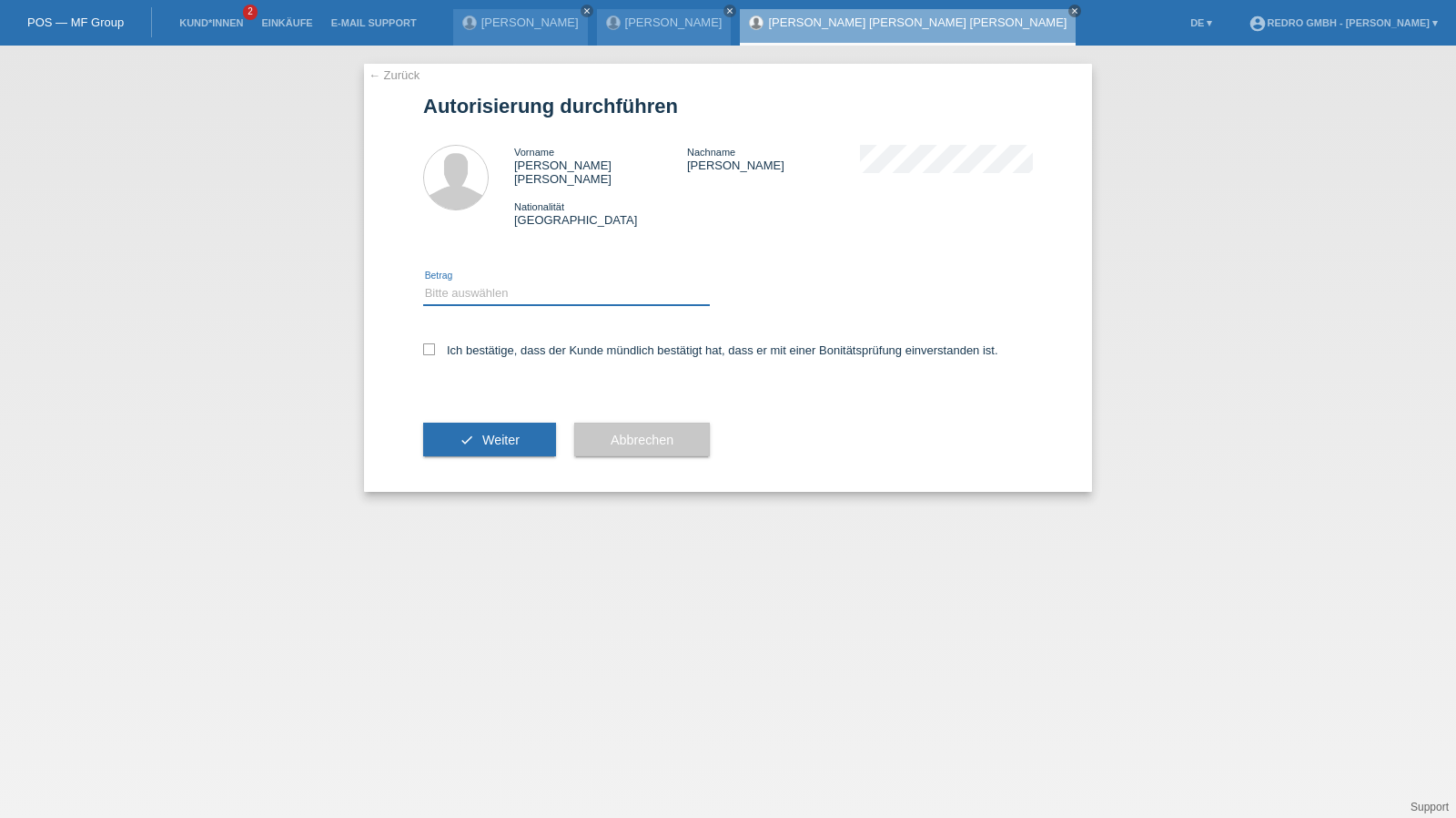
drag, startPoint x: 481, startPoint y: 271, endPoint x: 479, endPoint y: 289, distance: 18.1
click at [481, 282] on select "Bitte auswählen CHF 1.00 - CHF 499.00 CHF 500.00 - CHF 1'999.00 CHF 2'000.00 - …" at bounding box center [567, 293] width 287 height 22
select select "1"
click at [423, 282] on select "Bitte auswählen CHF 1.00 - CHF 499.00 CHF 500.00 - CHF 1'999.00 CHF 2'000.00 - …" at bounding box center [567, 293] width 287 height 22
click at [468, 347] on div "Ich bestätige, dass der Kunde mündlich bestätigt hat, dass er mit einer Bonität…" at bounding box center [728, 356] width 610 height 62
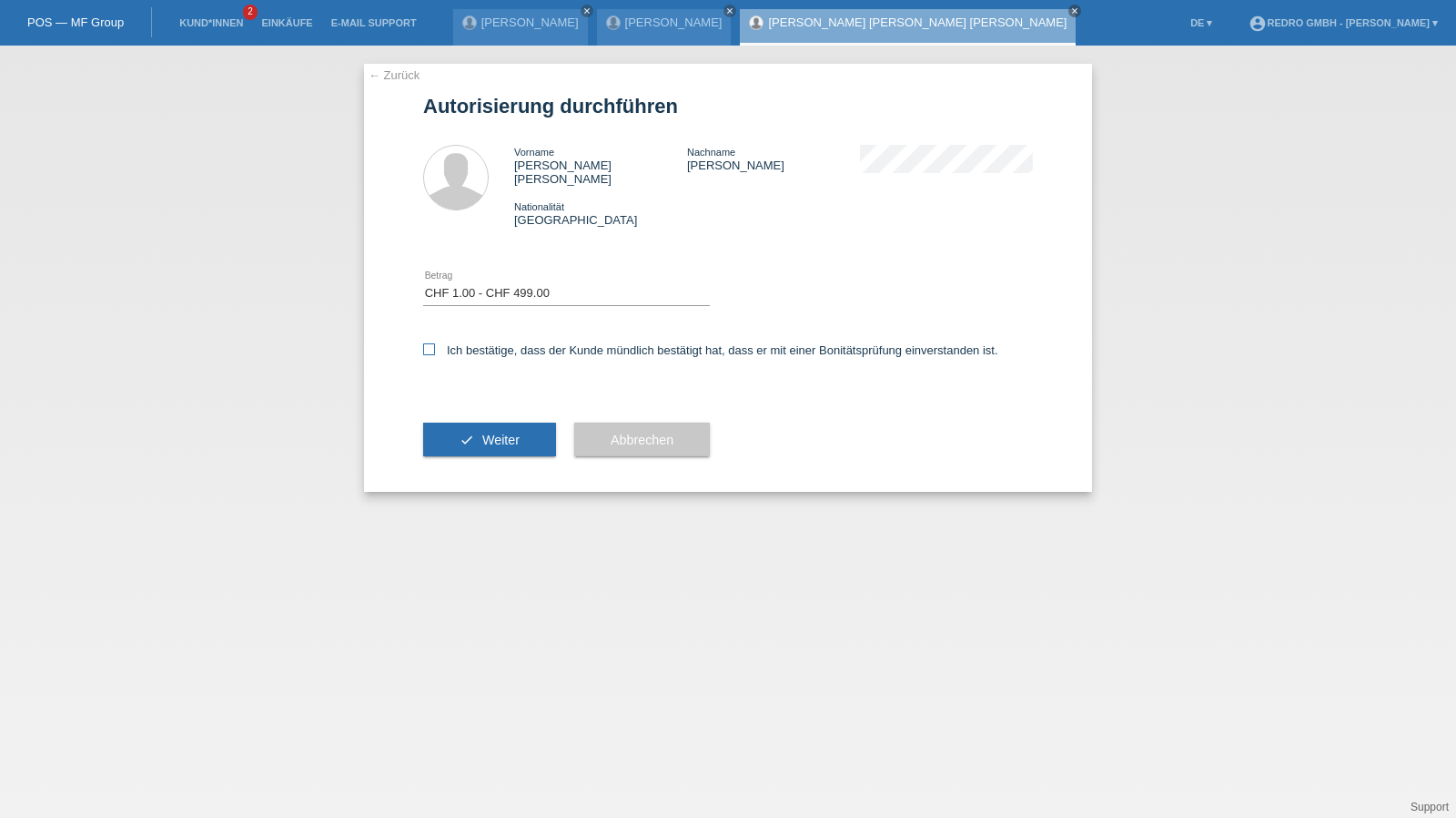
click at [482, 343] on label "Ich bestätige, dass der Kunde mündlich bestätigt hat, dass er mit einer Bonität…" at bounding box center [711, 349] width 575 height 14
click at [435, 343] on input "Ich bestätige, dass der Kunde mündlich bestätigt hat, dass er mit einer Bonität…" at bounding box center [429, 348] width 12 height 12
checkbox input "true"
click at [457, 442] on button "check Weiter" at bounding box center [490, 440] width 133 height 35
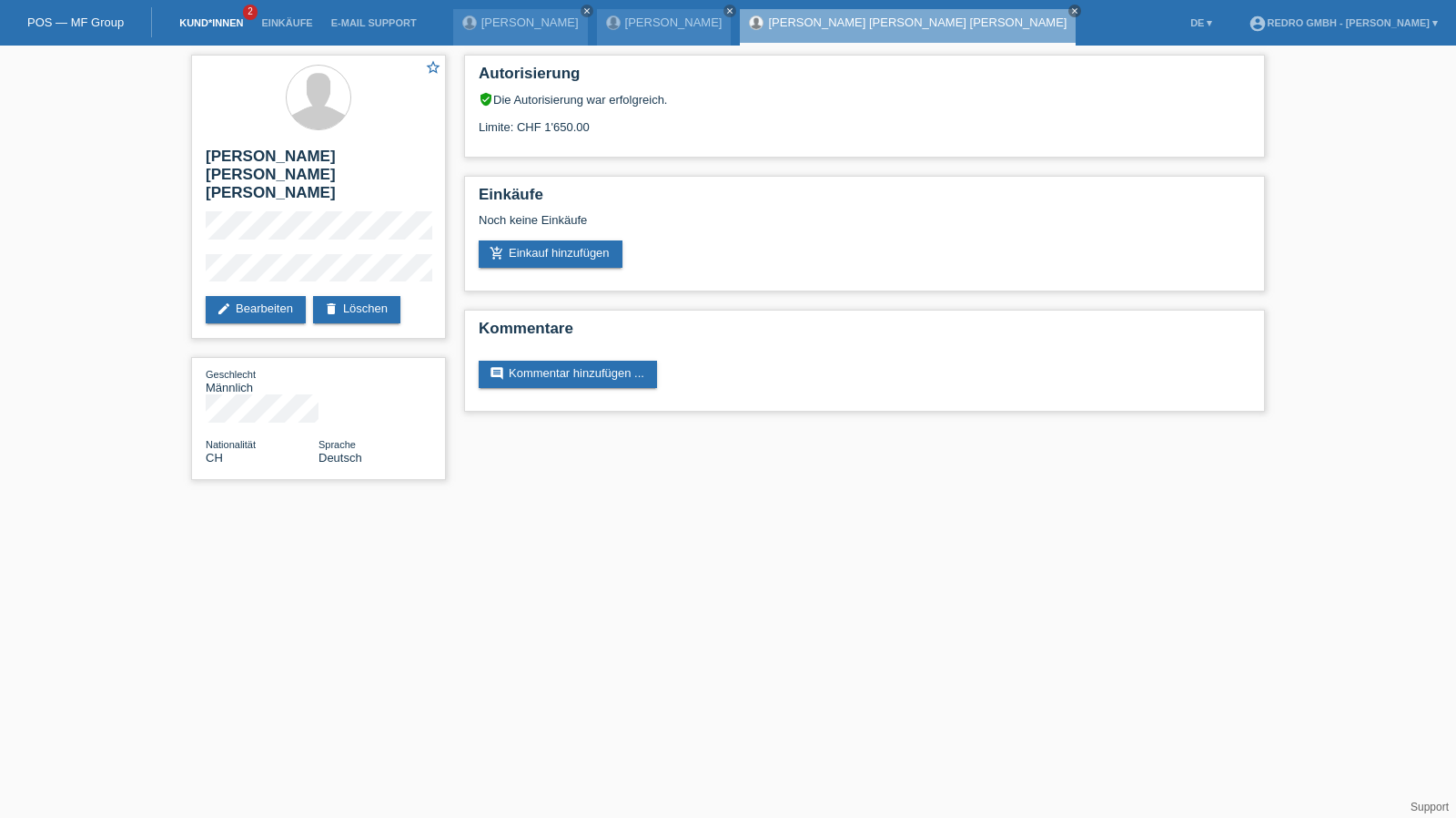
click at [224, 19] on link "Kund*innen" at bounding box center [210, 23] width 82 height 11
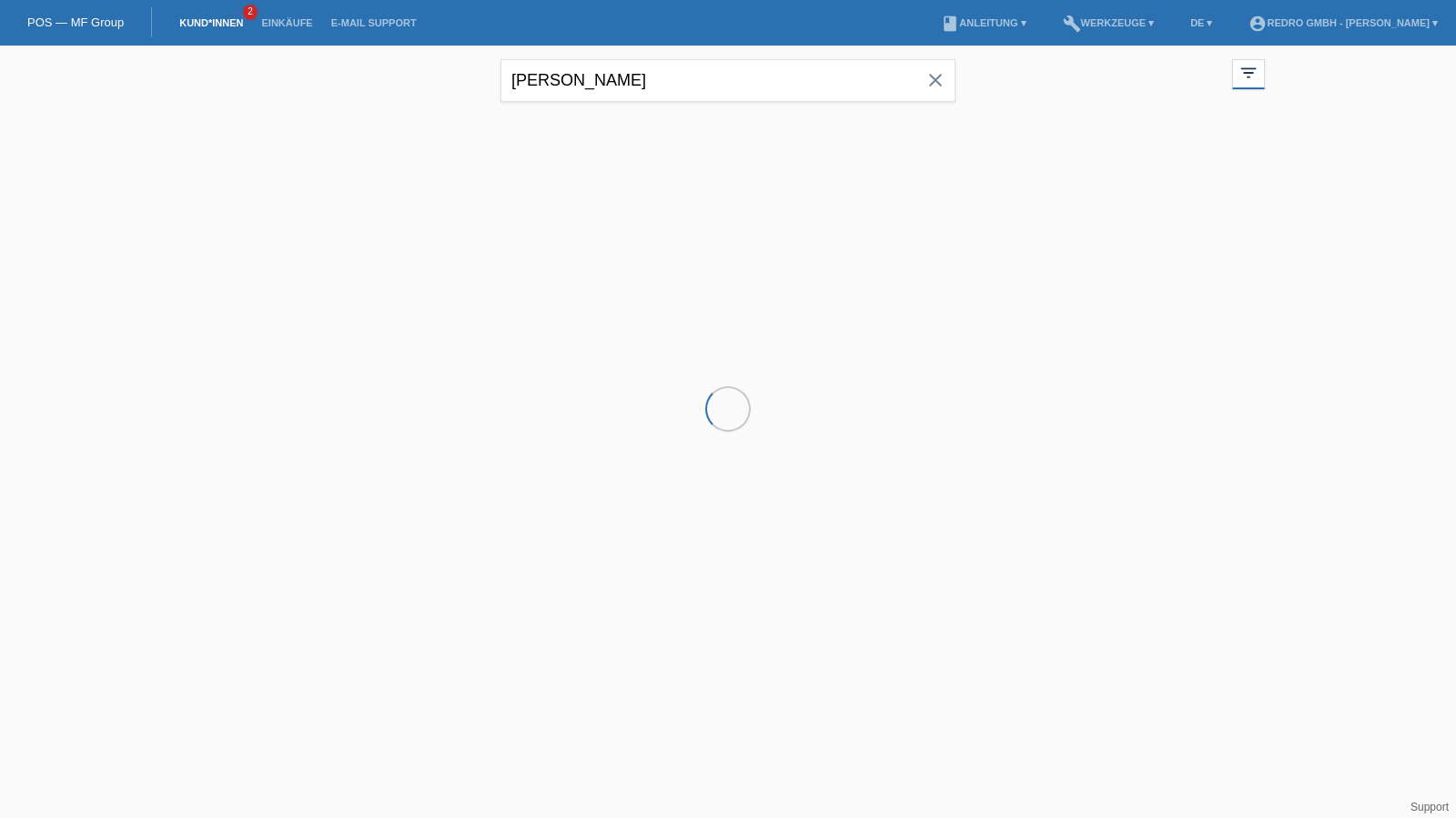
click at [788, 78] on input "[PERSON_NAME] [PERSON_NAME] [PERSON_NAME]" at bounding box center [728, 80] width 455 height 43
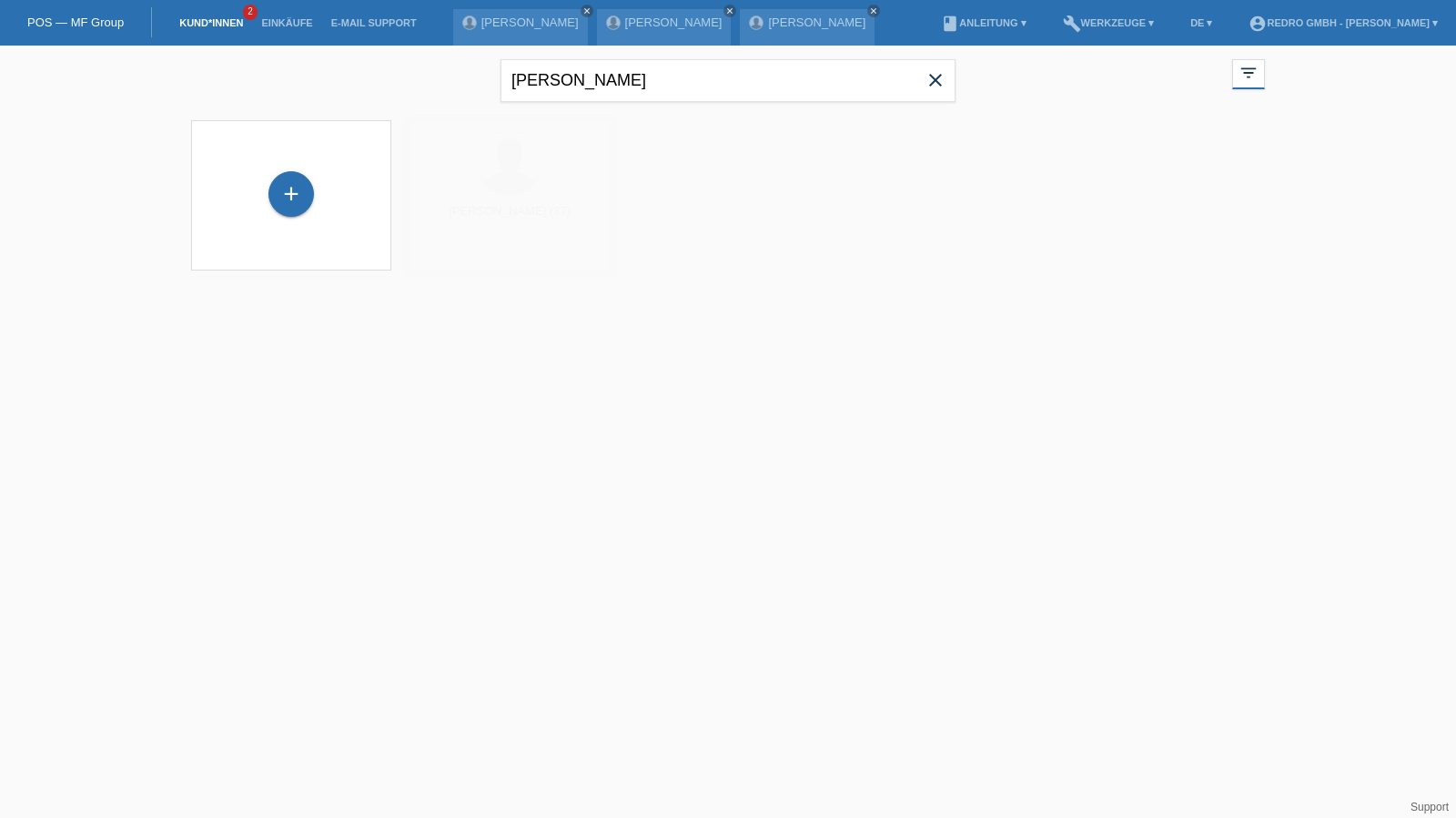
type input "Ivone Regina Santos Soares"
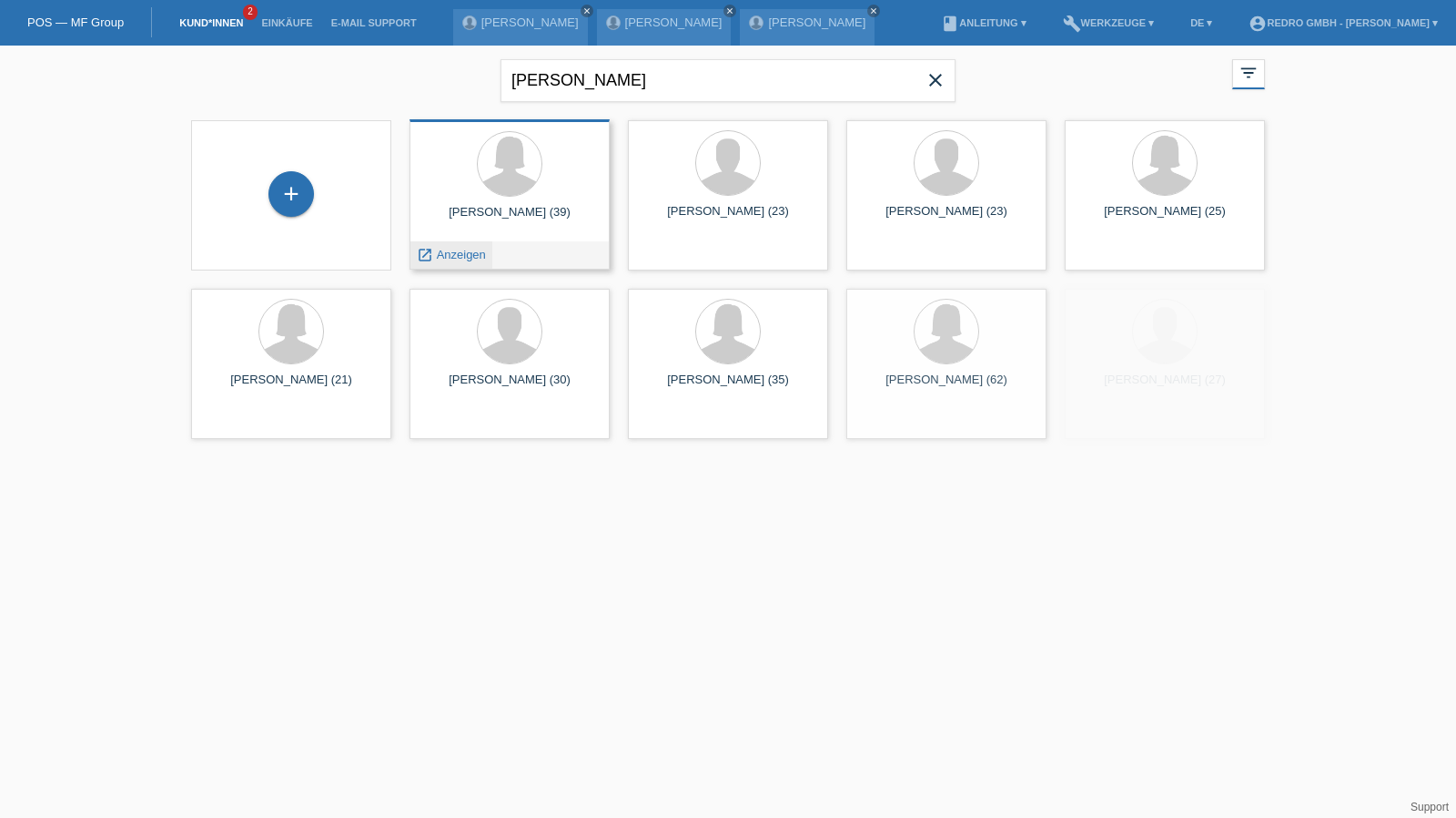
click at [445, 256] on span "Anzeigen" at bounding box center [460, 254] width 49 height 14
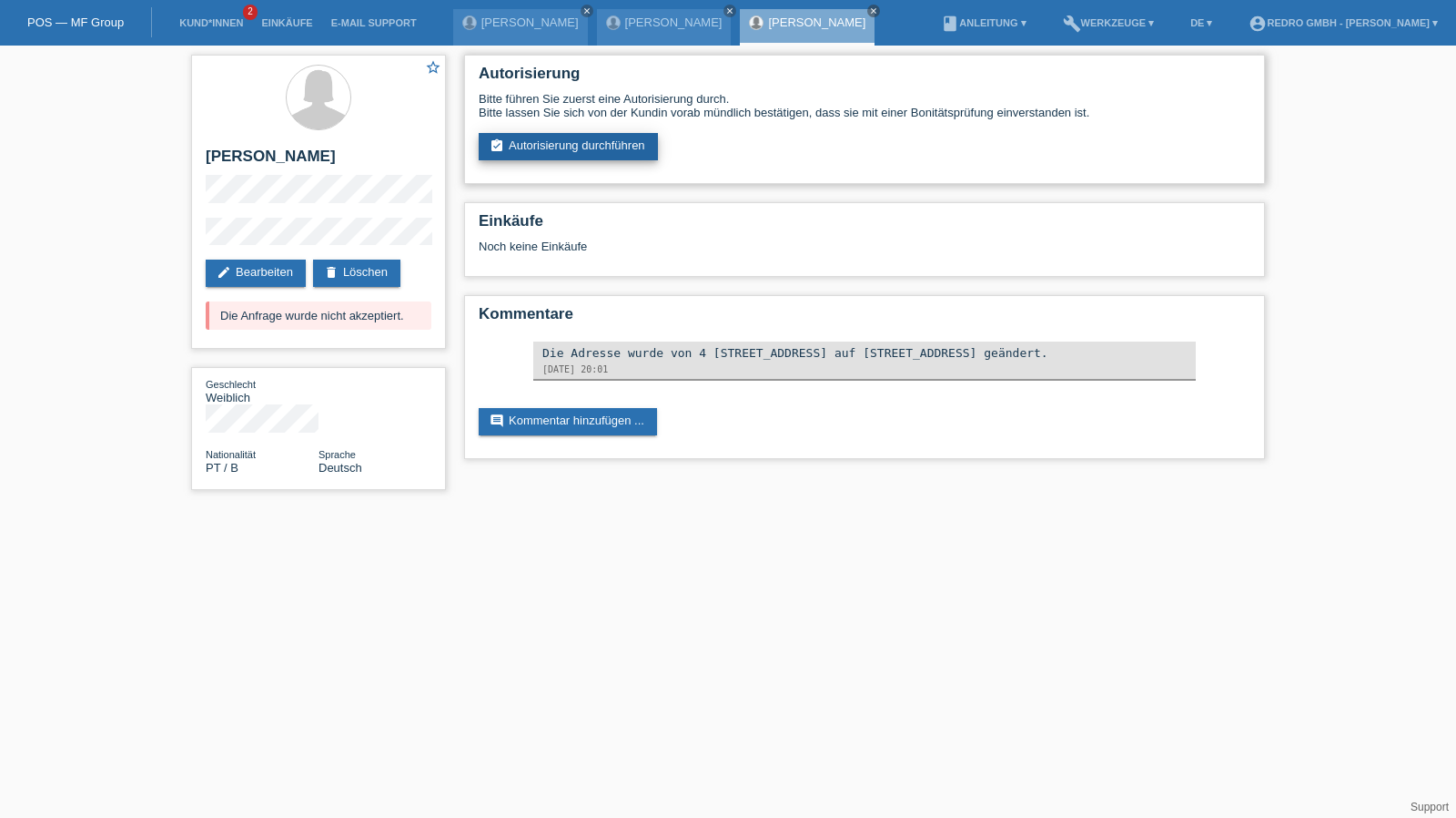
click at [538, 148] on link "assignment_turned_in Autorisierung durchführen" at bounding box center [568, 147] width 179 height 28
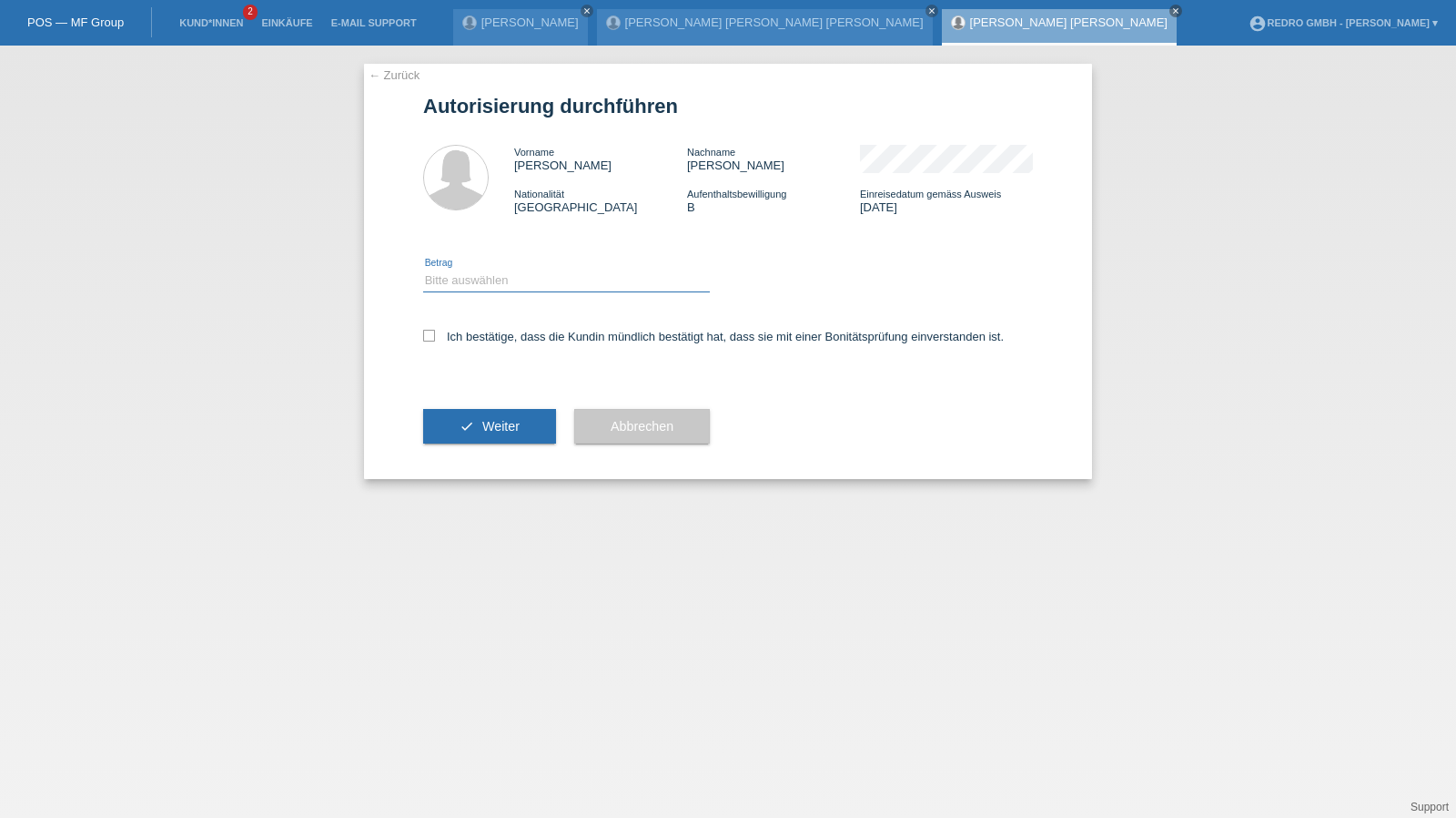
click at [504, 271] on select "Bitte auswählen CHF 1.00 - CHF 499.00 CHF 500.00 - CHF 1'999.00 CHF 2'000.00 - …" at bounding box center [567, 280] width 287 height 22
select select "1"
click at [423, 269] on select "Bitte auswählen CHF 1.00 - CHF 499.00 CHF 500.00 - CHF 1'999.00 CHF 2'000.00 - …" at bounding box center [567, 280] width 287 height 22
click at [480, 340] on label "Ich bestätige, dass die Kundin mündlich bestätigt hat, dass sie mit einer Bonit…" at bounding box center [714, 336] width 581 height 14
click at [435, 340] on input "Ich bestätige, dass die Kundin mündlich bestätigt hat, dass sie mit einer Bonit…" at bounding box center [429, 335] width 12 height 12
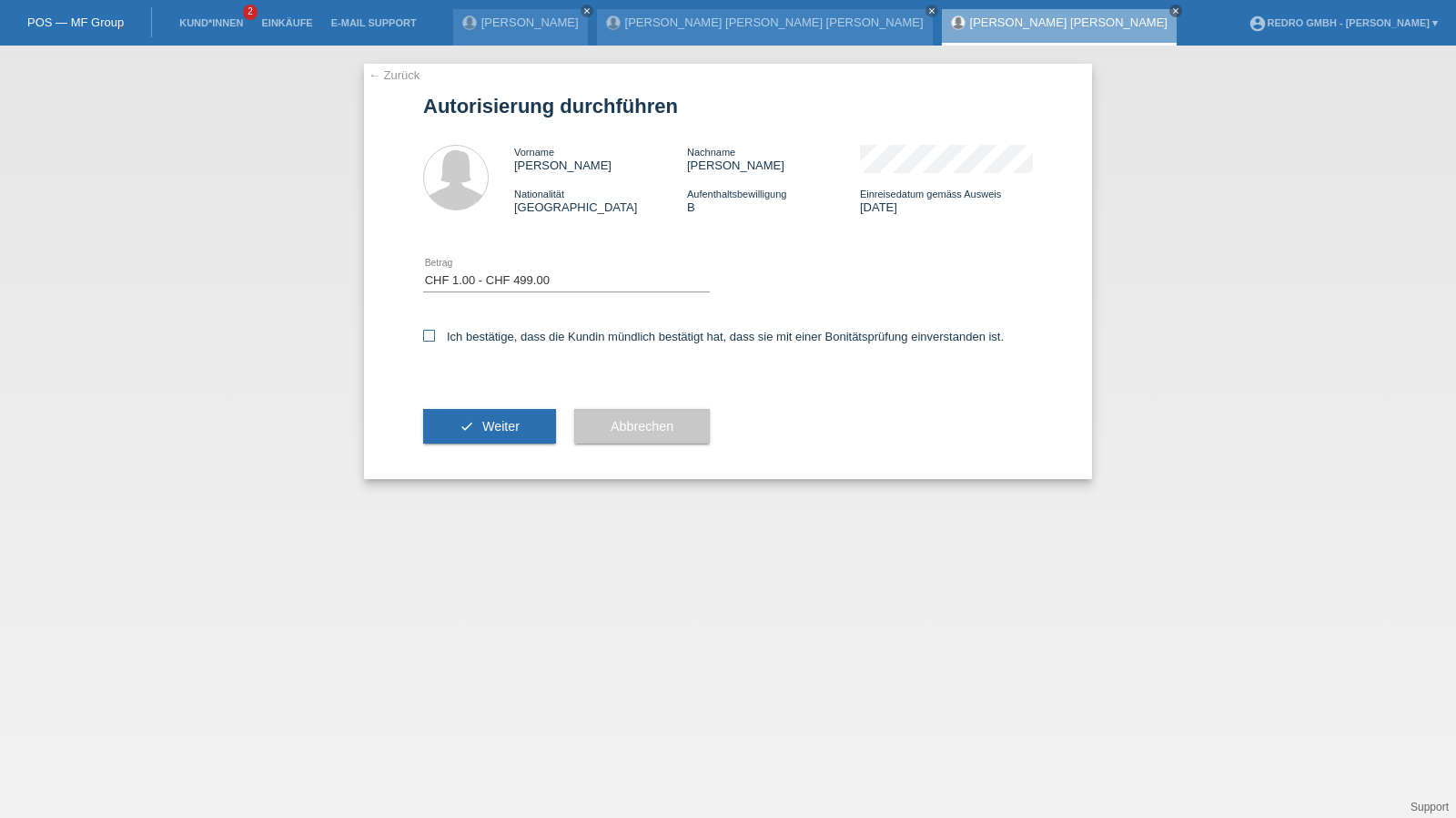
checkbox input "true"
click at [471, 415] on button "check Weiter" at bounding box center [490, 426] width 133 height 35
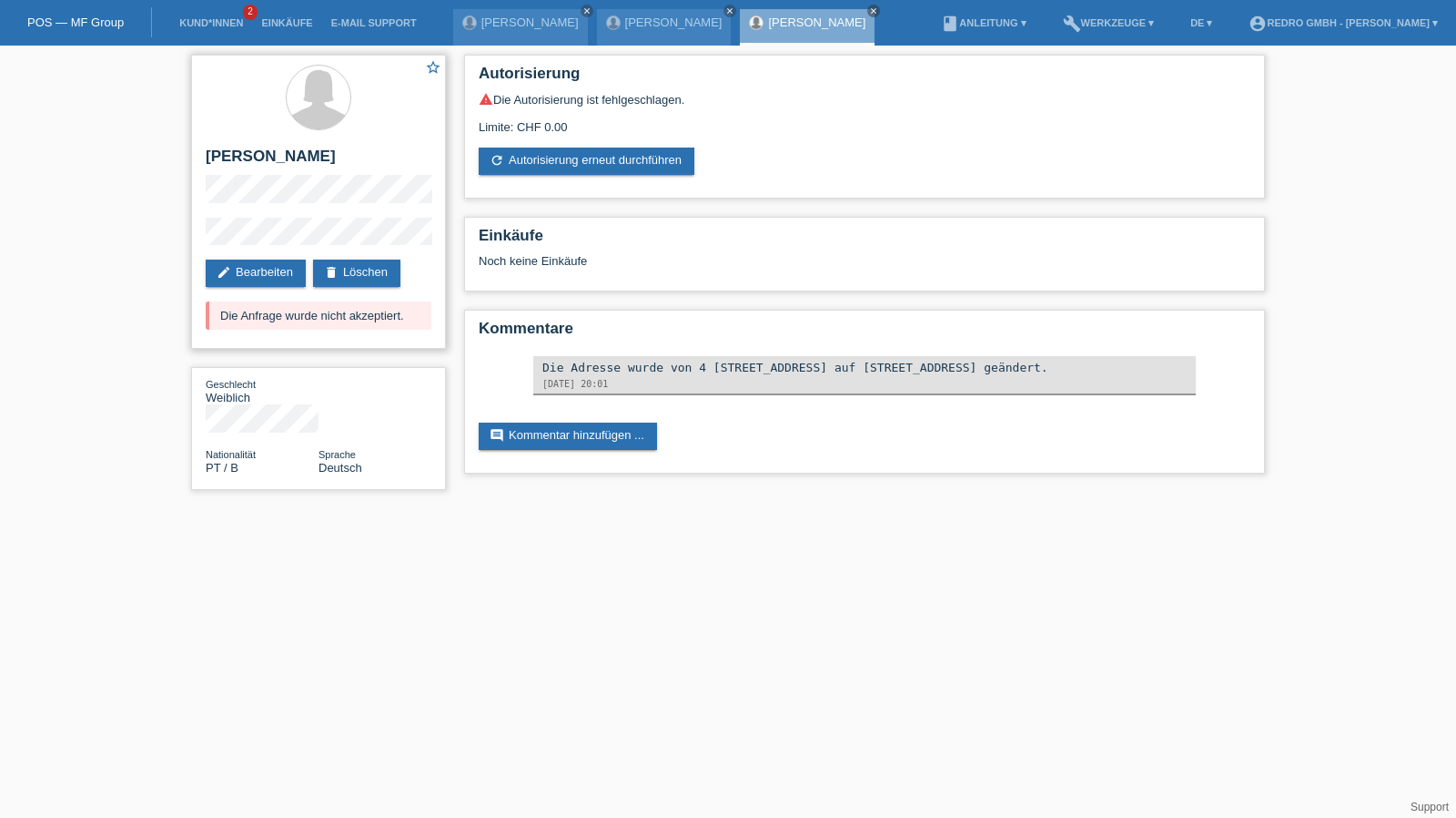
click at [192, 244] on div "star_border [PERSON_NAME] edit Bearbeiten delete Löschen Die Anfrage wurde nich…" at bounding box center [318, 201] width 254 height 294
click at [239, 279] on link "edit Bearbeiten" at bounding box center [255, 273] width 100 height 28
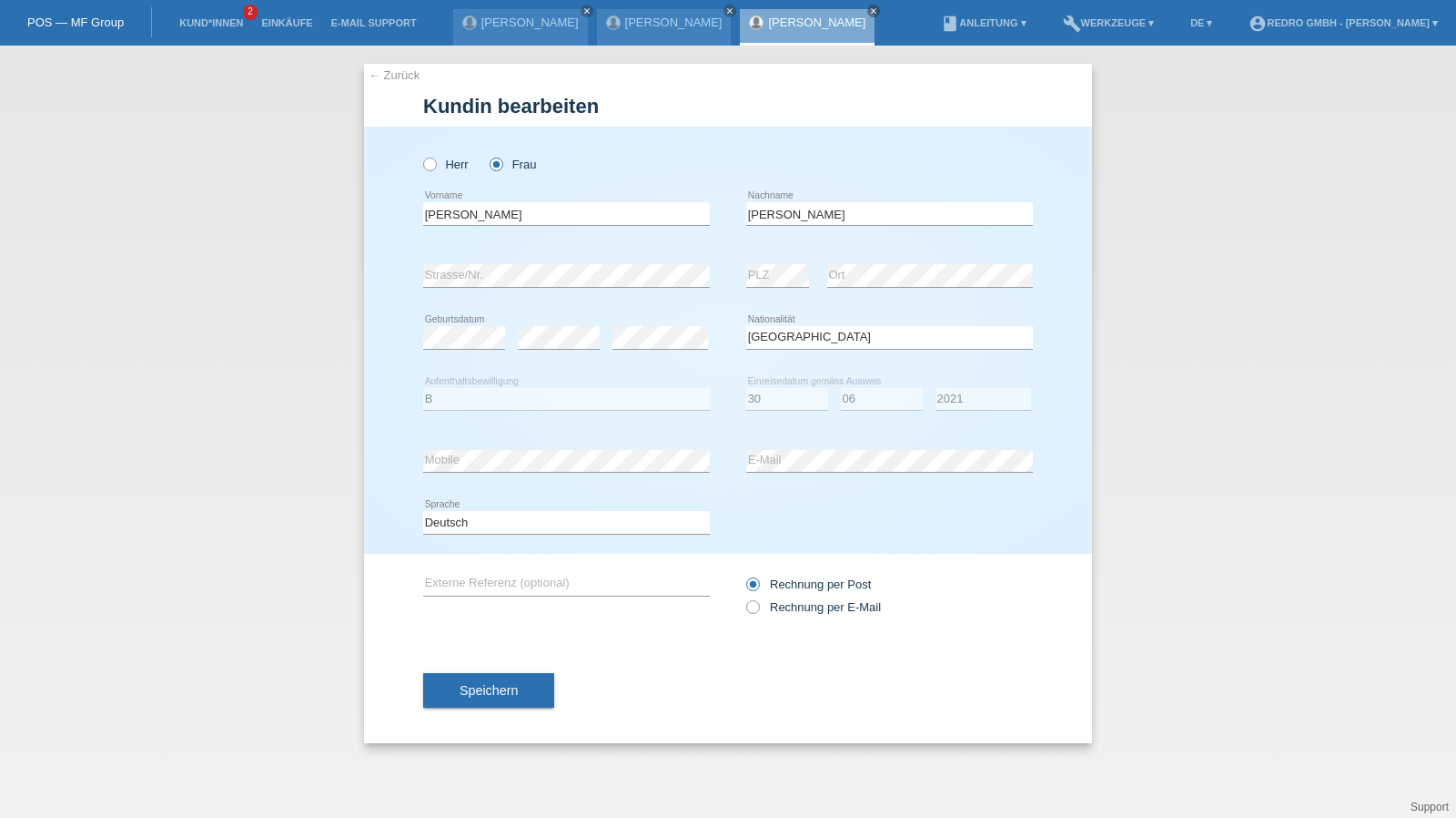
select select "PT"
select select "B"
select select "30"
select select "06"
select select "2021"
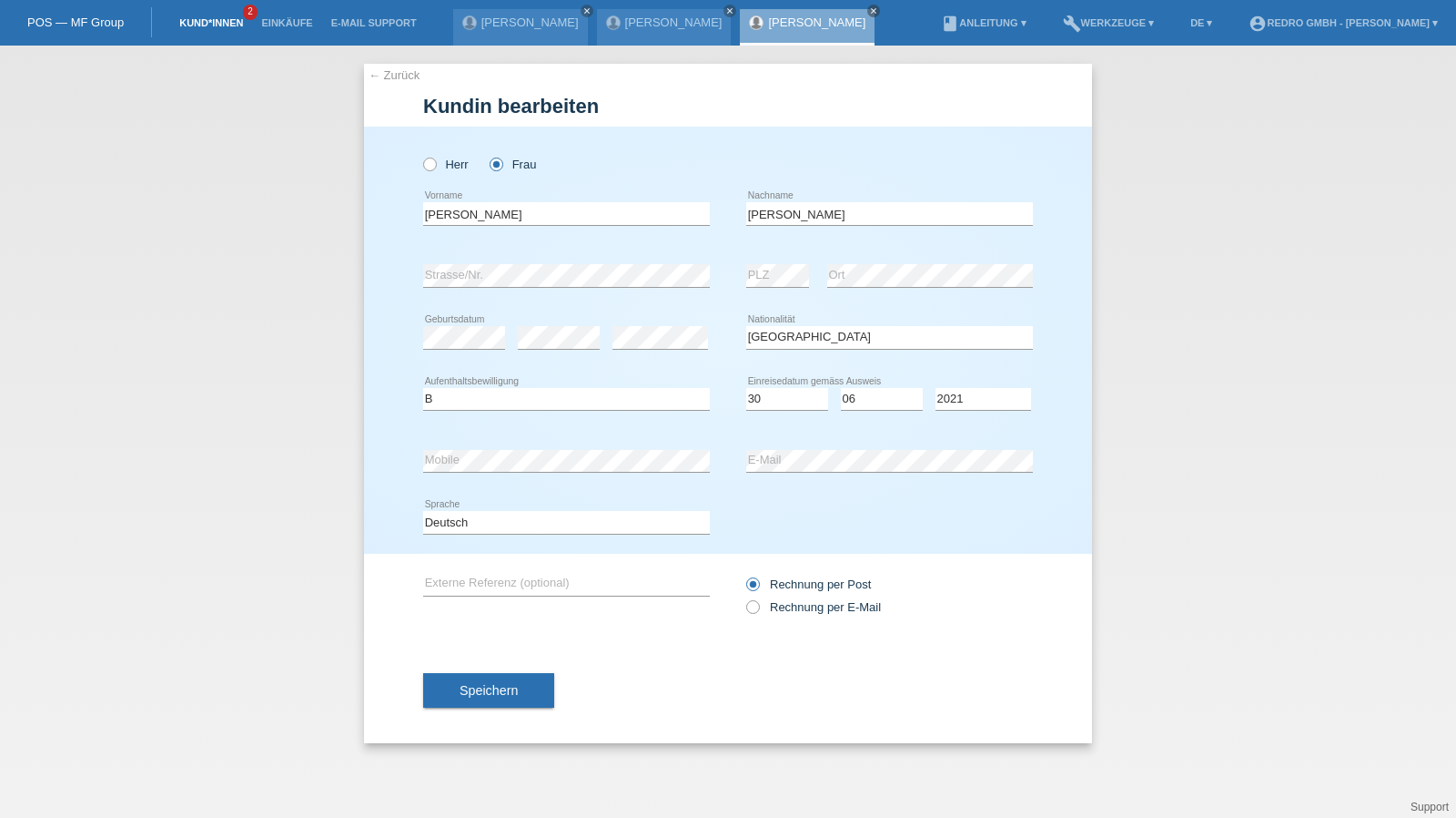
click at [224, 22] on link "Kund*innen" at bounding box center [210, 23] width 82 height 11
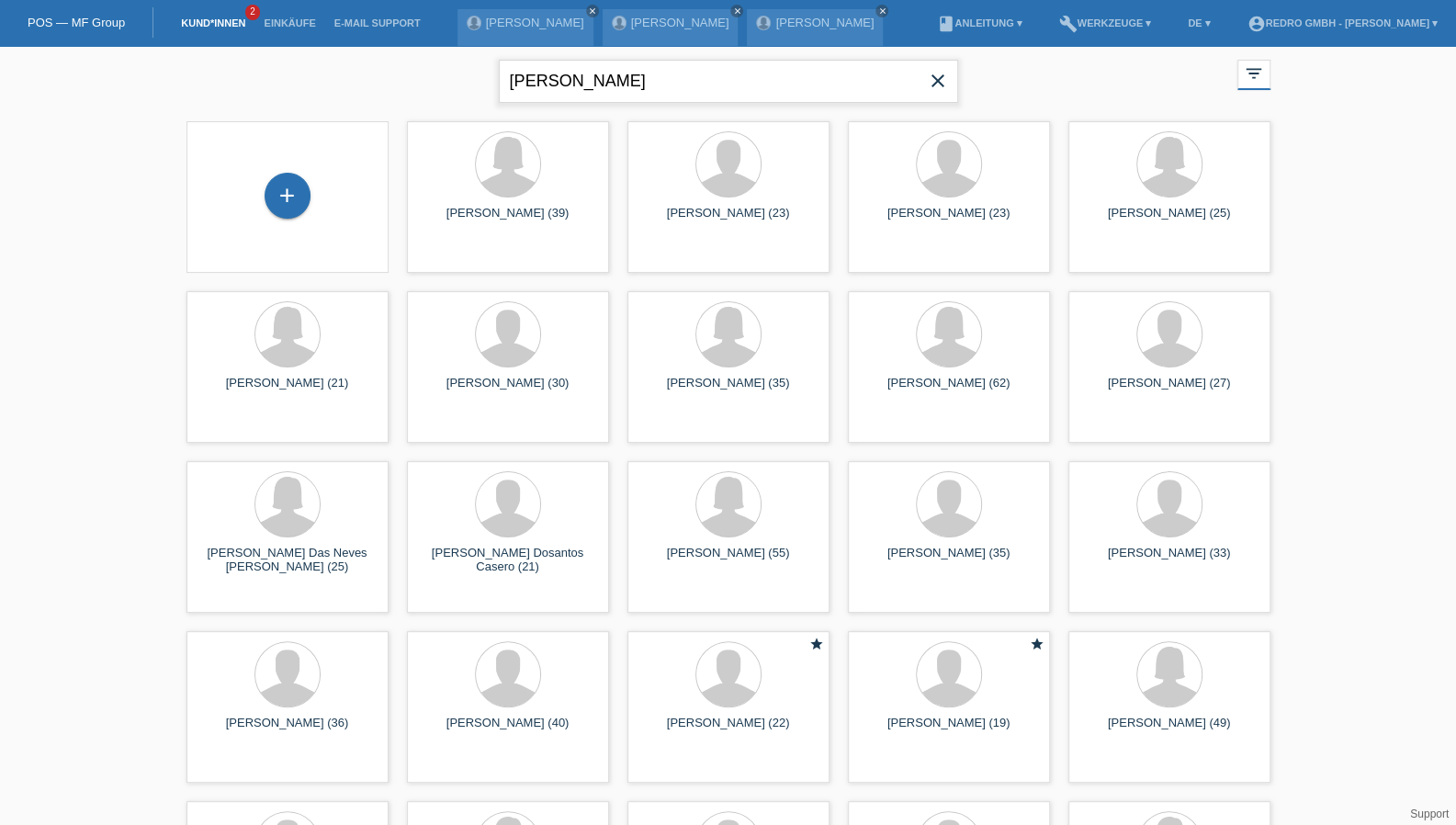
click at [678, 92] on input "[PERSON_NAME]" at bounding box center [728, 81] width 459 height 44
click at [678, 92] on input "Ivone Regina Santos Soares" at bounding box center [728, 81] width 459 height 44
paste input "Jusuf Emruli"
type input "Jusuf Emruli"
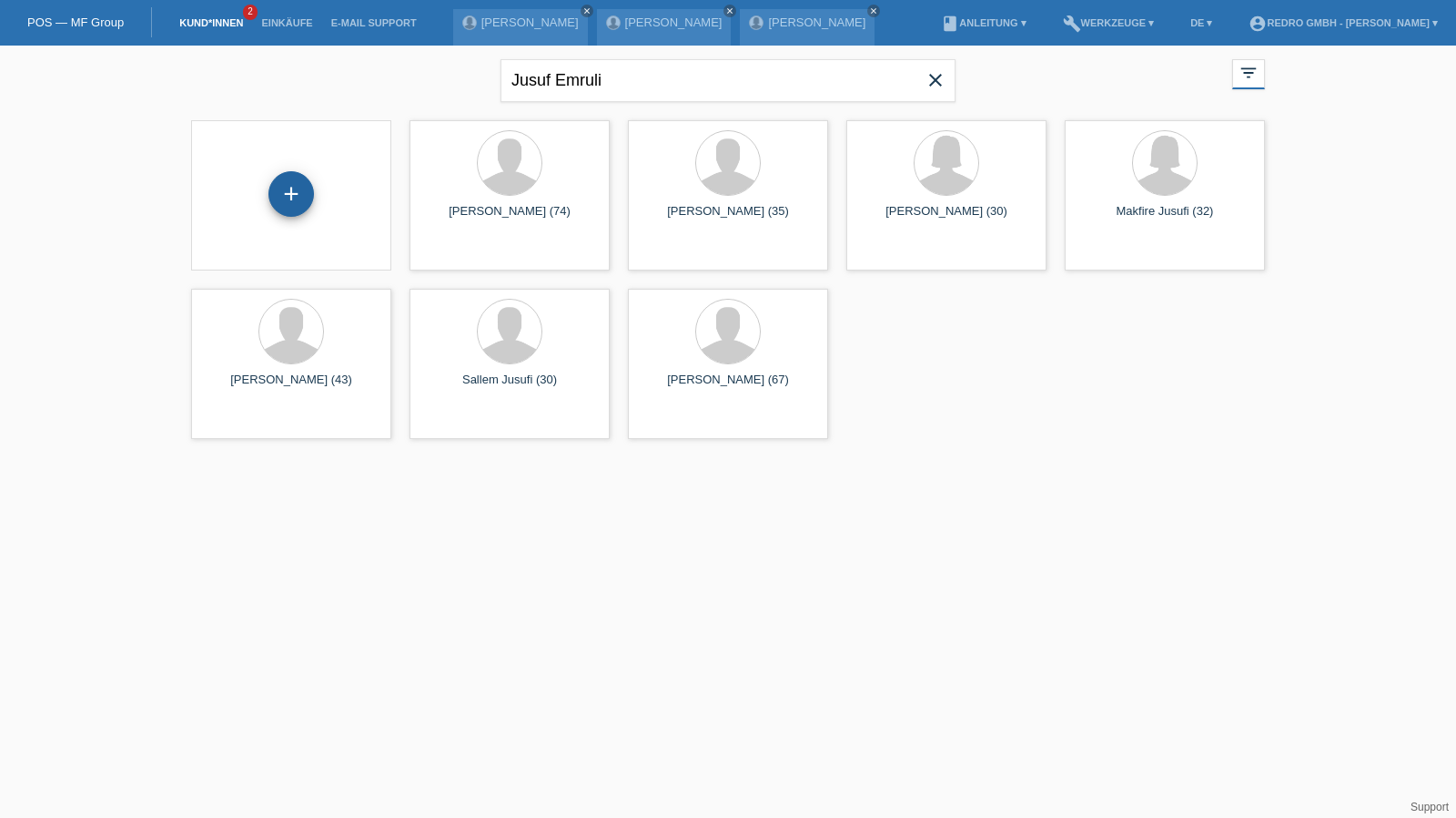
click at [296, 201] on div "+" at bounding box center [291, 194] width 46 height 46
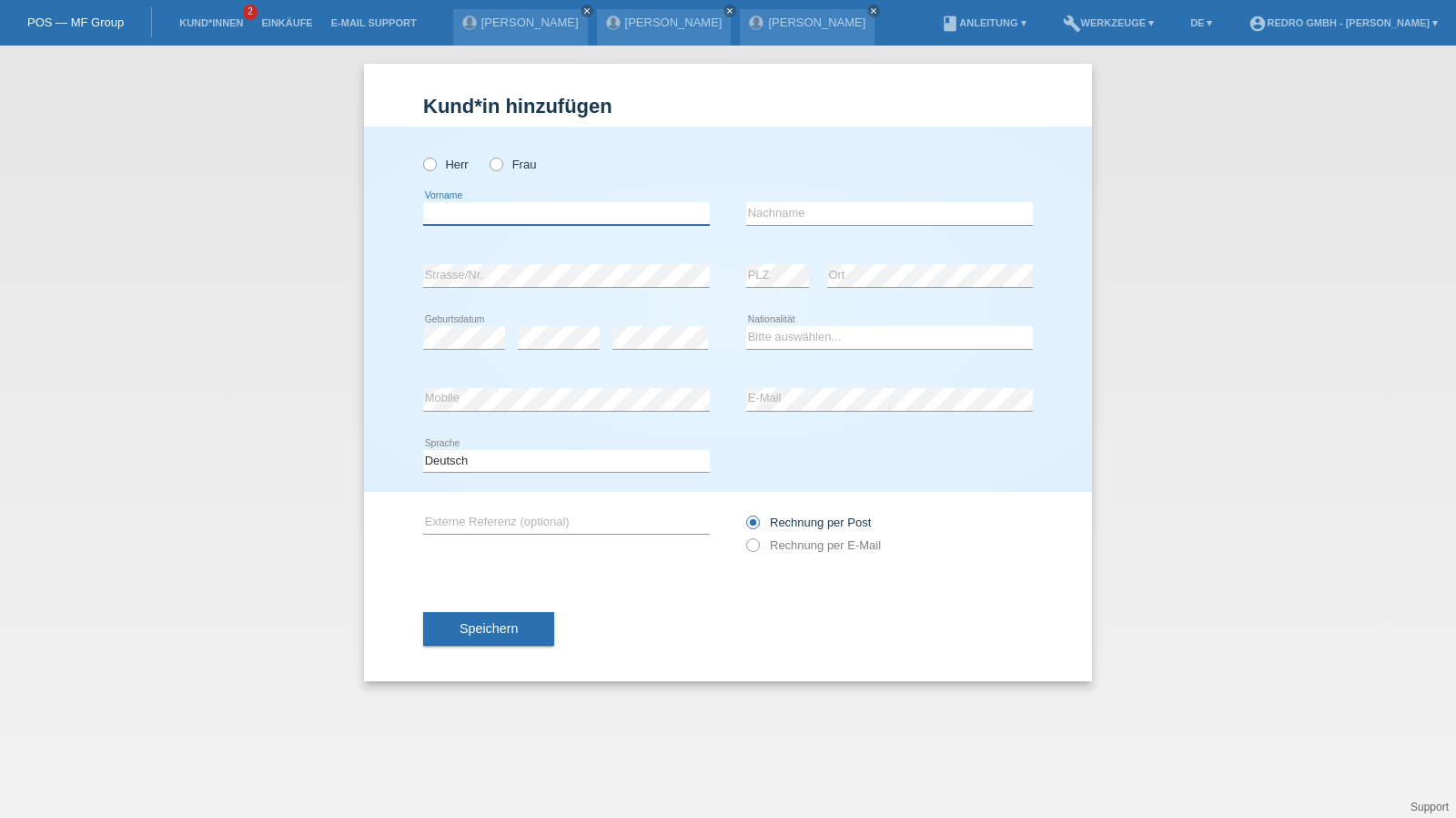
click at [517, 207] on input "text" at bounding box center [567, 213] width 287 height 23
paste input "Jusuf Emruli"
click at [546, 209] on input "Jusuf Emruli" at bounding box center [567, 213] width 287 height 23
type input "Jusuf"
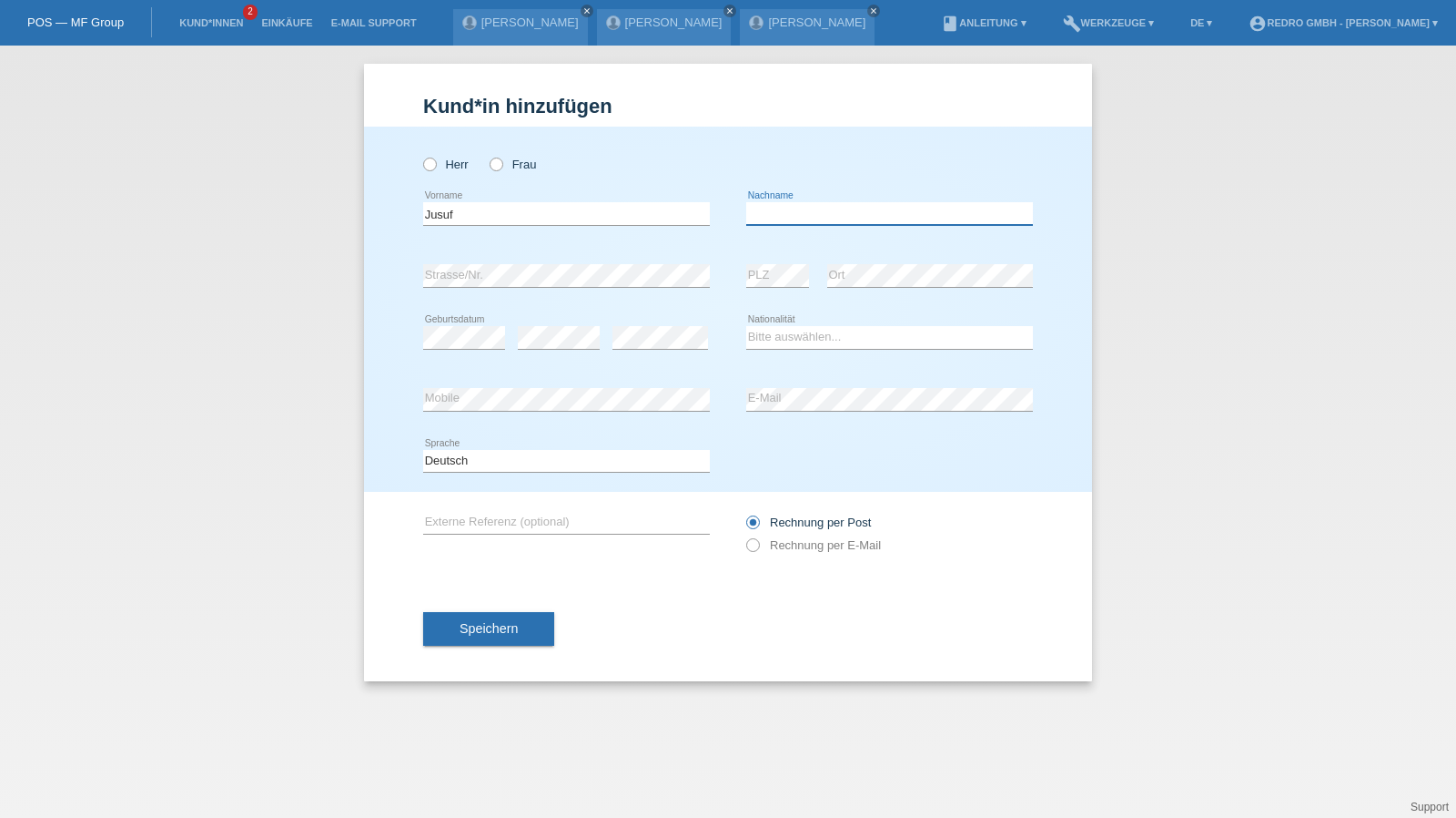
paste input "Emruli"
type input "Emruli"
click at [459, 163] on label "Herr" at bounding box center [446, 164] width 46 height 14
click at [435, 163] on input "Herr" at bounding box center [429, 163] width 12 height 12
radio input "true"
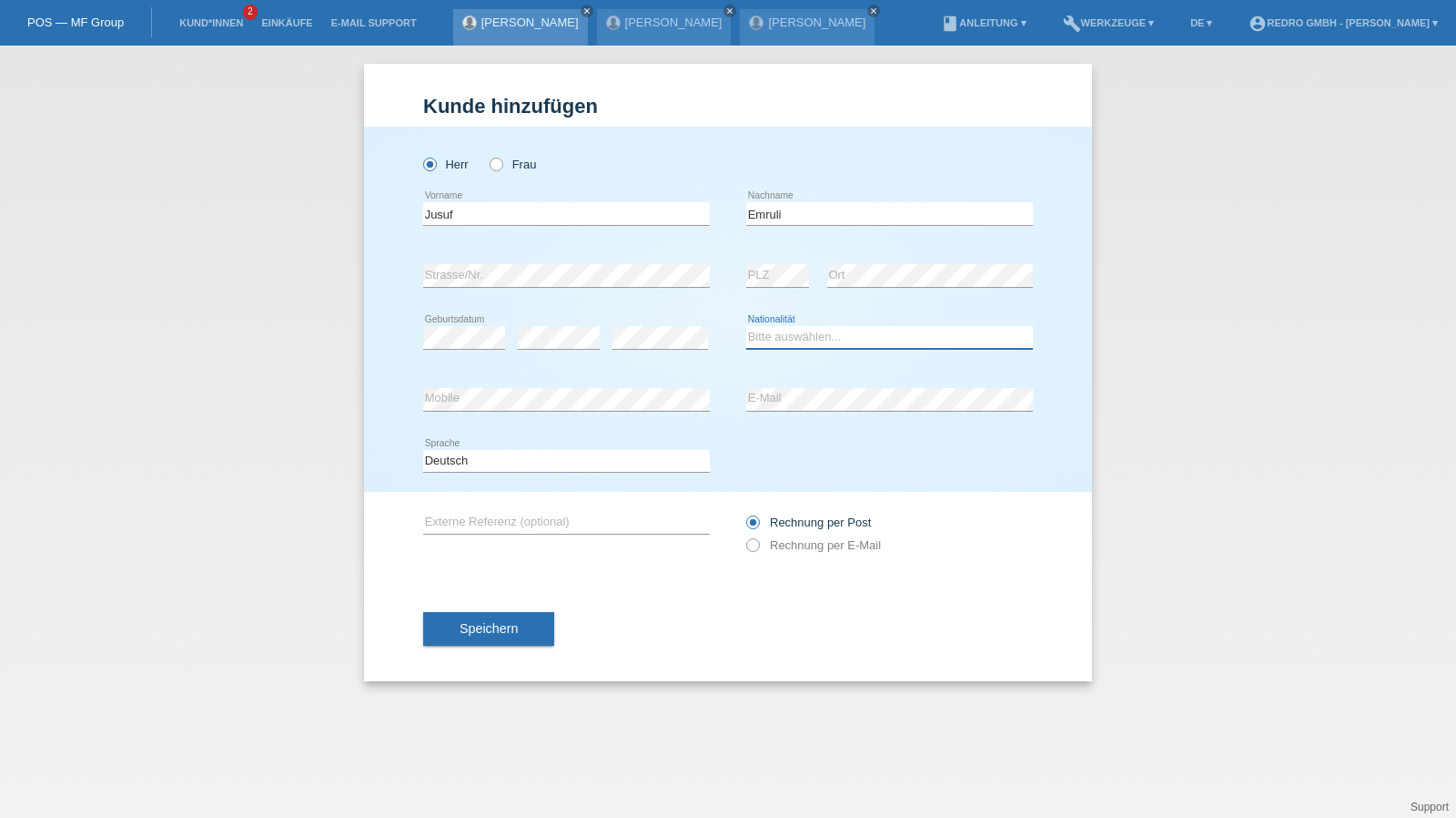
select select "CH"
click at [519, 379] on div "error Mobile" at bounding box center [567, 399] width 287 height 62
click at [479, 657] on div "Speichern" at bounding box center [728, 629] width 610 height 106
click at [484, 635] on button "Speichern" at bounding box center [489, 630] width 131 height 35
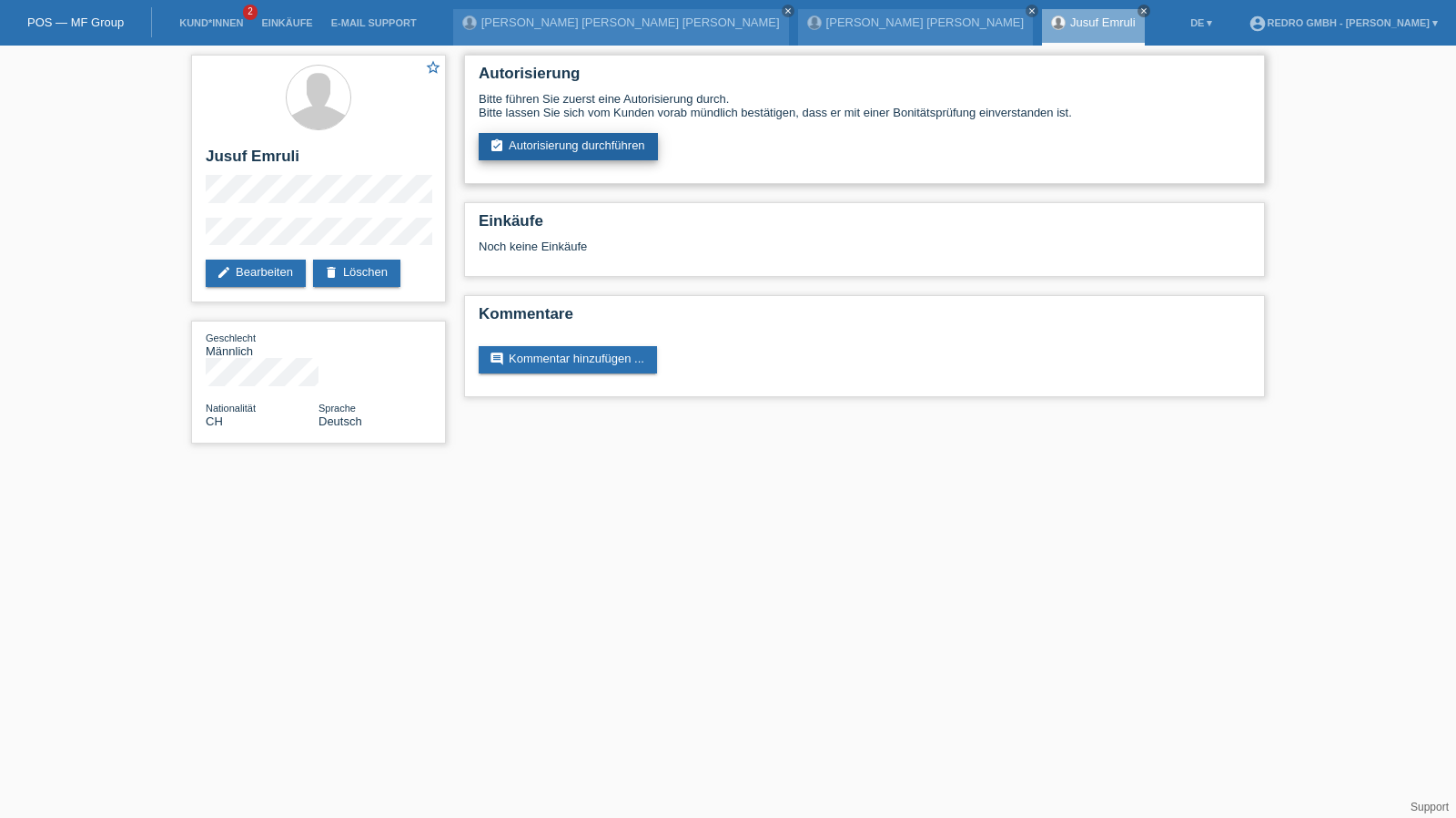
click at [540, 138] on link "assignment_turned_in Autorisierung durchführen" at bounding box center [568, 147] width 179 height 28
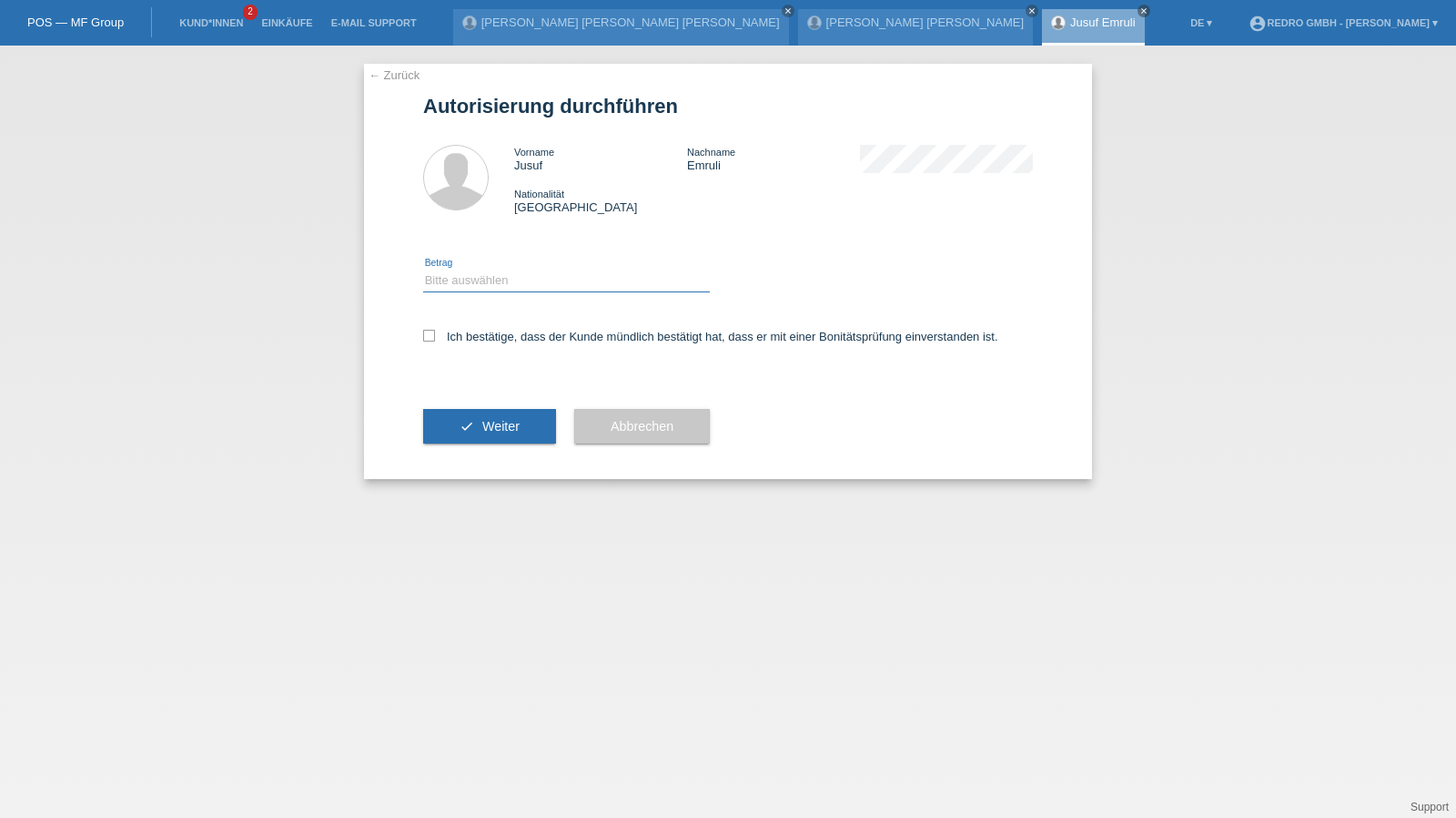
click at [486, 287] on select "Bitte auswählen CHF 1.00 - CHF 499.00 CHF 500.00 - CHF 1'999.00 CHF 2'000.00 - …" at bounding box center [567, 280] width 287 height 22
select select "1"
click at [423, 269] on select "Bitte auswählen CHF 1.00 - CHF 499.00 CHF 500.00 - CHF 1'999.00 CHF 2'000.00 - …" at bounding box center [567, 280] width 287 height 22
click at [491, 341] on label "Ich bestätige, dass der Kunde mündlich bestätigt hat, dass er mit einer Bonität…" at bounding box center [711, 336] width 575 height 14
click at [435, 341] on input "Ich bestätige, dass der Kunde mündlich bestätigt hat, dass er mit einer Bonität…" at bounding box center [429, 335] width 12 height 12
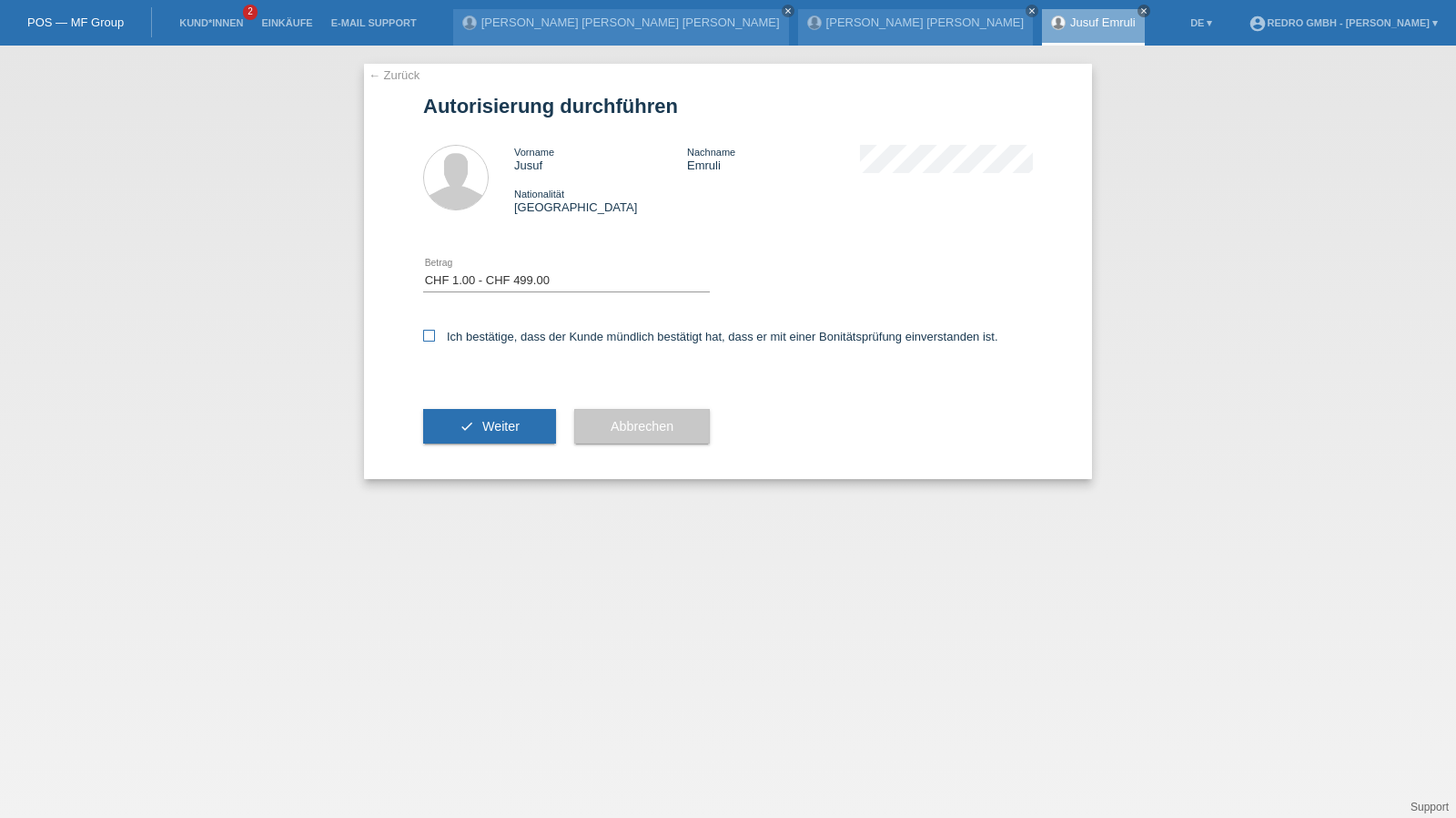
checkbox input "true"
click at [485, 408] on div "check Weiter" at bounding box center [490, 426] width 133 height 106
click at [484, 420] on span "Weiter" at bounding box center [501, 426] width 38 height 15
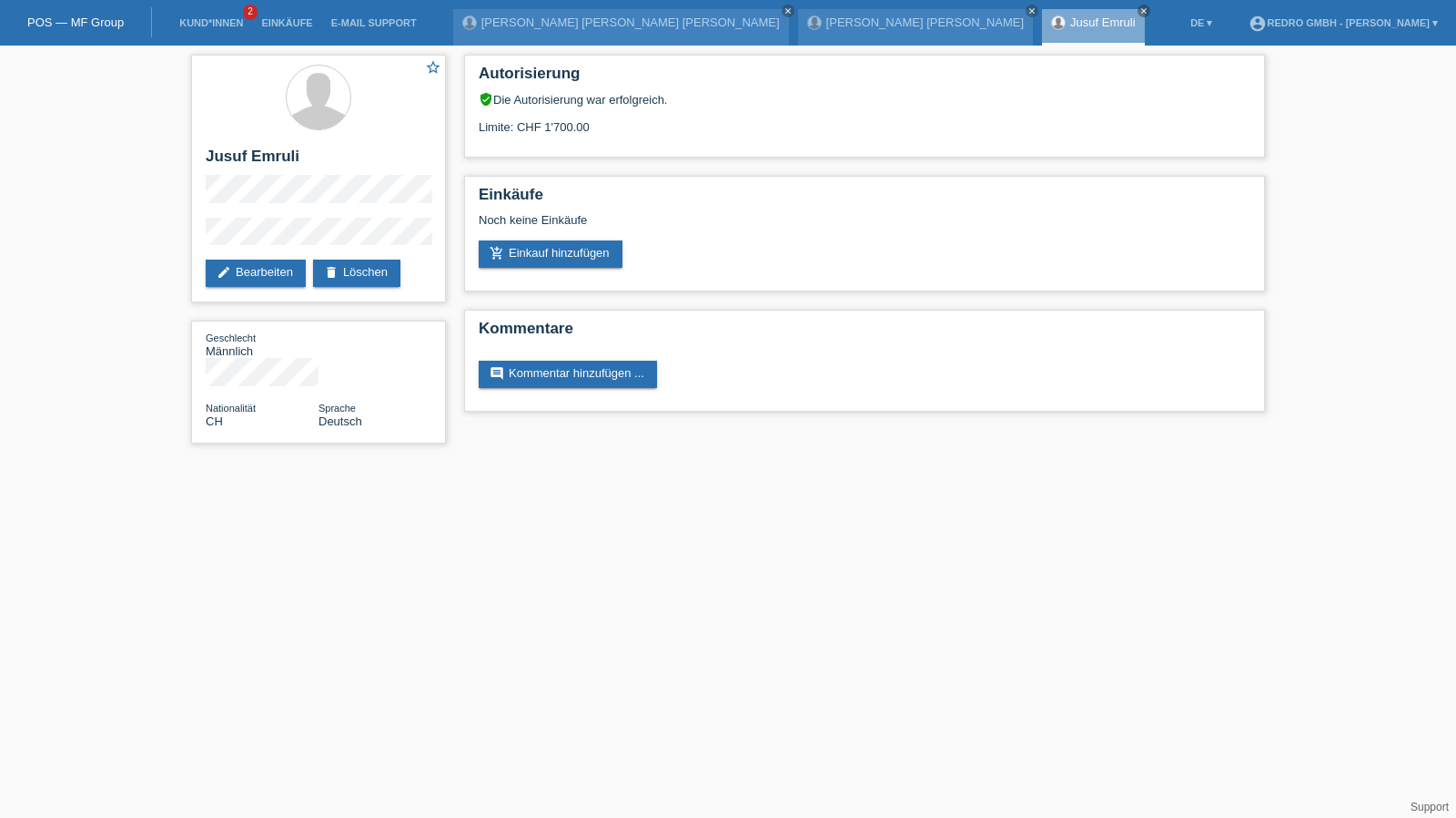
click at [193, 16] on li "Kund*innen 2" at bounding box center [210, 23] width 82 height 47
click at [192, 23] on link "Kund*innen" at bounding box center [210, 23] width 82 height 11
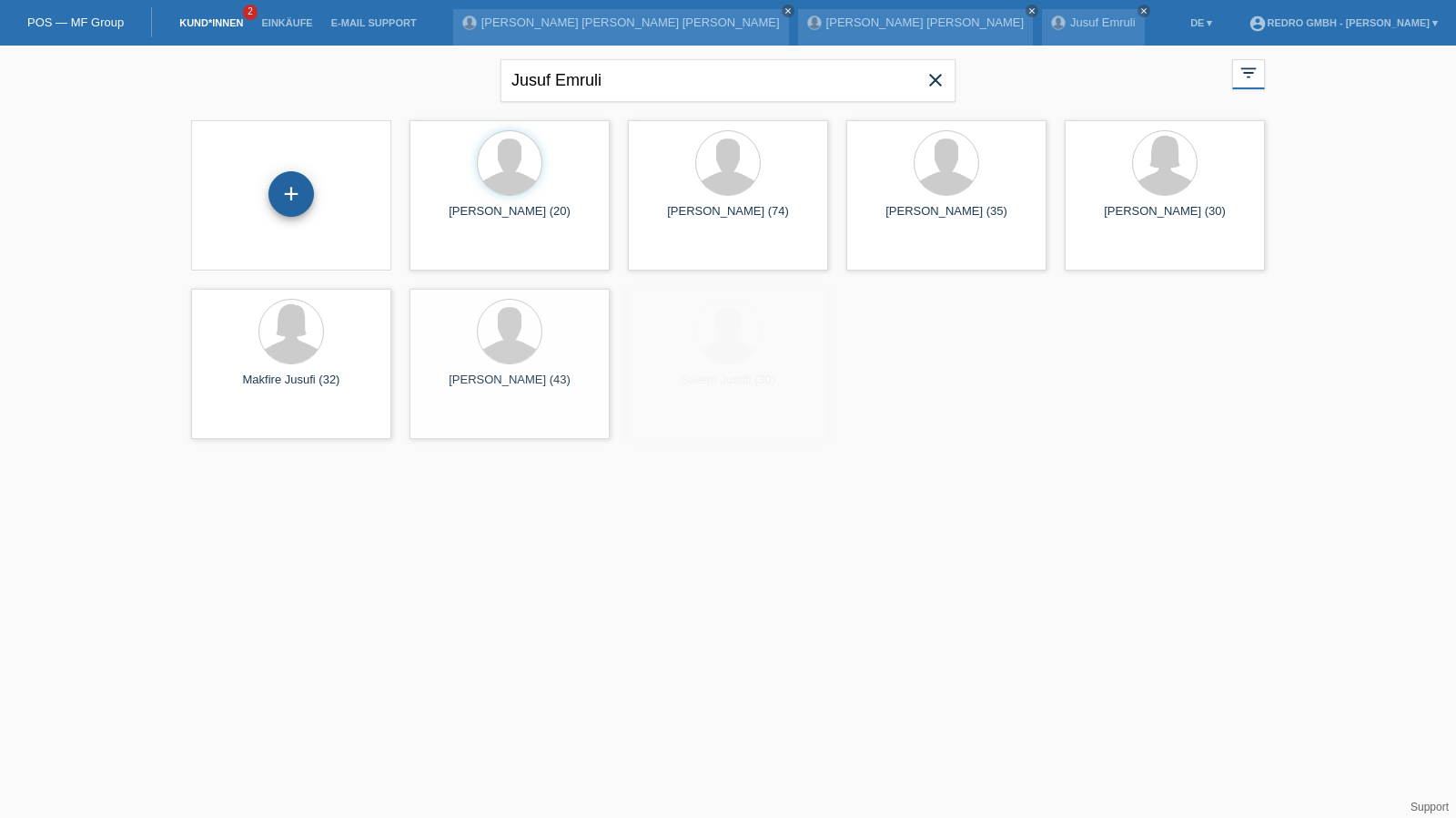
click at [308, 204] on div "+" at bounding box center [291, 194] width 44 height 31
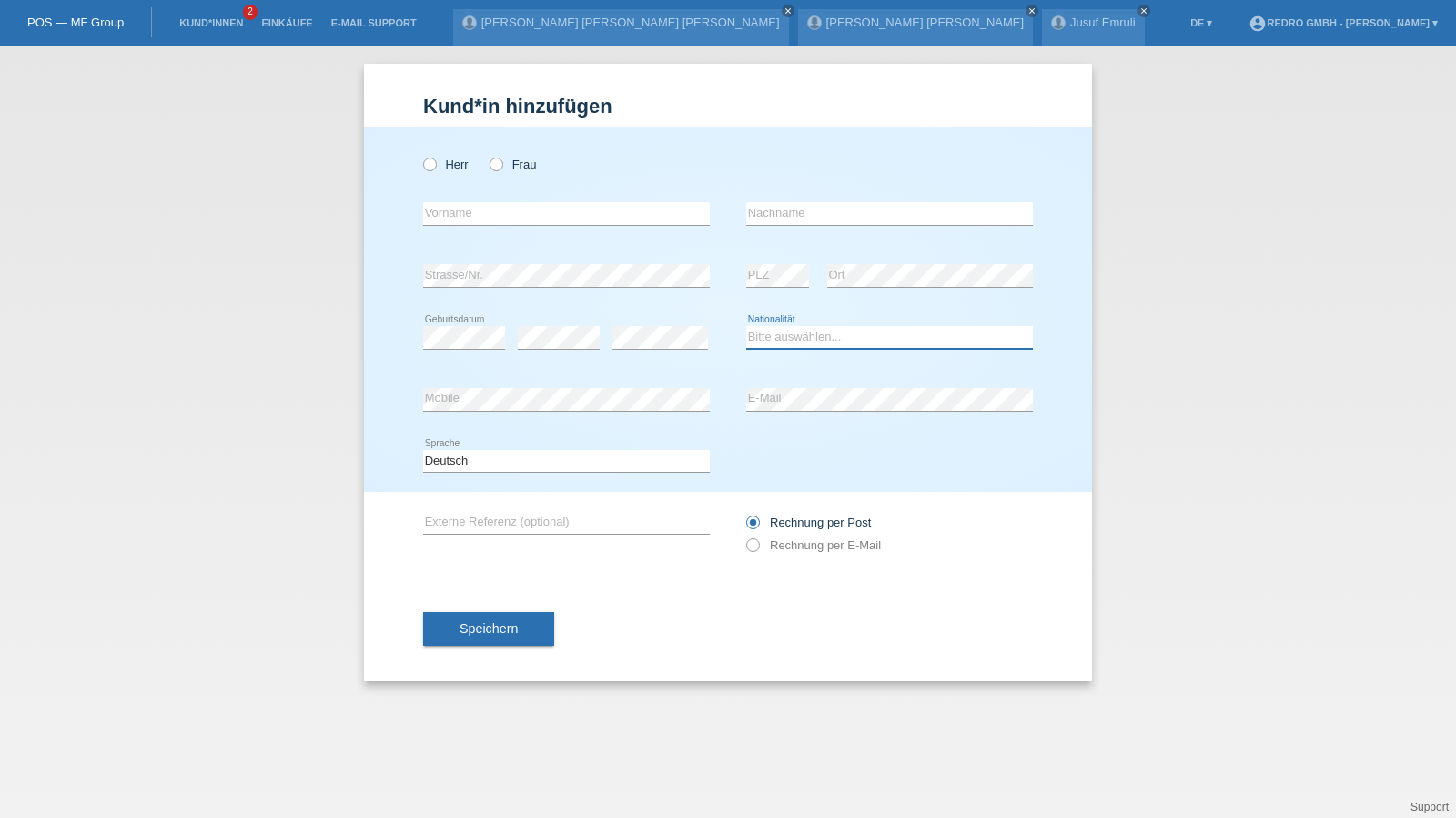
click at [818, 327] on select "Bitte auswählen... [GEOGRAPHIC_DATA] [GEOGRAPHIC_DATA] [GEOGRAPHIC_DATA] [GEOGR…" at bounding box center [889, 337] width 287 height 22
click at [818, 327] on select "Bitte auswählen... Schweiz Deutschland Liechtenstein Österreich ------------ Af…" at bounding box center [889, 337] width 287 height 22
select select "IT"
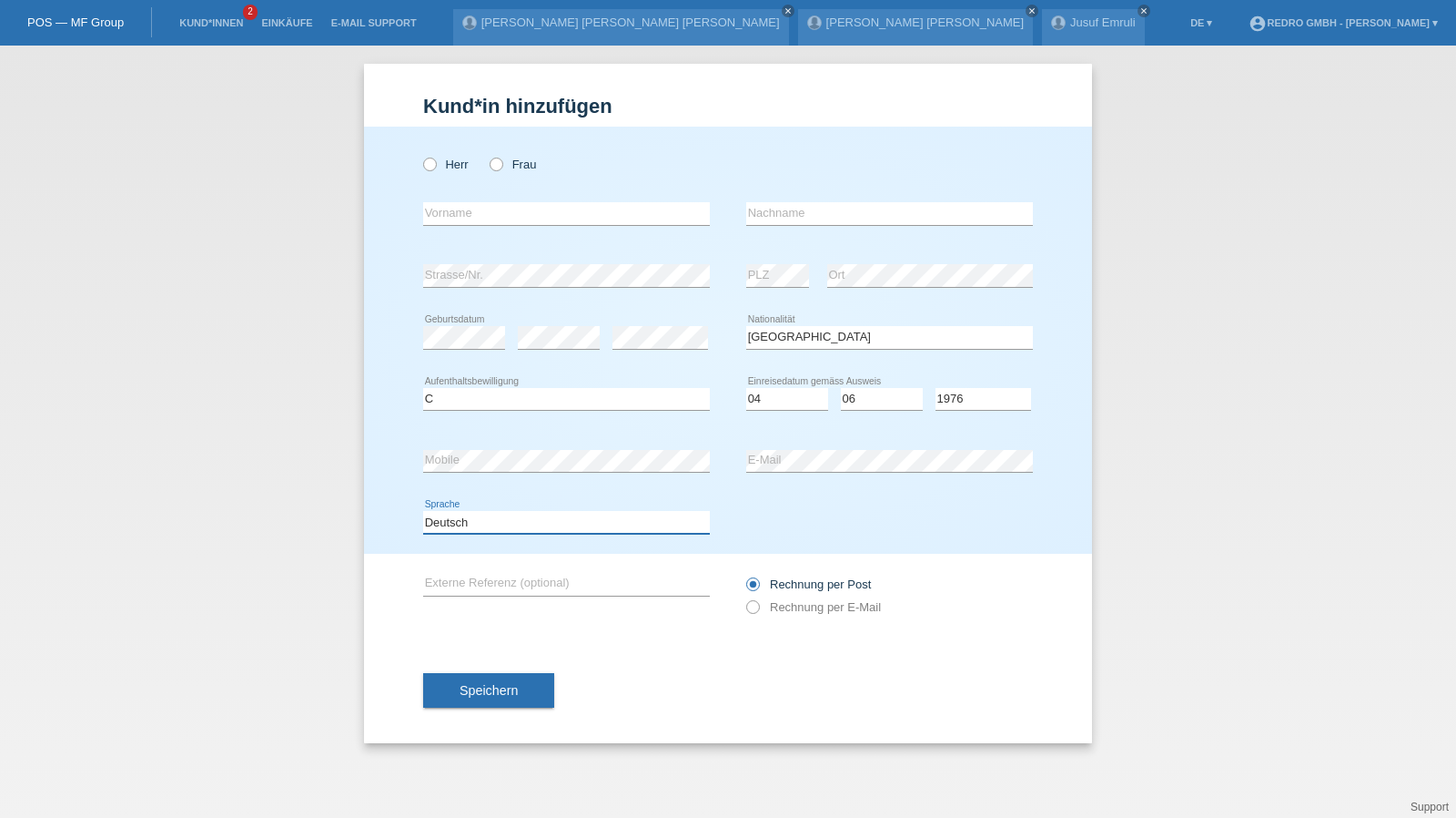
click at [447, 522] on select "Deutsch Français Italiano English" at bounding box center [567, 522] width 287 height 22
select select "fr"
click at [423, 511] on select "Deutsch Français Italiano English" at bounding box center [567, 522] width 287 height 22
click at [198, 25] on link "Kund*innen" at bounding box center [210, 23] width 82 height 11
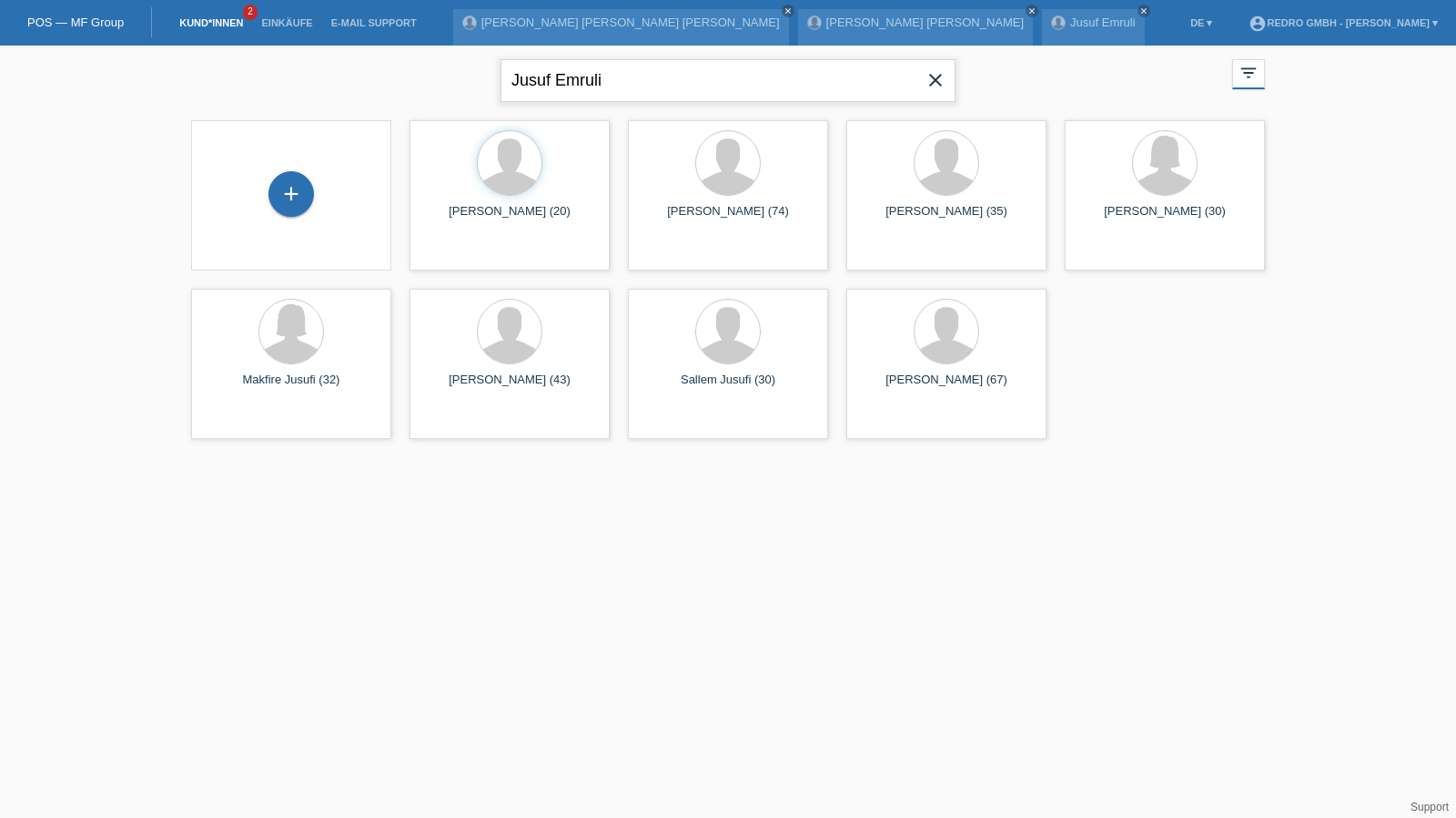
click at [616, 78] on input "Jusuf Emruli" at bounding box center [728, 80] width 455 height 43
click at [654, 90] on input "Jusuf Emruli" at bounding box center [728, 80] width 455 height 43
click at [654, 89] on input "Jusuf Emruli" at bounding box center [728, 80] width 455 height 43
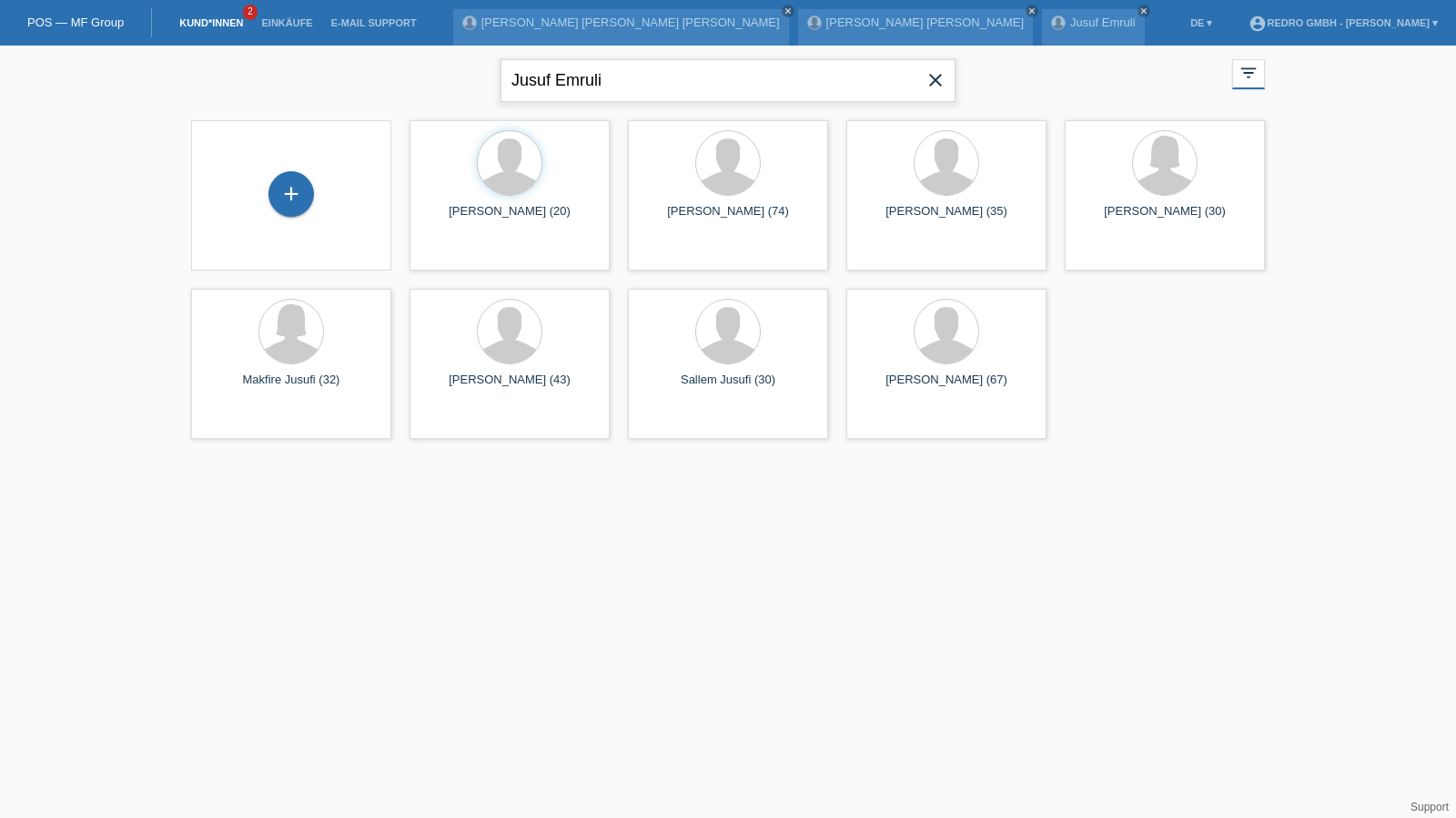
click at [654, 89] on input "Jusuf Emruli" at bounding box center [728, 80] width 455 height 43
type input "grasso"
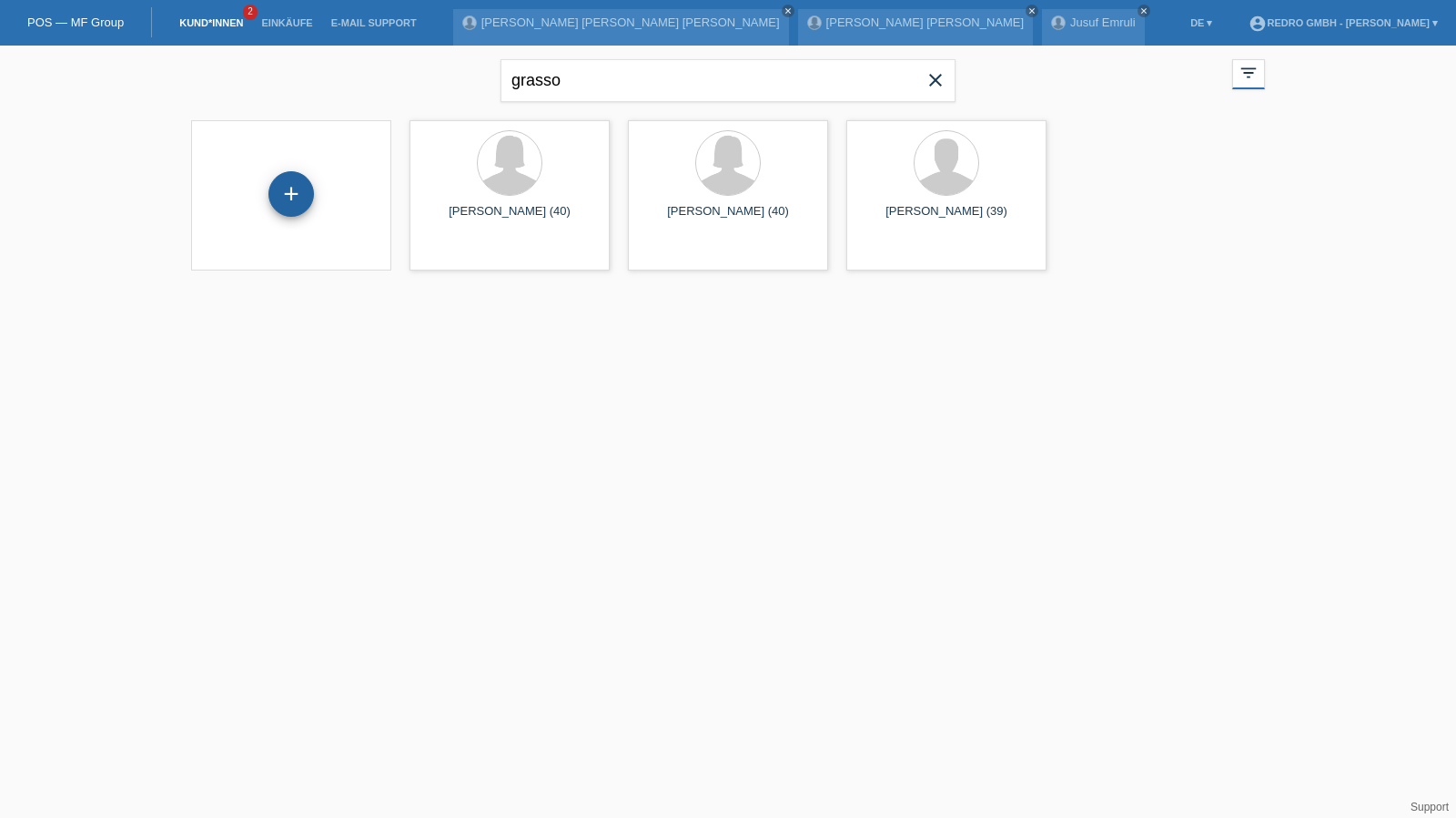
click at [271, 190] on div "+" at bounding box center [291, 194] width 44 height 31
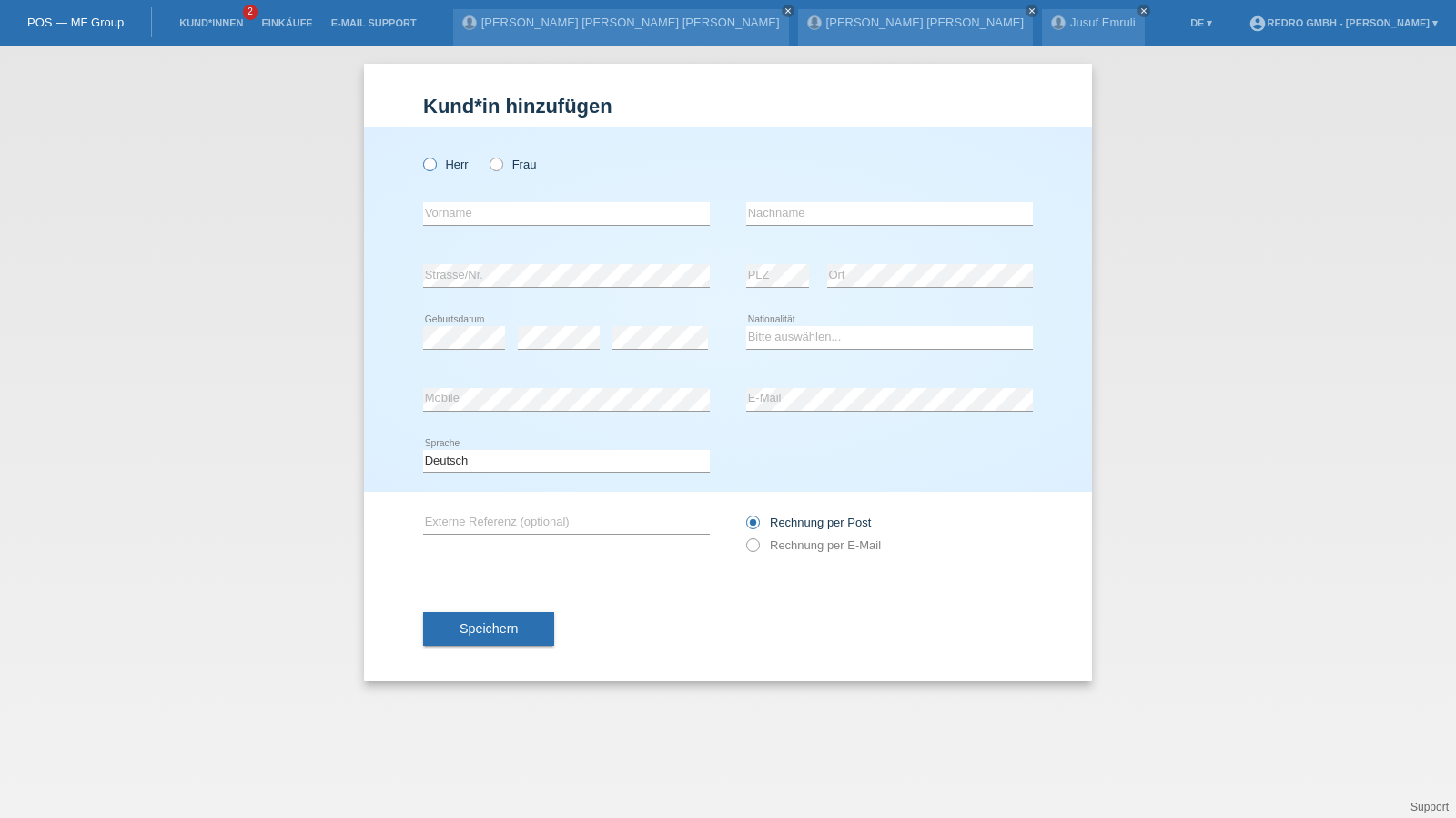
click at [446, 162] on label "Herr" at bounding box center [446, 164] width 46 height 14
click at [435, 162] on input "Herr" at bounding box center [429, 163] width 12 height 12
radio input "true"
click at [469, 218] on input "text" at bounding box center [567, 213] width 287 height 23
type input "[PERSON_NAME]"
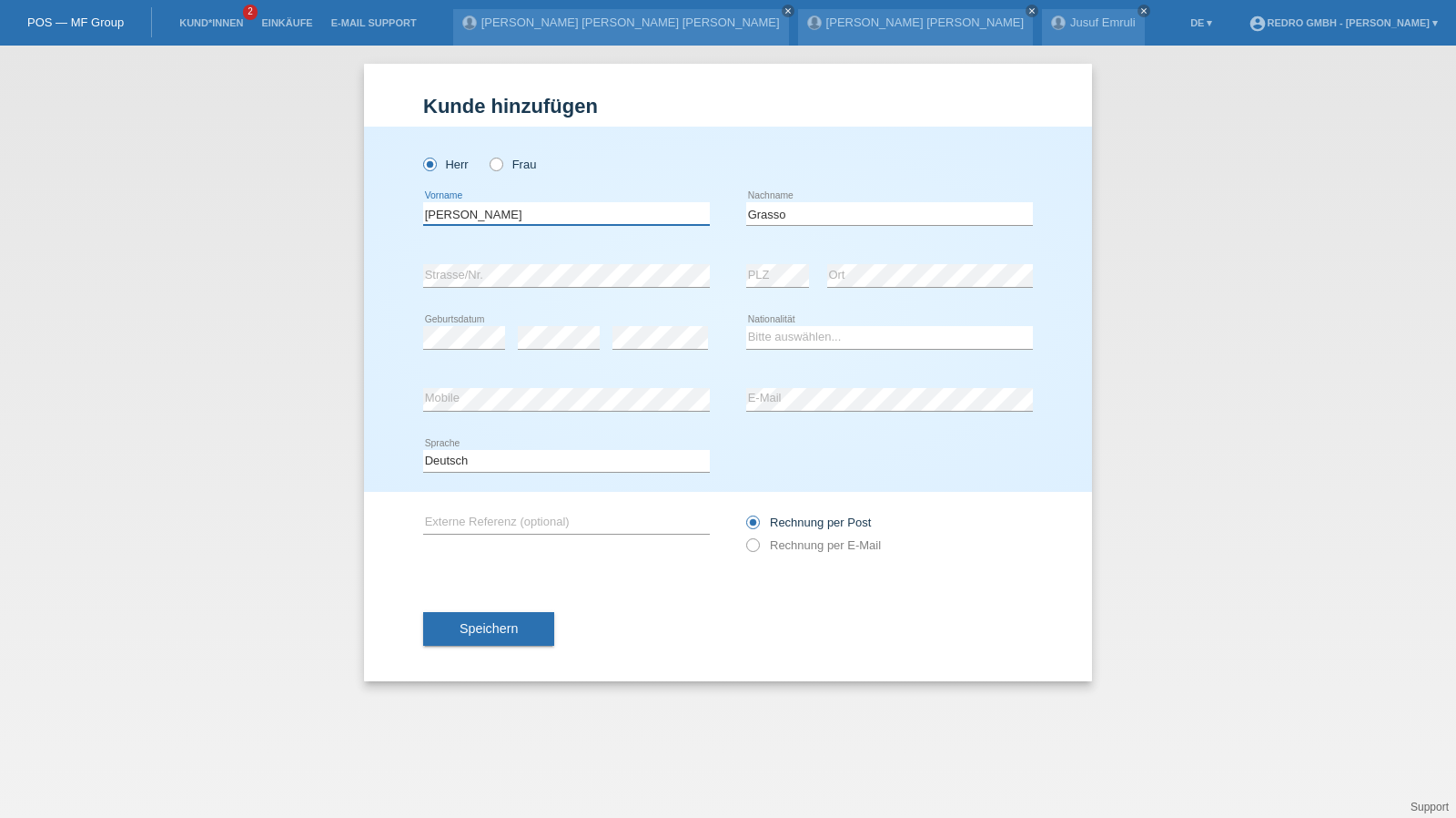
click at [502, 216] on input "[PERSON_NAME]" at bounding box center [567, 213] width 287 height 23
type input "Grasso"
select select "IT"
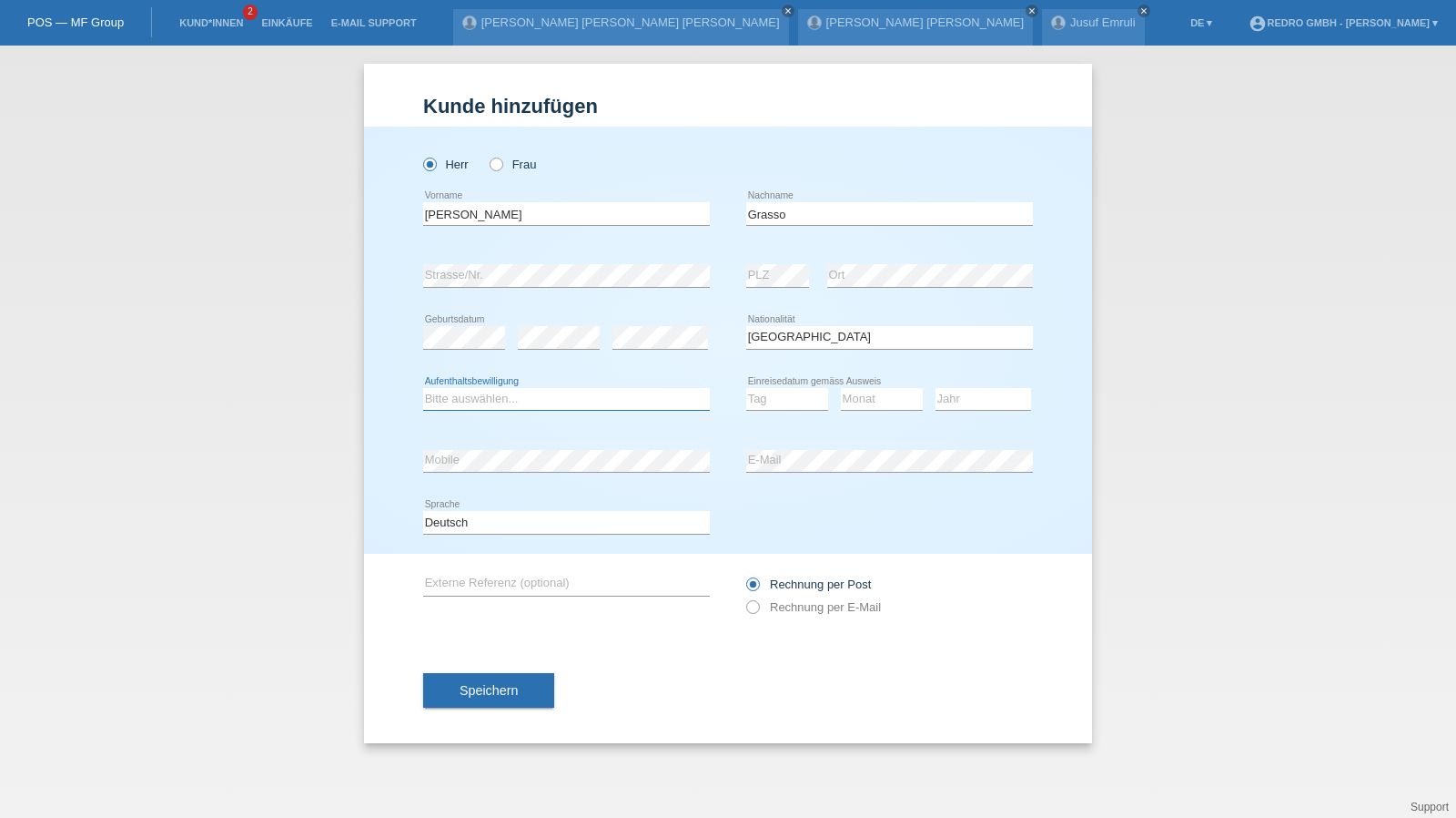
select select "C"
click at [788, 396] on select "Tag 01 02 03 04 05 06 07 08 09 10 11" at bounding box center [786, 399] width 82 height 22
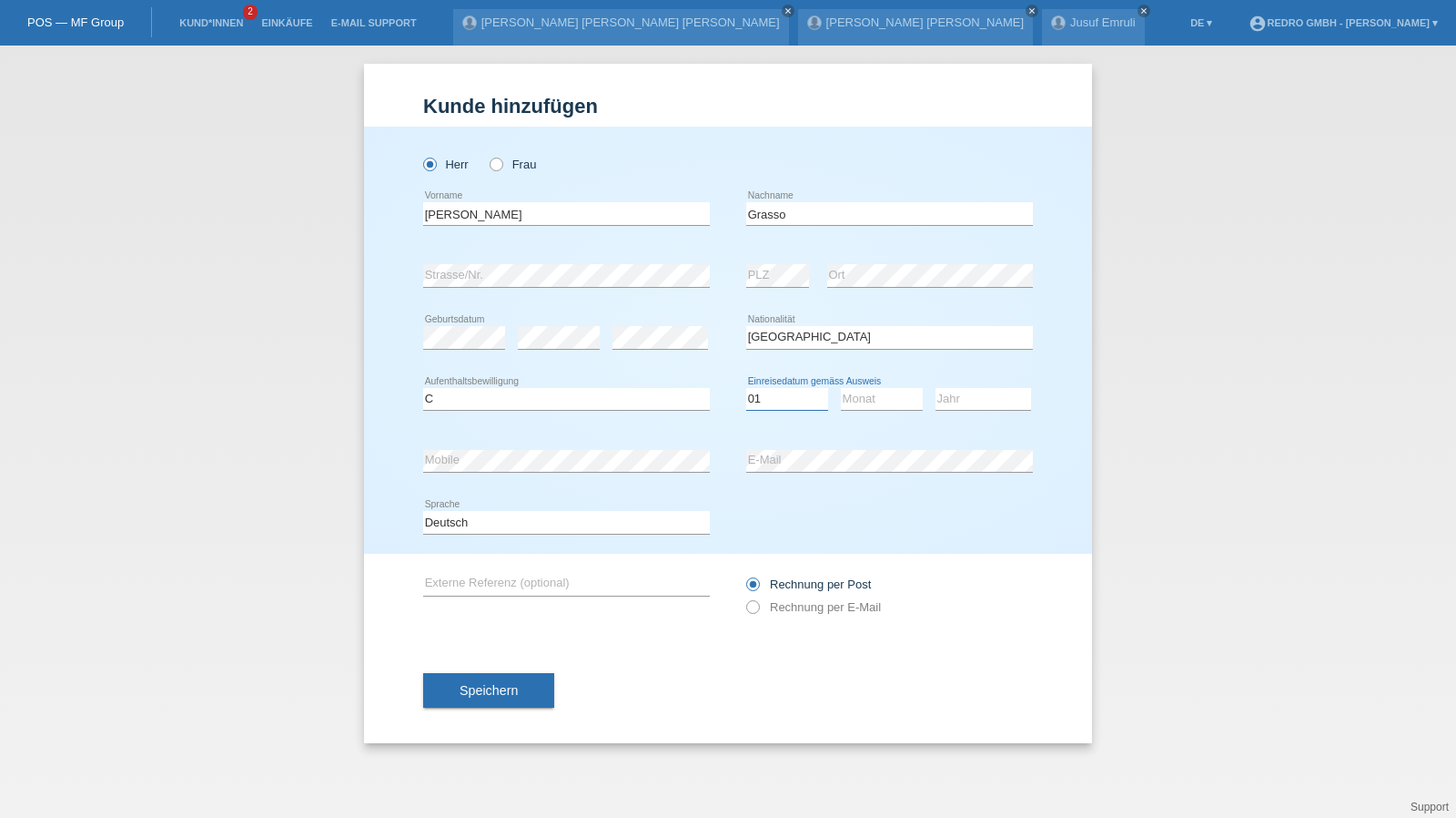
select select "04"
select select "06"
select select "1976"
click at [543, 445] on div "error Mobile" at bounding box center [567, 460] width 287 height 62
click at [528, 529] on select "Deutsch Français Italiano English" at bounding box center [567, 522] width 287 height 22
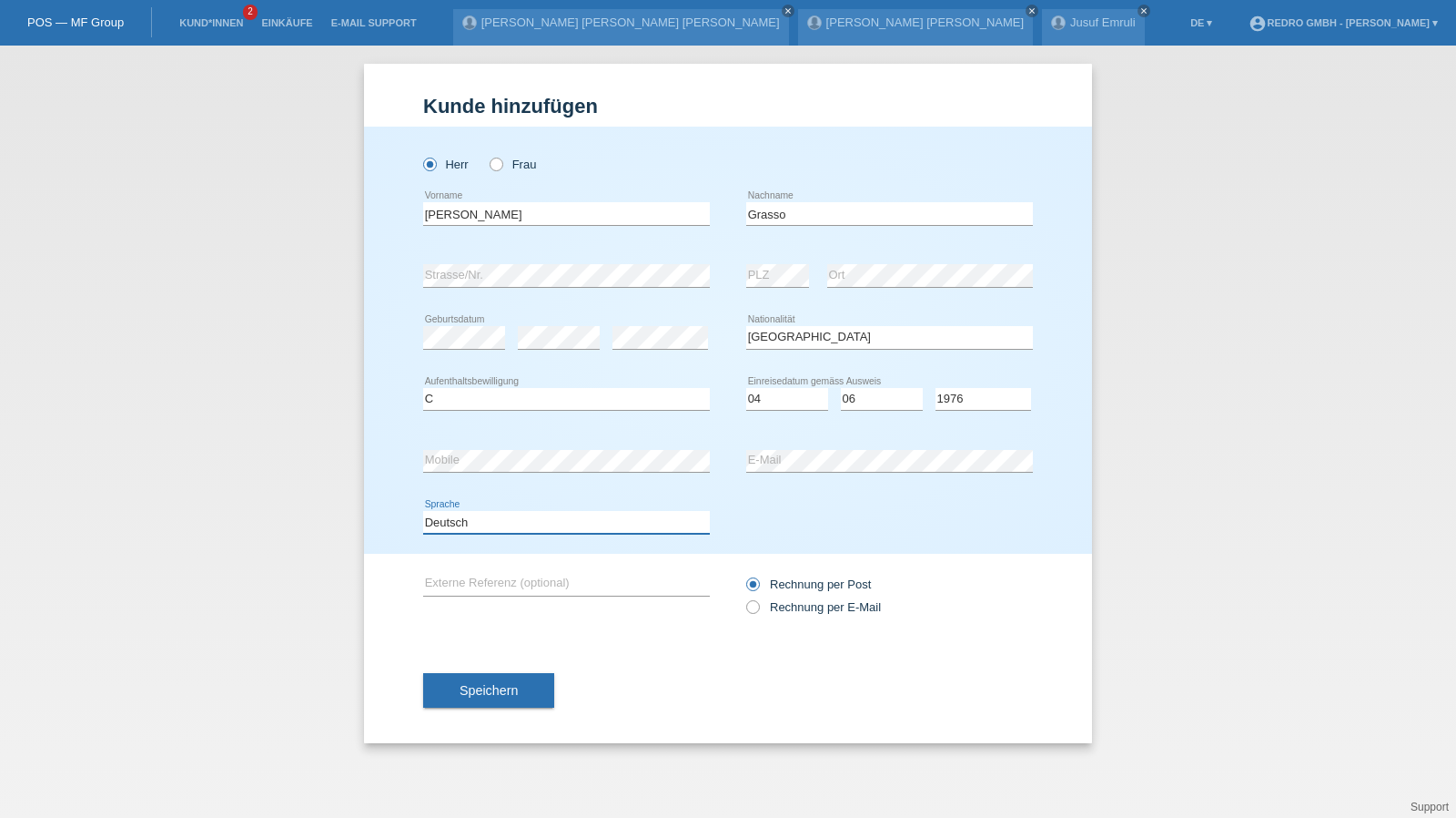
select select "fr"
click at [423, 511] on select "Deutsch Français Italiano English" at bounding box center [567, 522] width 287 height 22
click at [479, 695] on span "Speichern" at bounding box center [488, 690] width 58 height 15
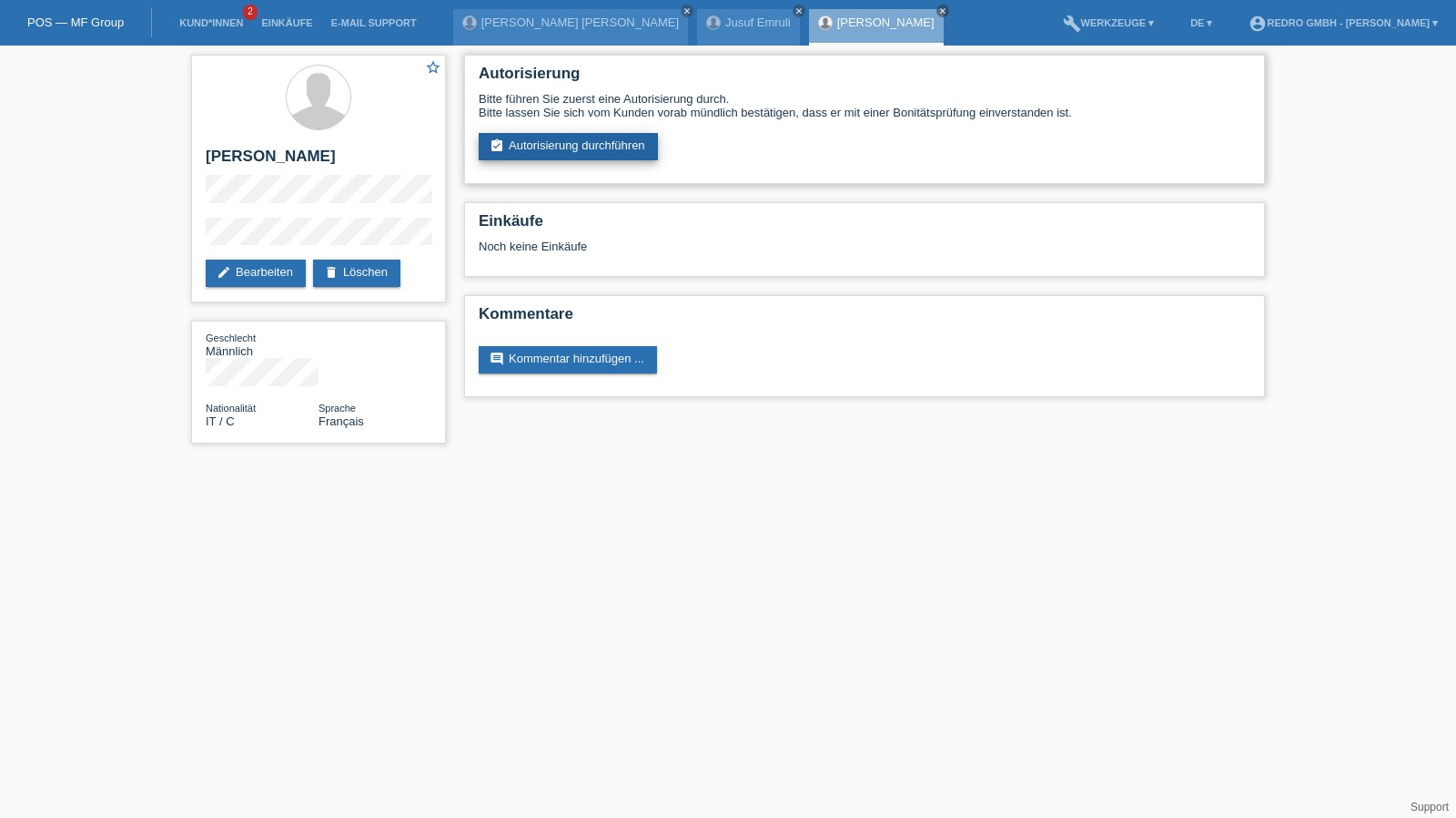
drag, startPoint x: 0, startPoint y: 0, endPoint x: 582, endPoint y: 136, distance: 597.7
click at [582, 136] on link "assignment_turned_in Autorisierung durchführen" at bounding box center [568, 147] width 179 height 28
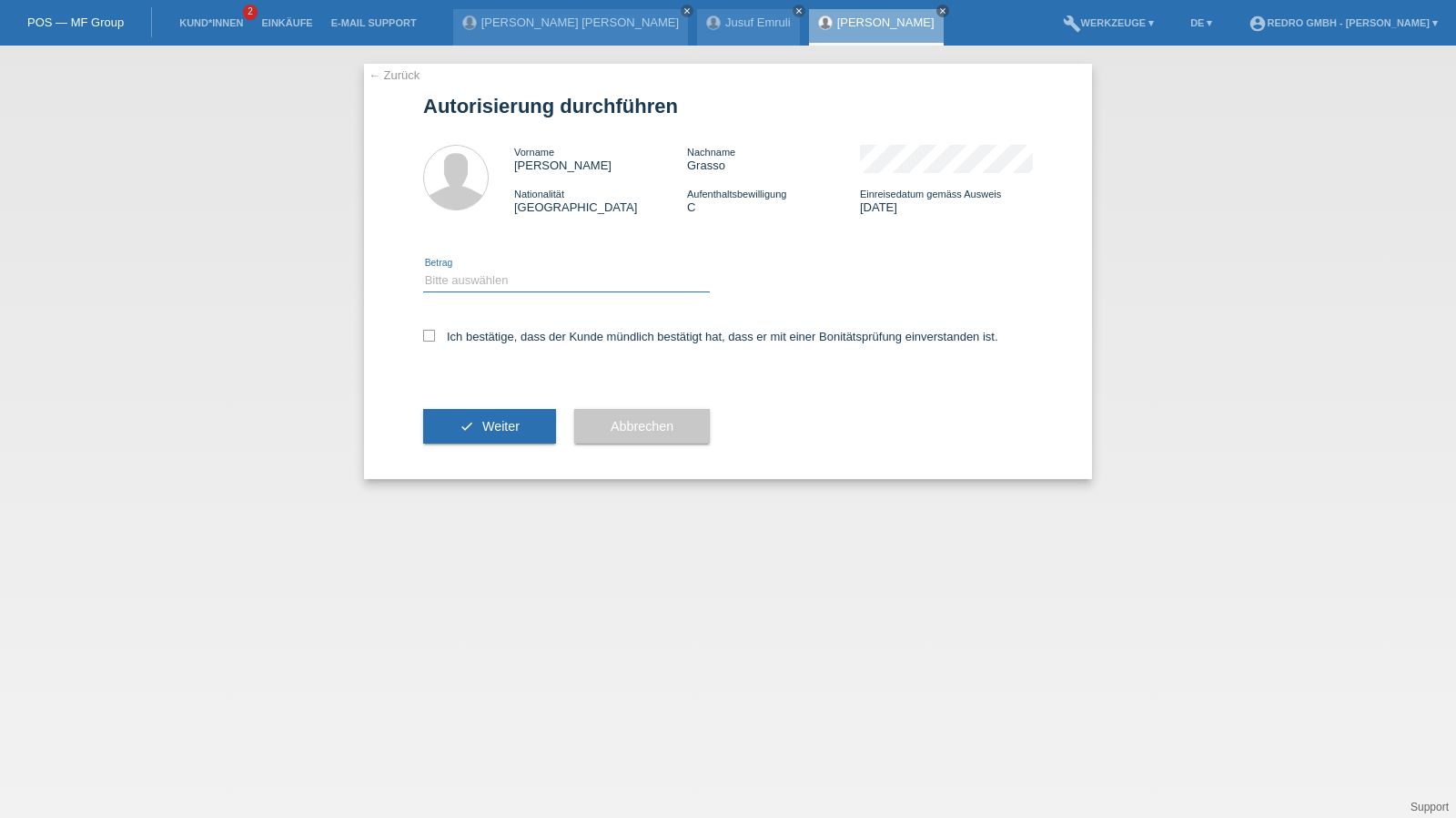
click at [451, 280] on select "Bitte auswählen CHF 1.00 - CHF 499.00 CHF 500.00 - CHF 1'999.00 CHF 2'000.00 - …" at bounding box center [567, 280] width 287 height 22
select select "1"
click at [423, 269] on select "Bitte auswählen CHF 1.00 - CHF 499.00 CHF 500.00 - CHF 1'999.00 CHF 2'000.00 - …" at bounding box center [567, 280] width 287 height 22
click at [448, 329] on div "Ich bestätige, dass der Kunde mündlich bestätigt hat, dass er mit einer Bonität…" at bounding box center [728, 342] width 610 height 62
click at [463, 339] on label "Ich bestätige, dass der Kunde mündlich bestätigt hat, dass er mit einer Bonität…" at bounding box center [711, 336] width 575 height 14
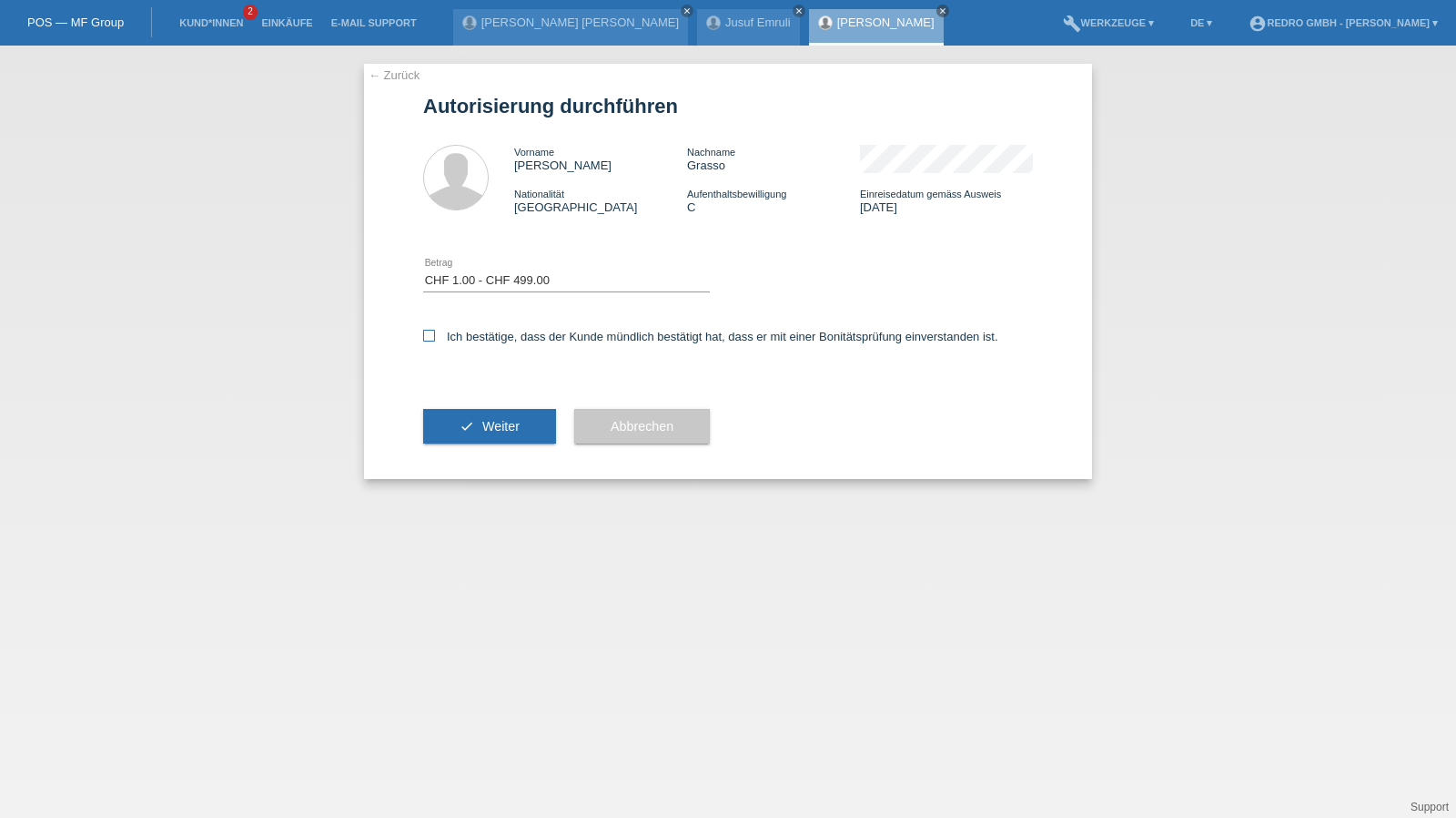
click at [435, 339] on input "Ich bestätige, dass der Kunde mündlich bestätigt hat, dass er mit einer Bonität…" at bounding box center [429, 335] width 12 height 12
checkbox input "true"
click at [495, 426] on span "Weiter" at bounding box center [501, 426] width 38 height 15
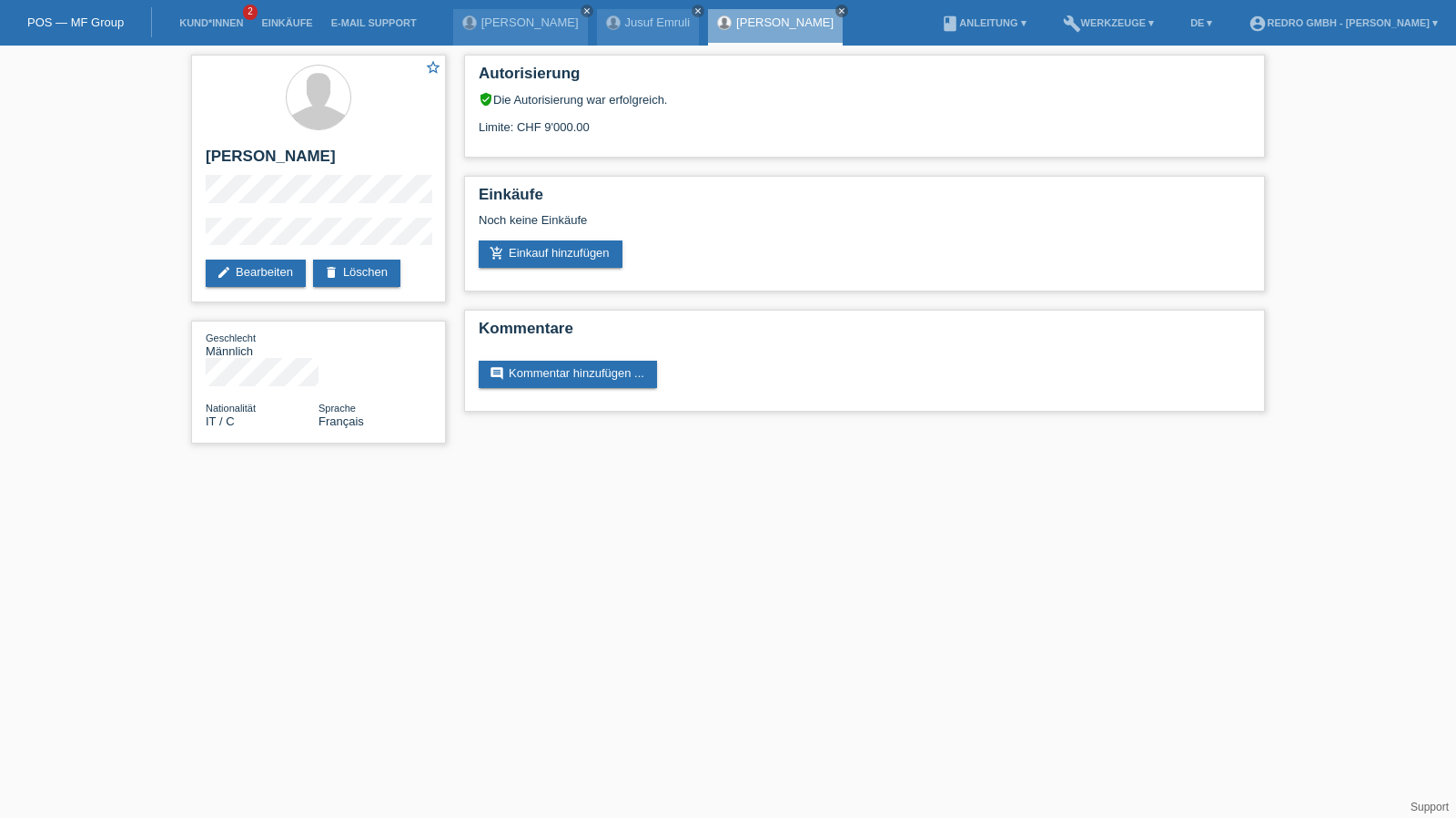
click at [187, 235] on div "star_border [PERSON_NAME] edit Bearbeiten delete Löschen Geschlecht Männlich Na…" at bounding box center [318, 254] width 273 height 416
click at [249, 148] on h2 "[PERSON_NAME]" at bounding box center [319, 161] width 226 height 28
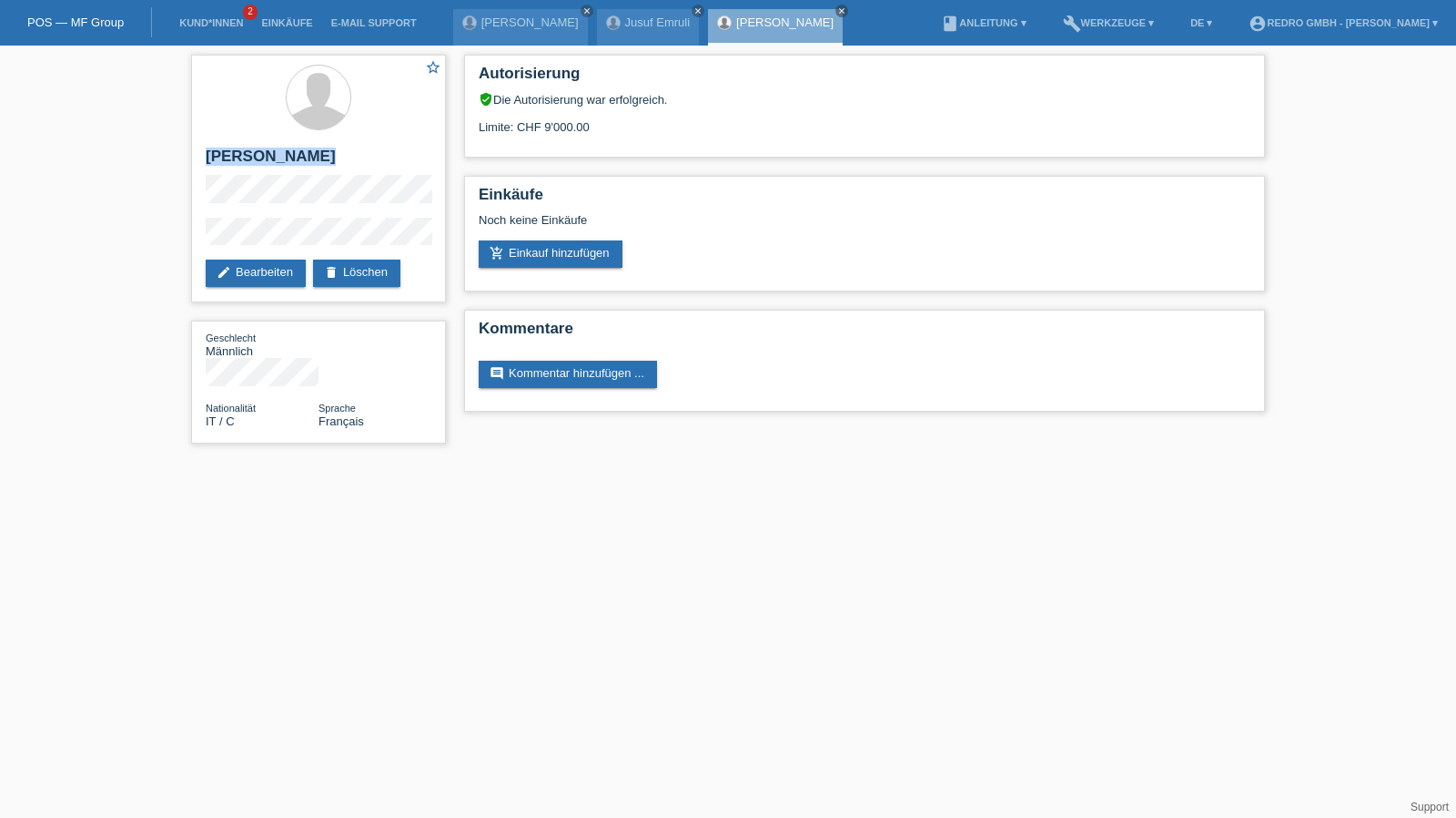
copy div "[PERSON_NAME]"
click at [230, 215] on div "star_border Antonio Grasso edit Bearbeiten delete Löschen" at bounding box center [318, 177] width 254 height 247
click at [965, 449] on html "POS — MF Group Kund*innen 2 Einkäufe E-Mail Support Ivone Regina Santos soares …" at bounding box center [728, 231] width 1456 height 461
click at [224, 16] on li "Kund*innen 2" at bounding box center [210, 23] width 82 height 47
click at [220, 23] on link "Kund*innen" at bounding box center [210, 23] width 82 height 11
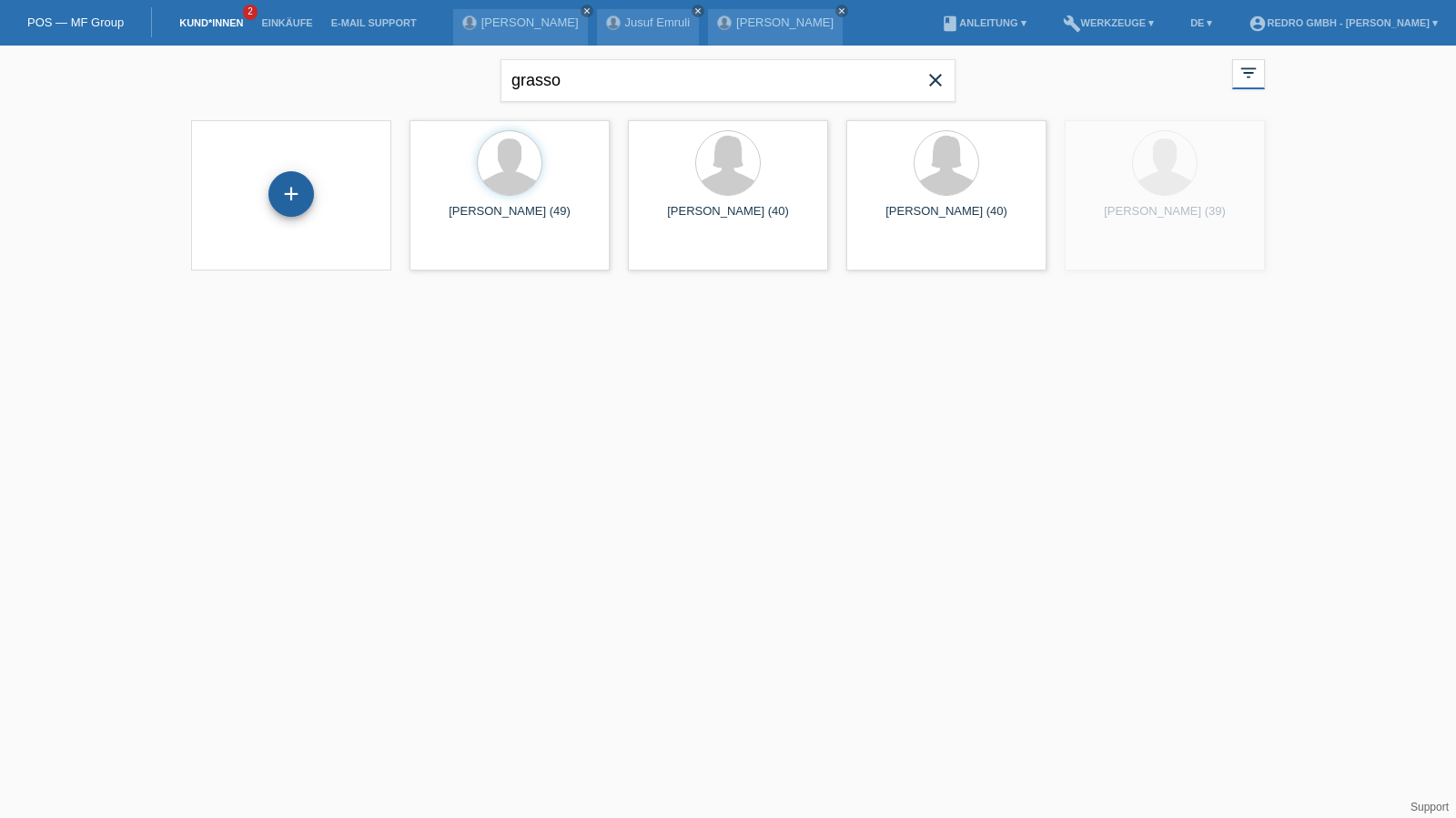
drag, startPoint x: 285, startPoint y: 209, endPoint x: 303, endPoint y: 198, distance: 21.1
click at [285, 209] on div "+" at bounding box center [291, 194] width 44 height 31
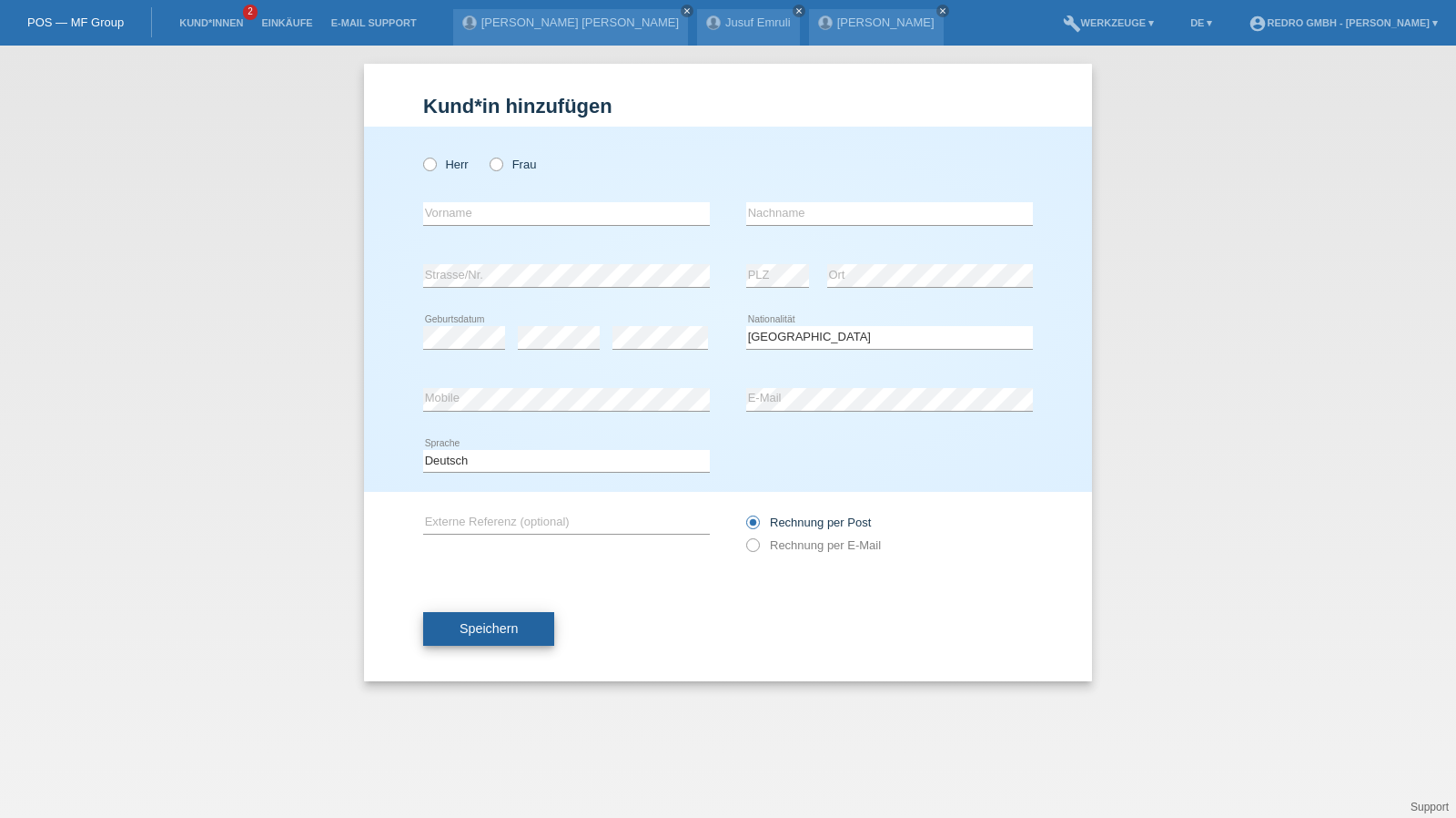
click at [538, 620] on button "Speichern" at bounding box center [489, 630] width 131 height 35
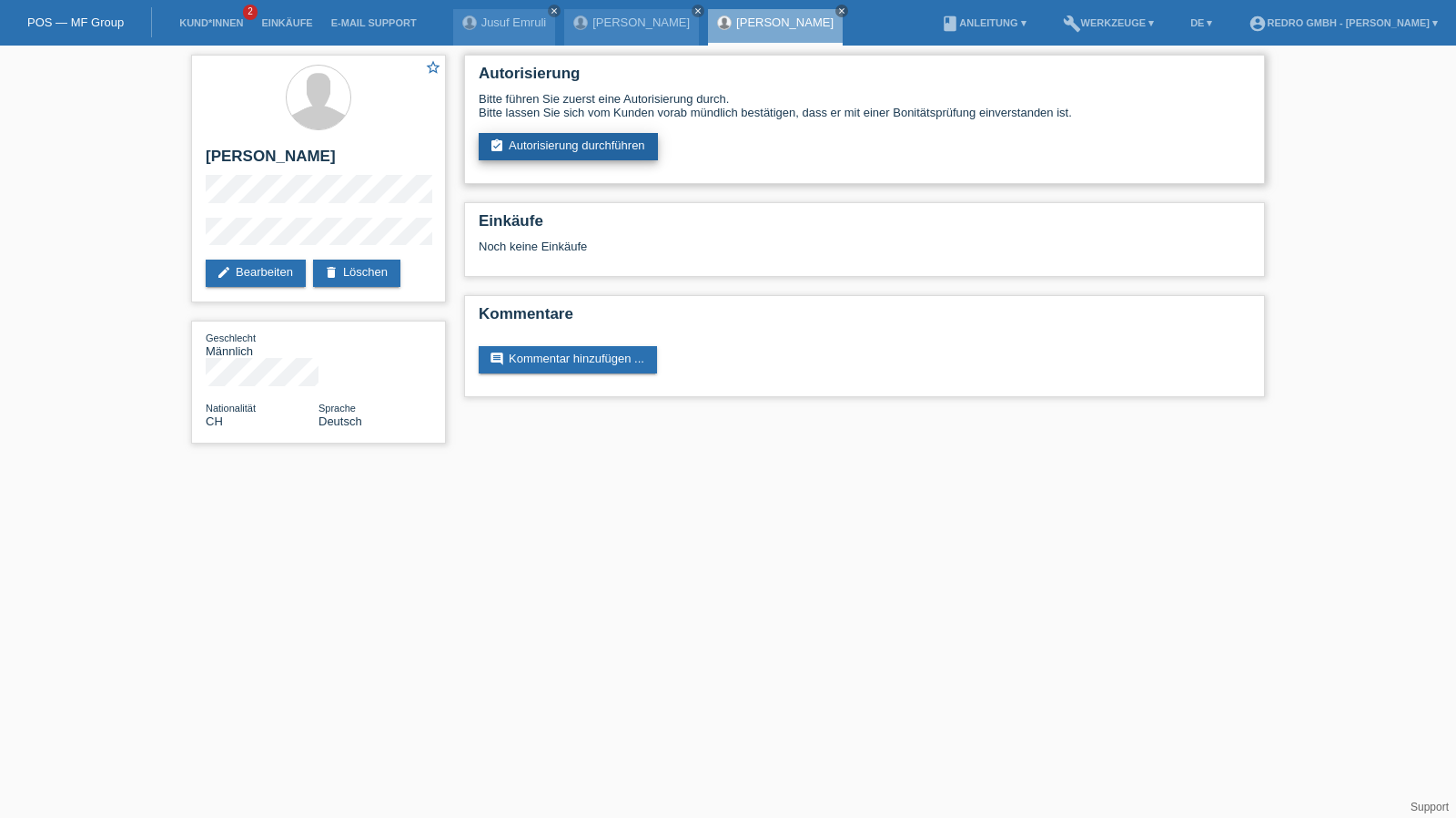
click at [562, 154] on link "assignment_turned_in Autorisierung durchführen" at bounding box center [568, 147] width 179 height 28
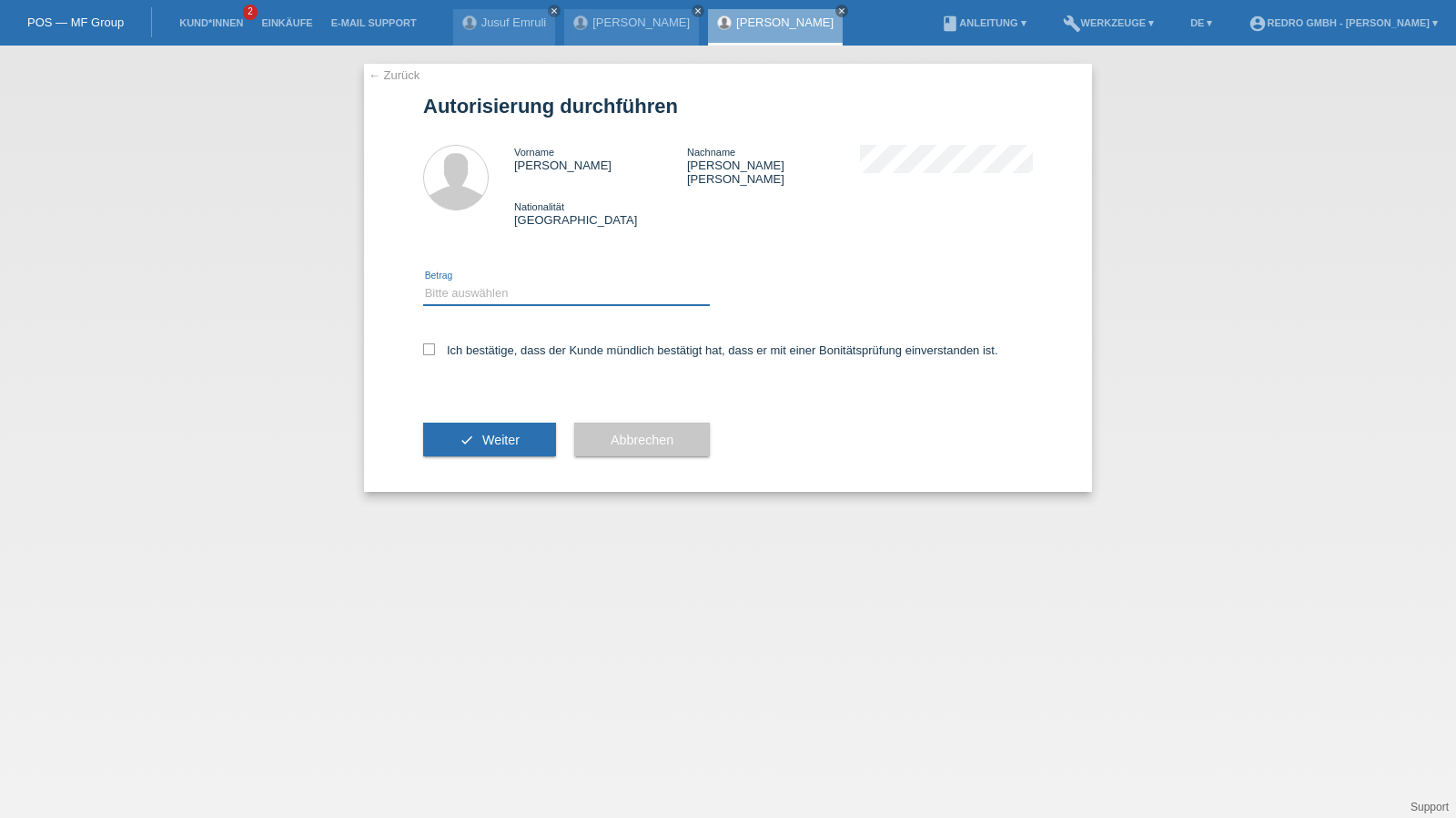
drag, startPoint x: 499, startPoint y: 278, endPoint x: 499, endPoint y: 290, distance: 12.0
click at [499, 282] on select "Bitte auswählen CHF 1.00 - CHF 499.00 CHF 500.00 - CHF 1'999.00 CHF 2'000.00 - …" at bounding box center [567, 293] width 287 height 22
select select "1"
click at [423, 282] on select "Bitte auswählen CHF 1.00 - CHF 499.00 CHF 500.00 - CHF 1'999.00 CHF 2'000.00 - …" at bounding box center [567, 293] width 287 height 22
click at [486, 343] on label "Ich bestätige, dass der Kunde mündlich bestätigt hat, dass er mit einer Bonität…" at bounding box center [711, 349] width 575 height 14
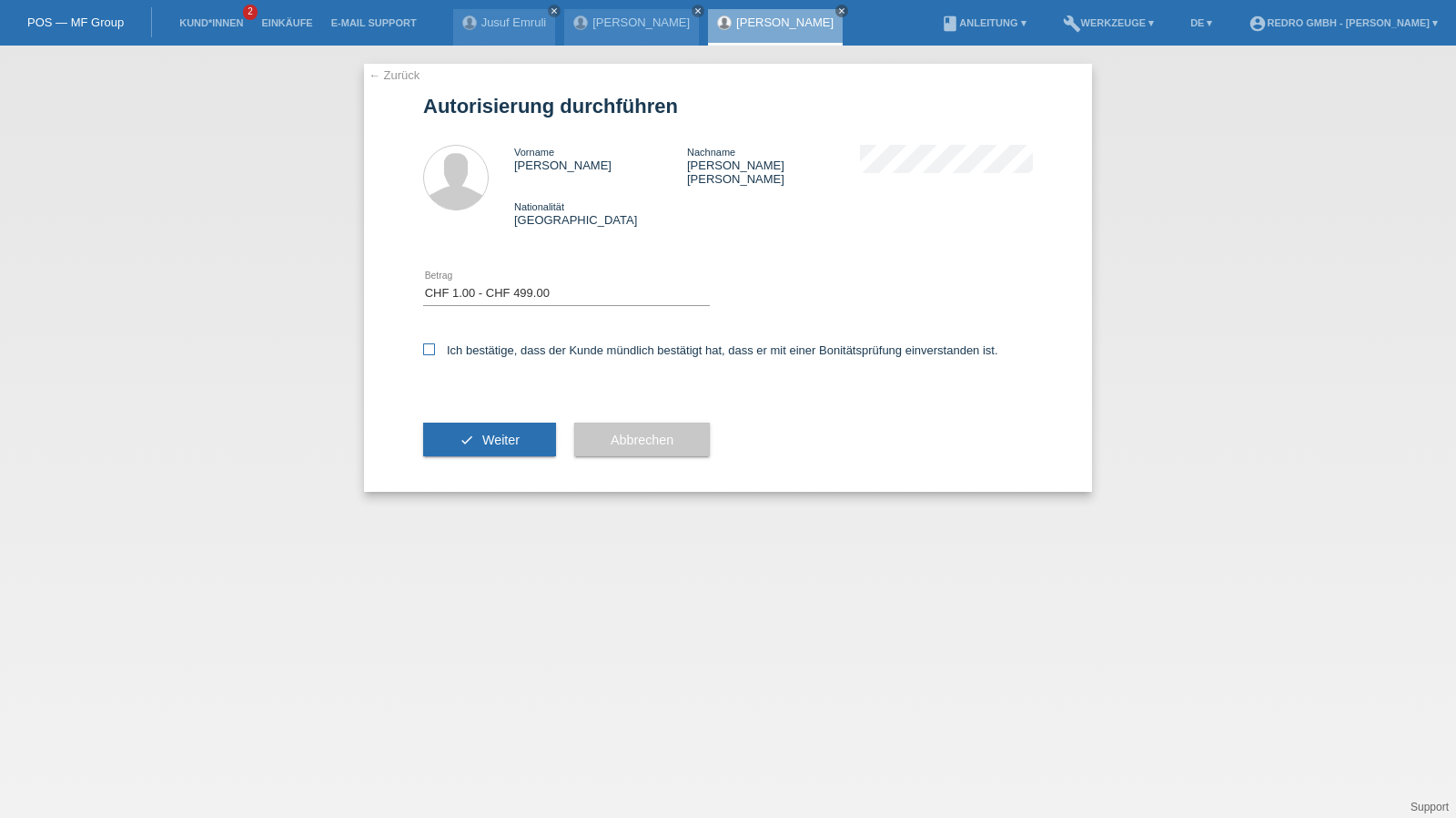
click at [435, 343] on input "Ich bestätige, dass der Kunde mündlich bestätigt hat, dass er mit einer Bonität…" at bounding box center [429, 348] width 12 height 12
checkbox input "true"
click at [477, 436] on button "check Weiter" at bounding box center [490, 440] width 133 height 35
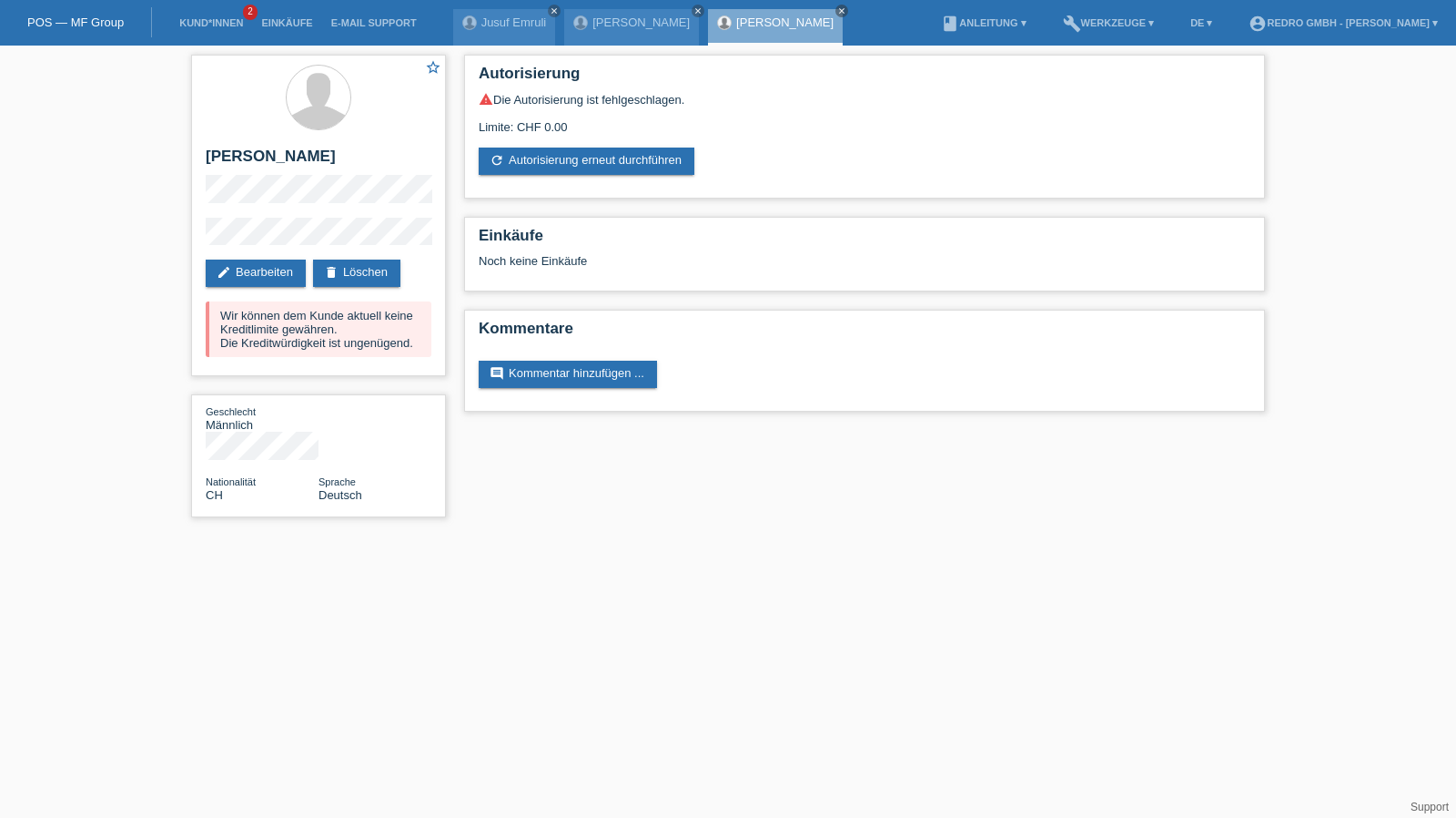
click at [215, 30] on li "Kund*innen 2" at bounding box center [210, 23] width 82 height 47
click at [215, 22] on link "Kund*innen" at bounding box center [210, 23] width 82 height 11
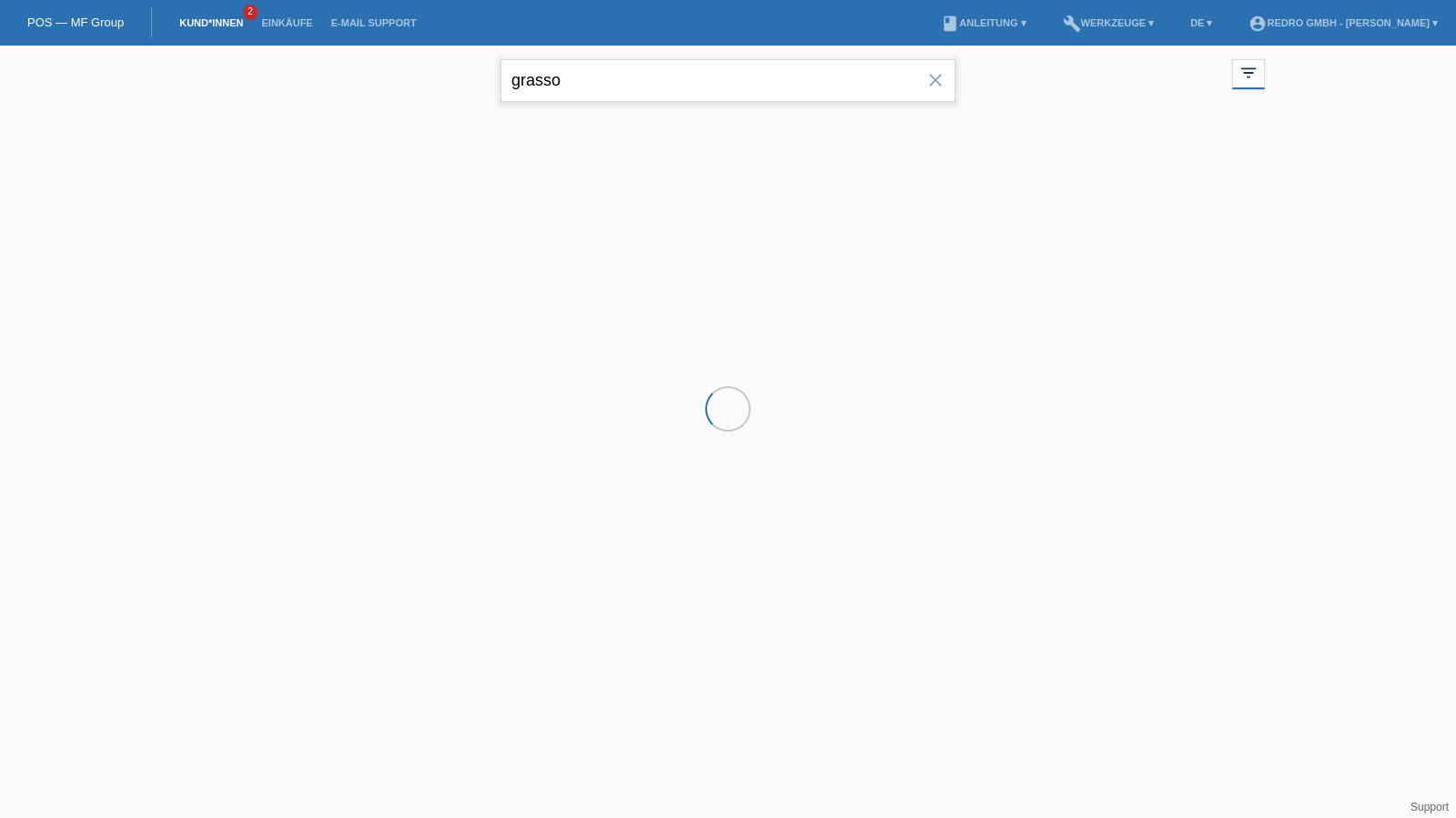
click at [619, 82] on input "grasso" at bounding box center [728, 80] width 455 height 43
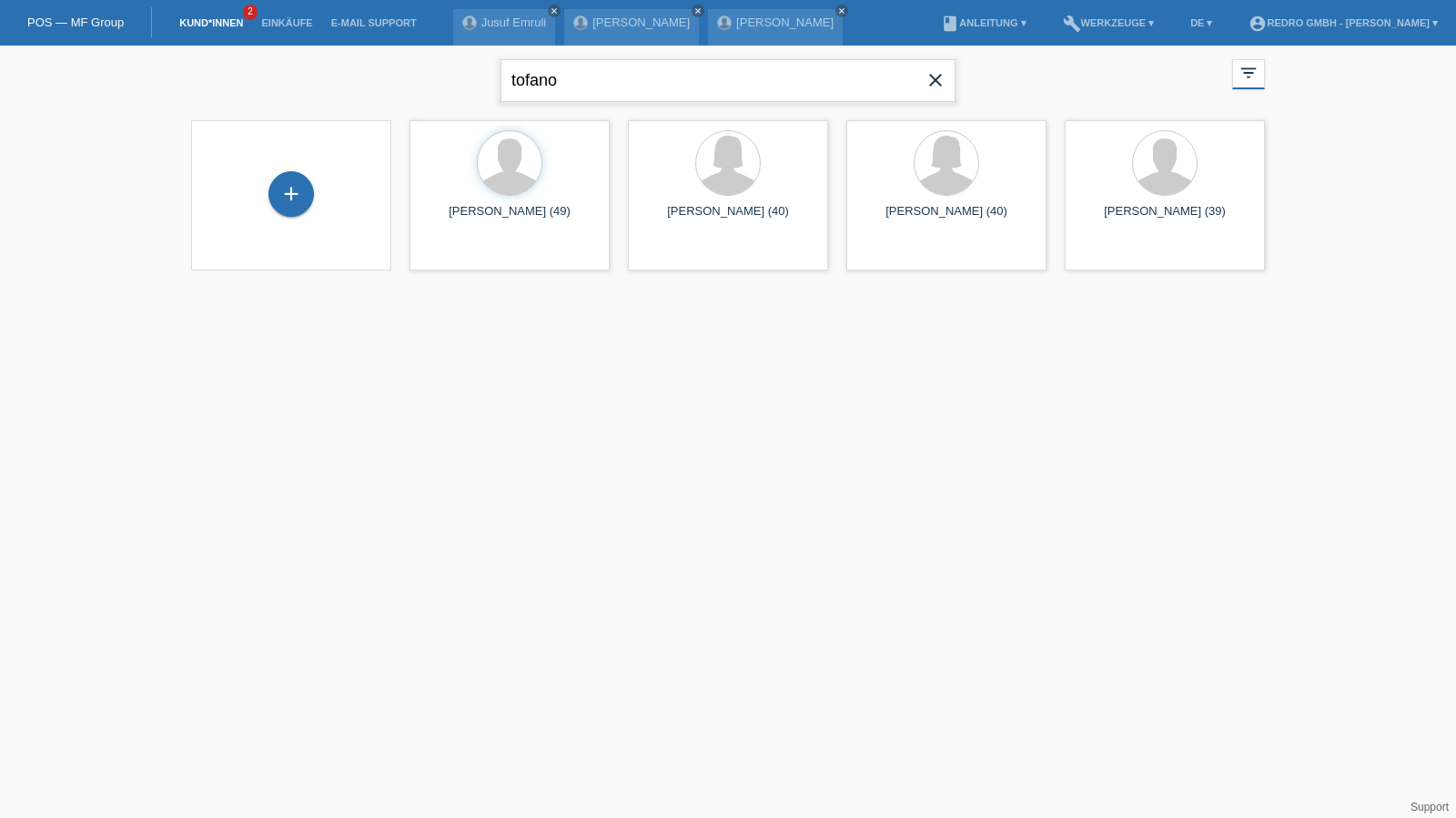
type input "tofano"
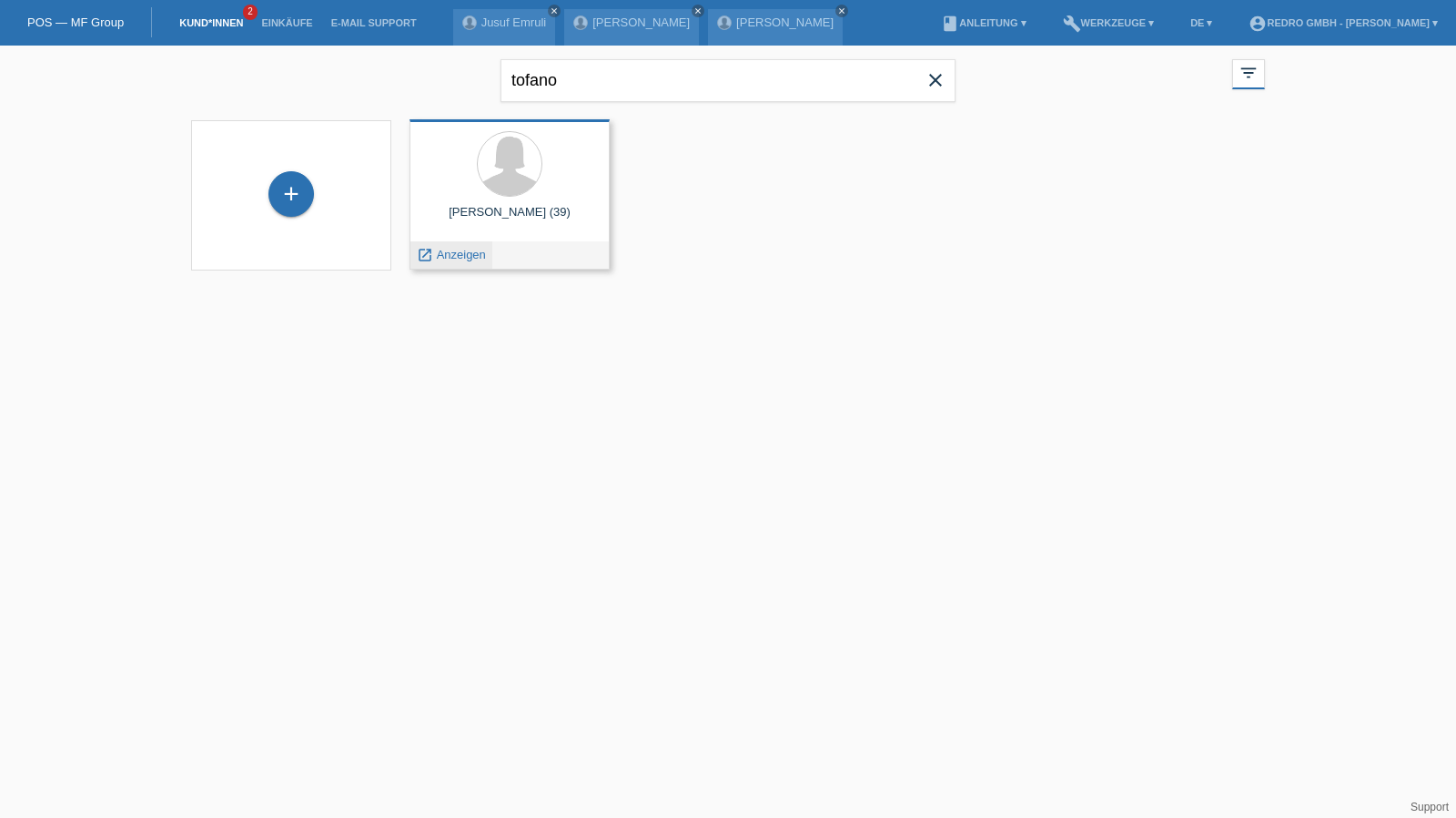
click at [470, 252] on span "Anzeigen" at bounding box center [460, 254] width 49 height 14
